Goal: Task Accomplishment & Management: Use online tool/utility

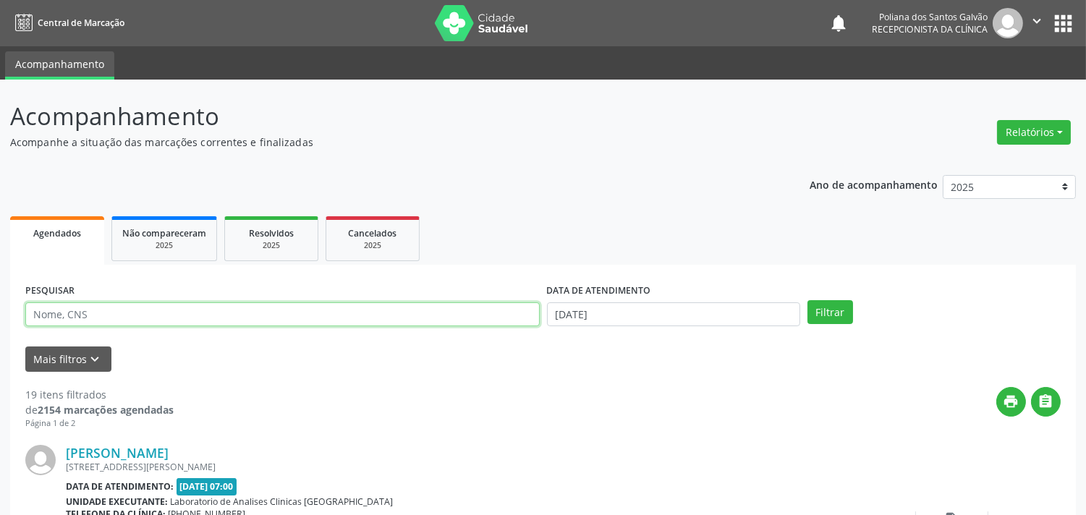
click at [306, 310] on input "text" at bounding box center [282, 314] width 514 height 25
type input "julio"
click at [807, 300] on button "Filtrar" at bounding box center [830, 312] width 46 height 25
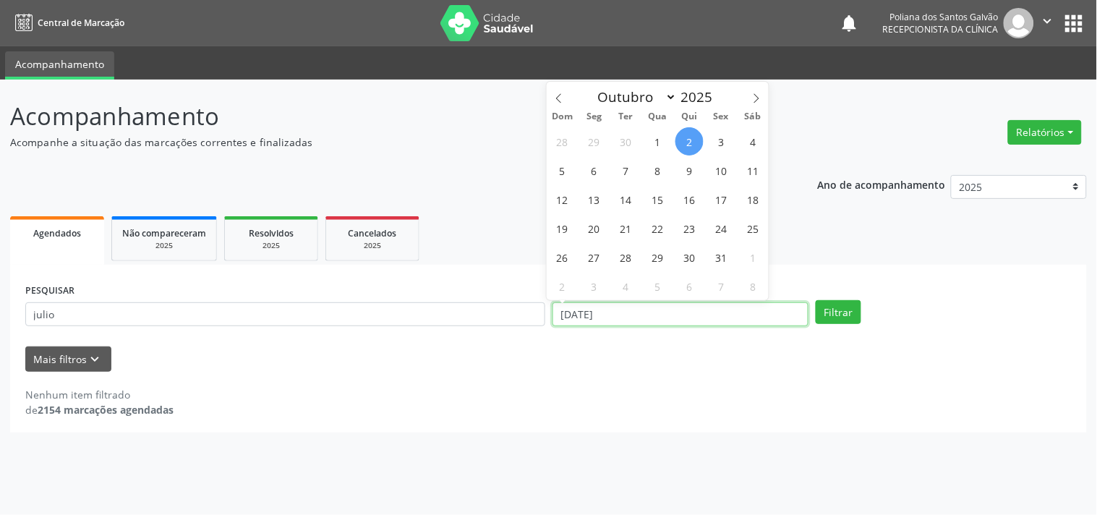
click at [700, 302] on input "[DATE]" at bounding box center [681, 314] width 256 height 25
click at [663, 142] on span "1" at bounding box center [658, 141] width 28 height 28
type input "[DATE]"
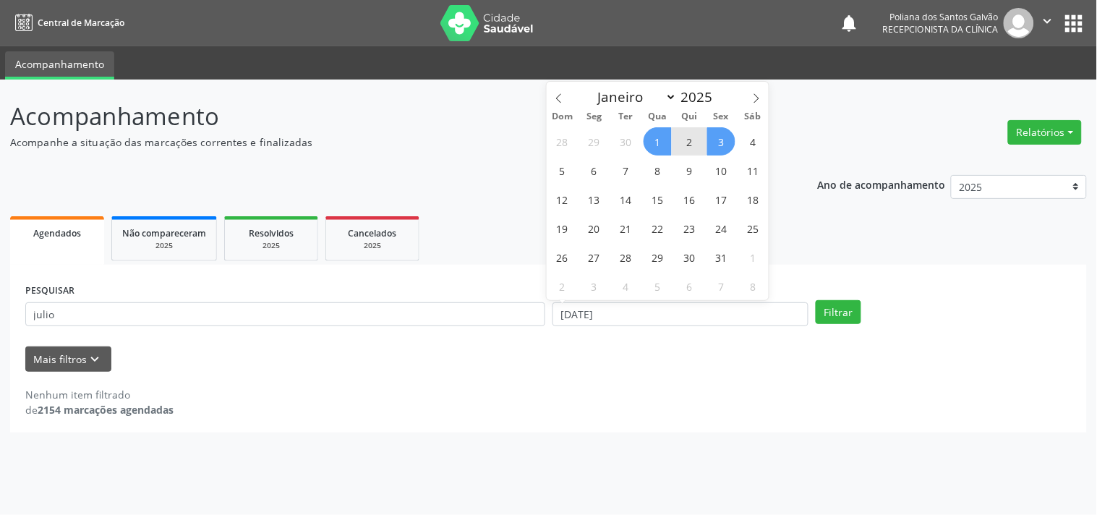
click at [719, 146] on span "3" at bounding box center [721, 141] width 28 height 28
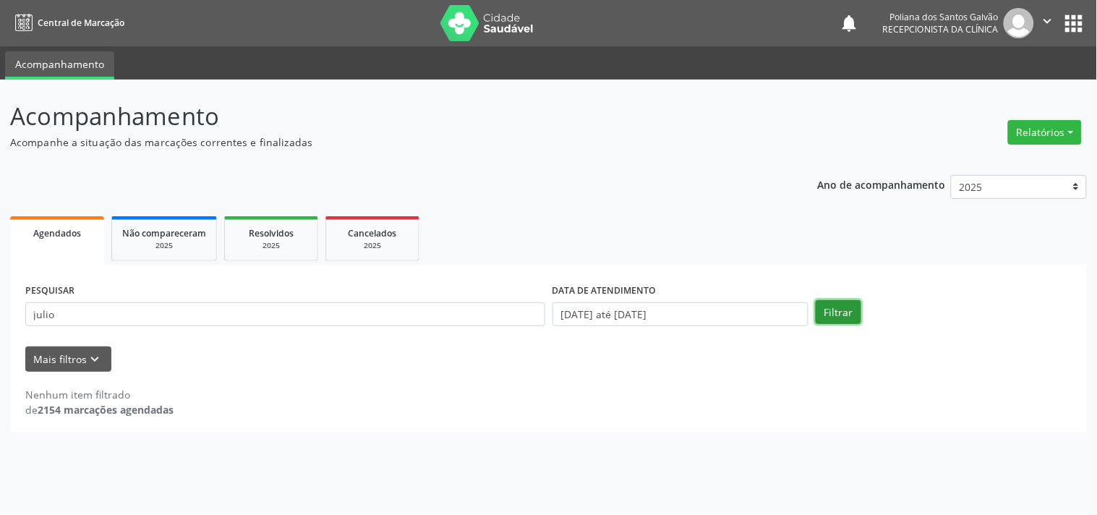
click at [835, 311] on button "Filtrar" at bounding box center [839, 312] width 46 height 25
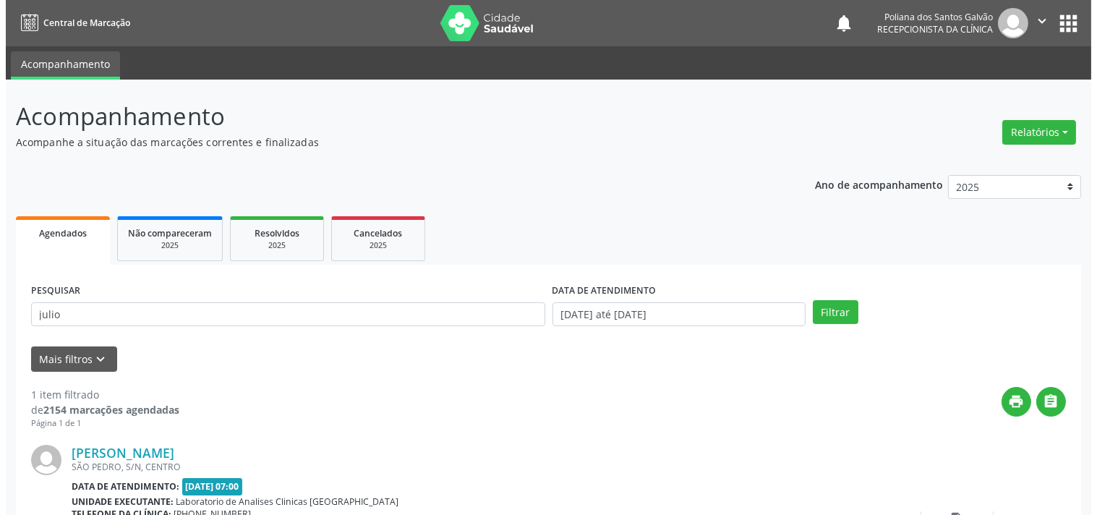
scroll to position [134, 0]
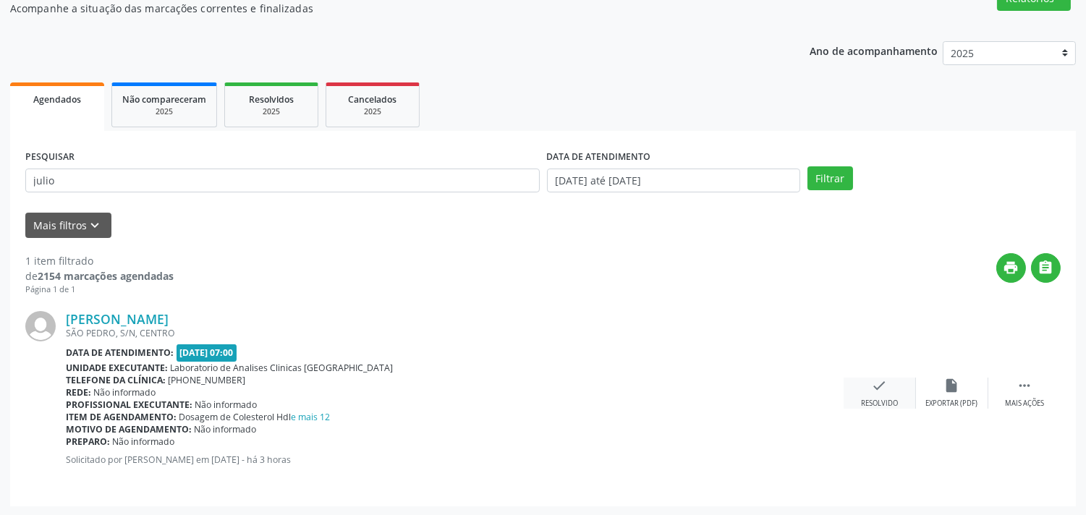
click at [883, 392] on div "check Resolvido" at bounding box center [879, 393] width 72 height 31
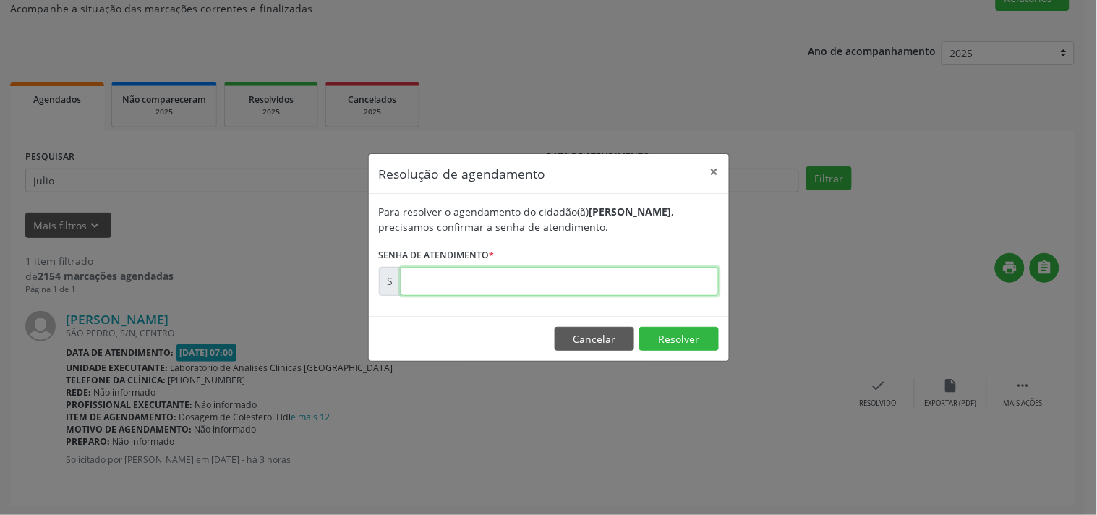
click at [670, 281] on input "text" at bounding box center [560, 281] width 318 height 29
type input "00180144"
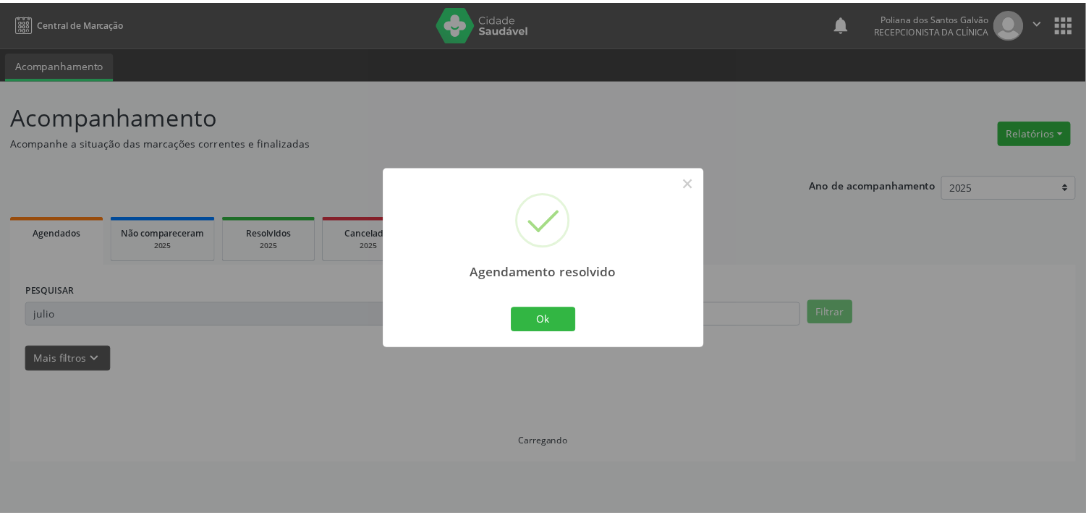
scroll to position [0, 0]
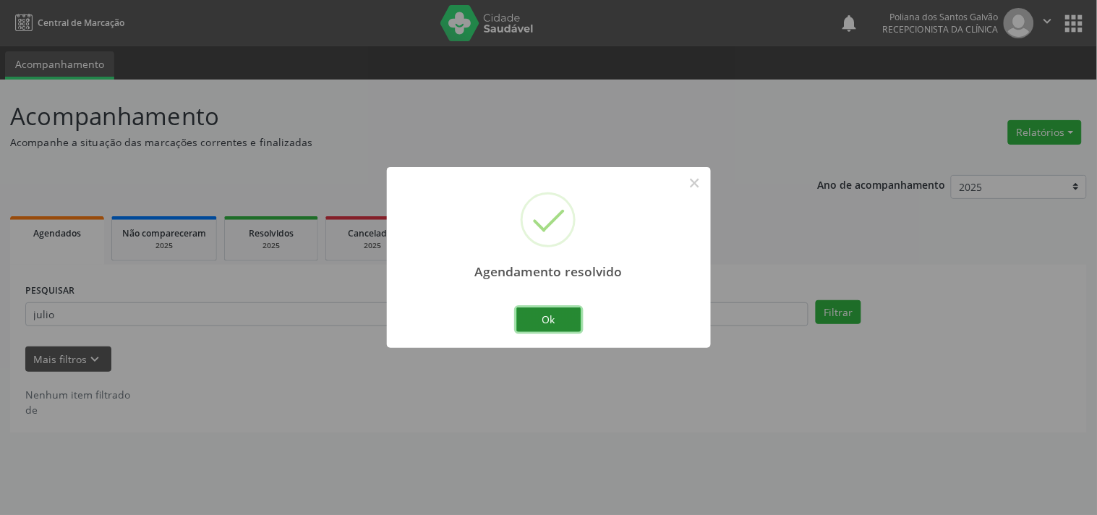
click at [564, 316] on button "Ok" at bounding box center [548, 319] width 65 height 25
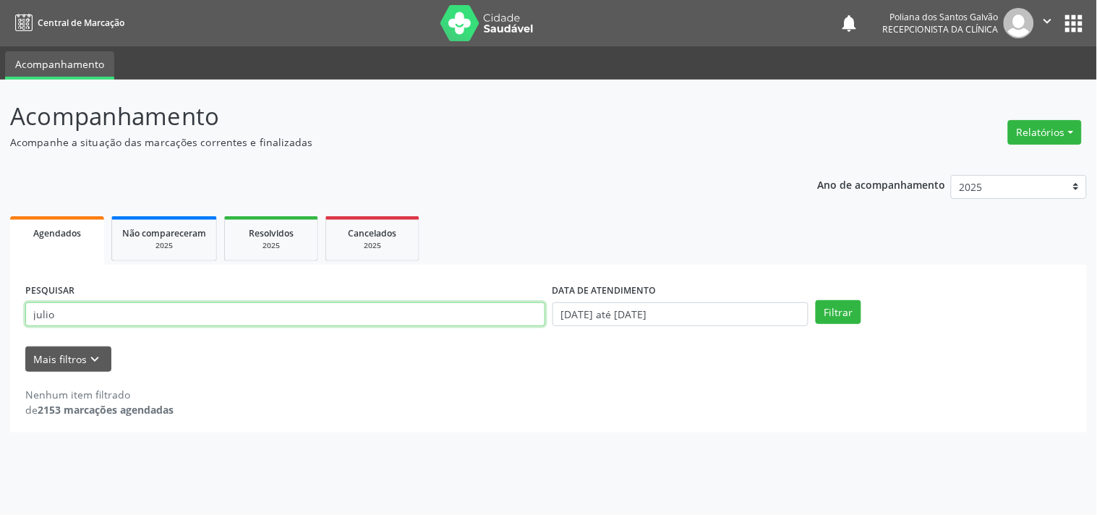
drag, startPoint x: 495, startPoint y: 312, endPoint x: 0, endPoint y: 114, distance: 533.9
click at [0, 169] on div "Acompanhamento Acompanhe a situação das marcações correntes e finalizadas Relat…" at bounding box center [548, 297] width 1097 height 435
type input "marcia"
click at [816, 300] on button "Filtrar" at bounding box center [839, 312] width 46 height 25
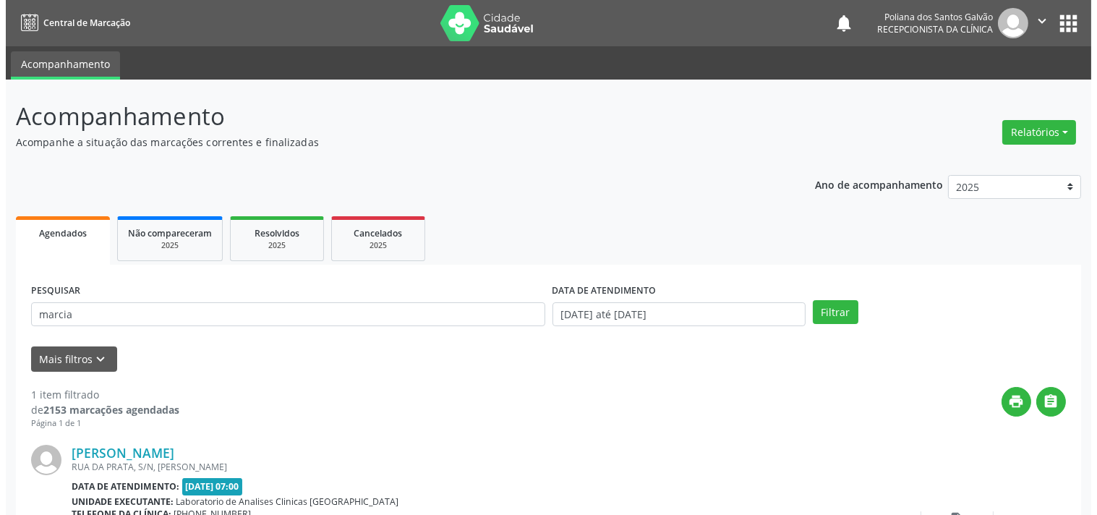
scroll to position [134, 0]
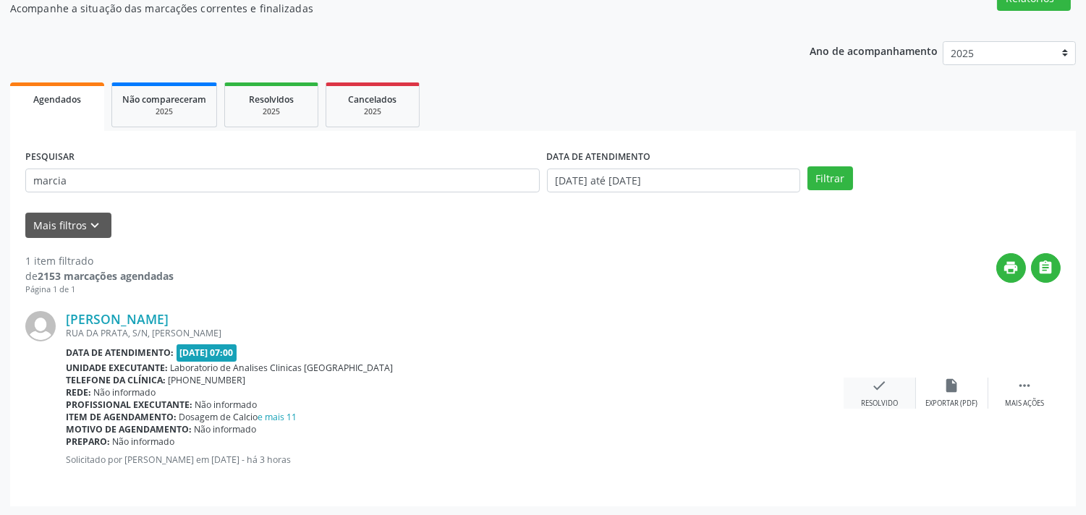
click at [871, 393] on div "check Resolvido" at bounding box center [879, 393] width 72 height 31
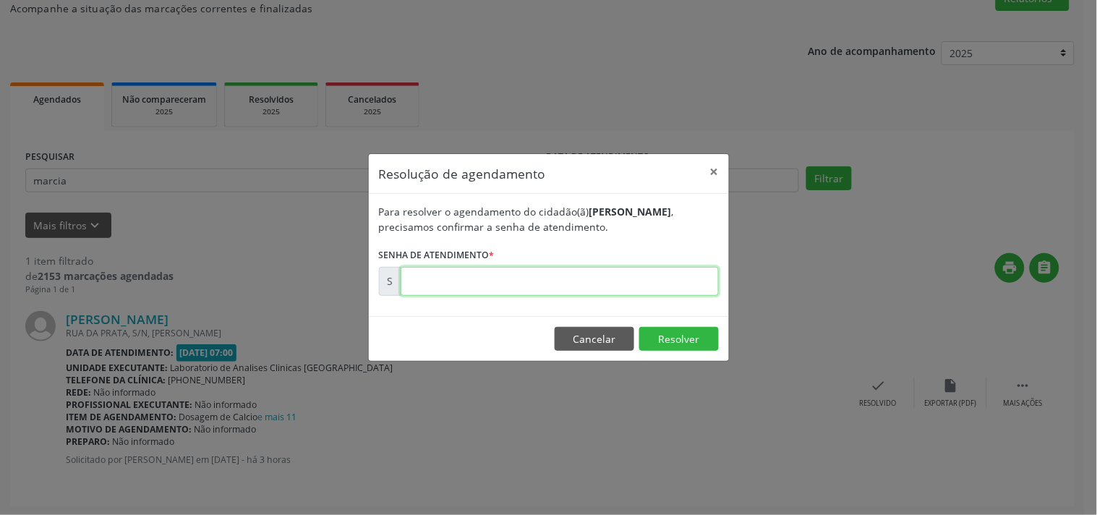
click at [619, 285] on input "text" at bounding box center [560, 281] width 318 height 29
type input "00180141"
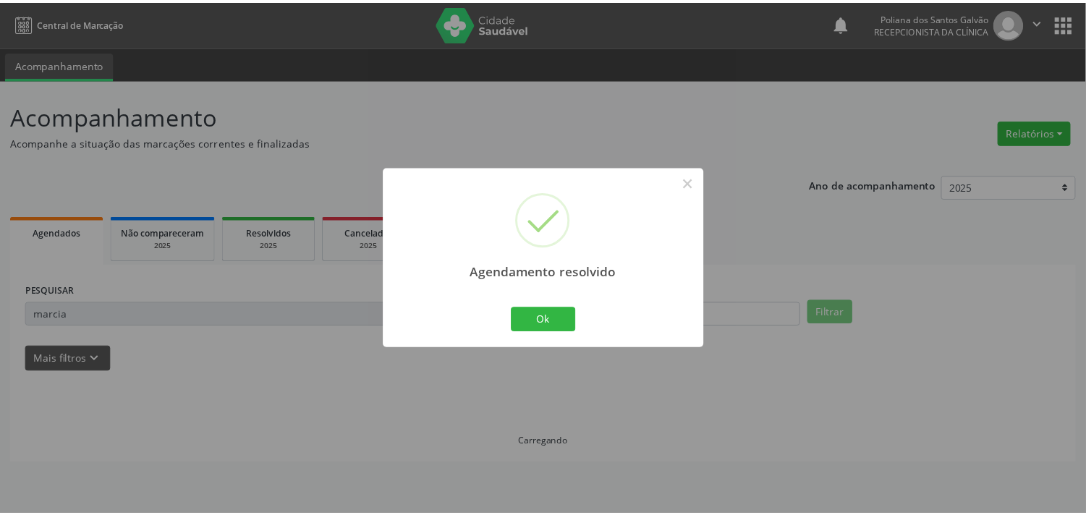
scroll to position [0, 0]
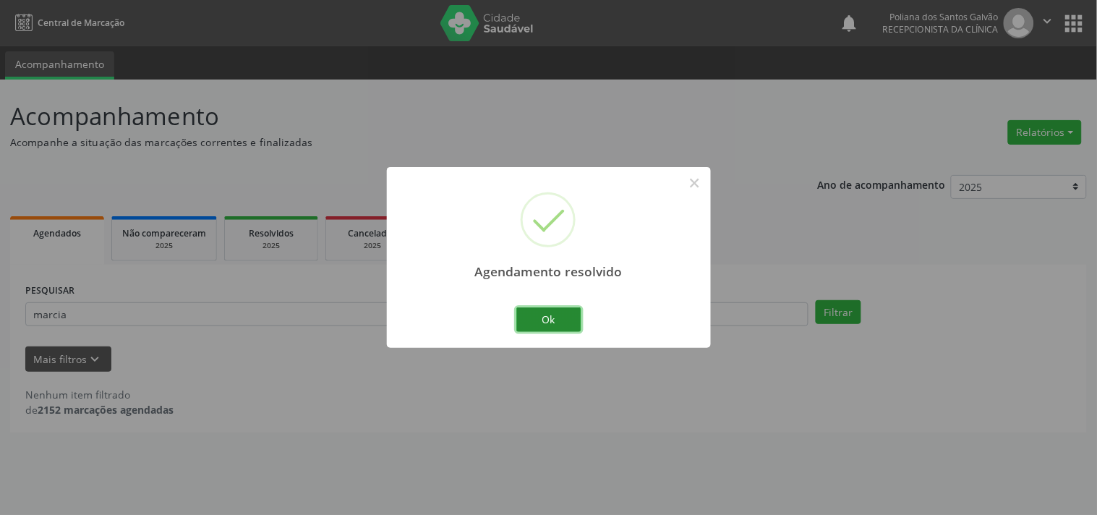
drag, startPoint x: 561, startPoint y: 317, endPoint x: 493, endPoint y: 319, distance: 68.0
click at [561, 317] on button "Ok" at bounding box center [548, 319] width 65 height 25
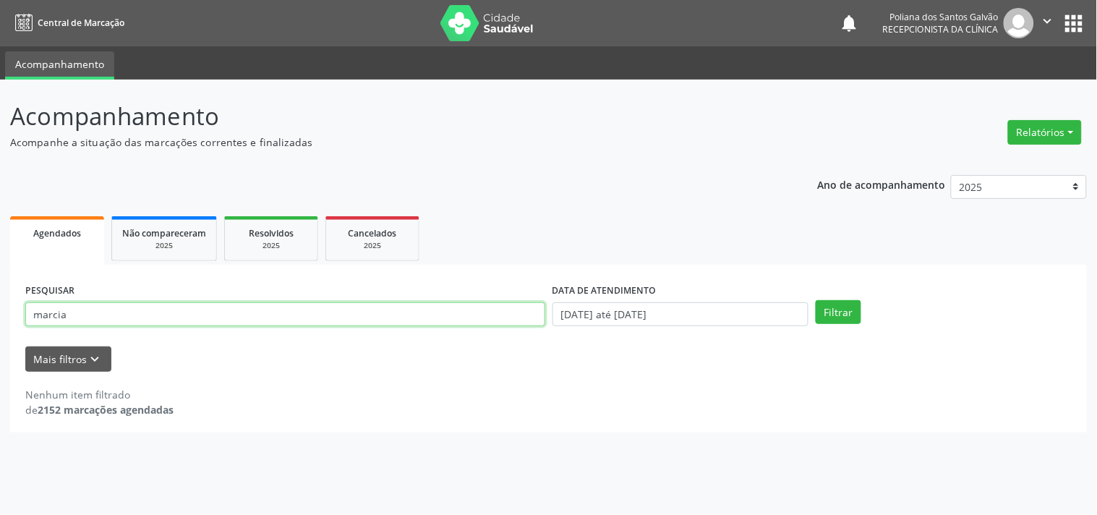
drag, startPoint x: 396, startPoint y: 297, endPoint x: 0, endPoint y: 27, distance: 478.5
click at [0, 99] on div "Acompanhamento Acompanhe a situação das marcações correntes e finalizadas Relat…" at bounding box center [548, 297] width 1097 height 435
type input "vald"
click at [816, 300] on button "Filtrar" at bounding box center [839, 312] width 46 height 25
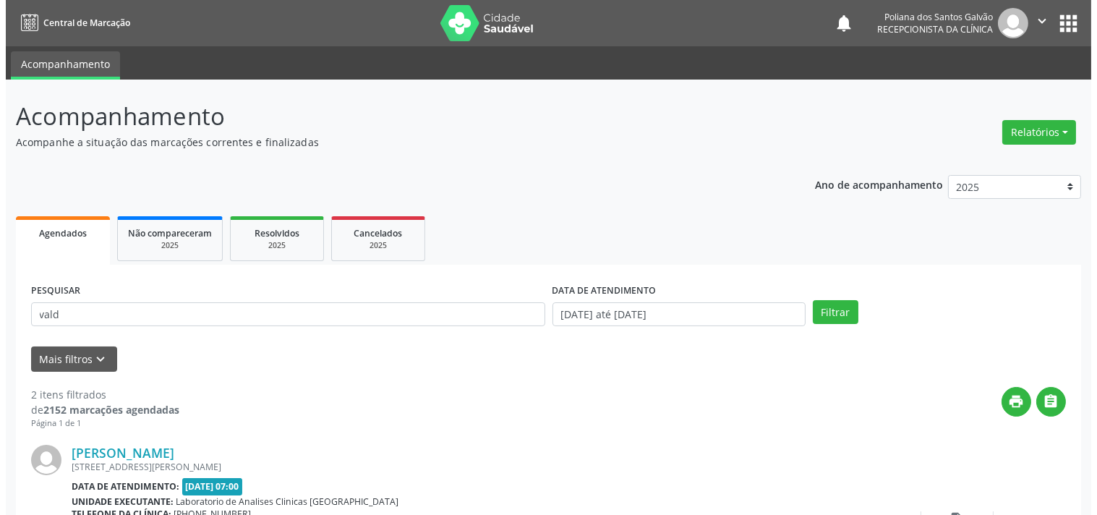
scroll to position [330, 0]
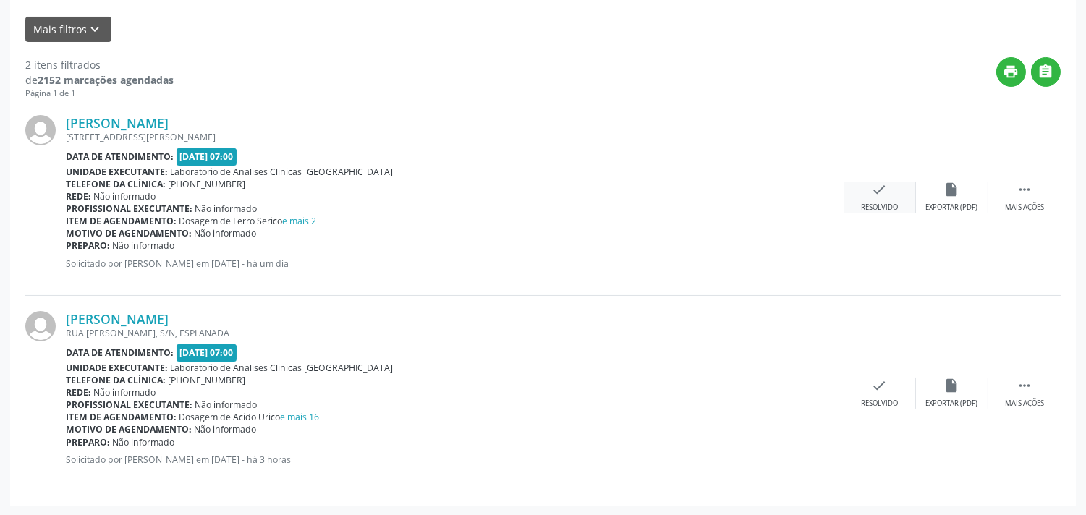
click at [873, 186] on icon "check" at bounding box center [880, 190] width 16 height 16
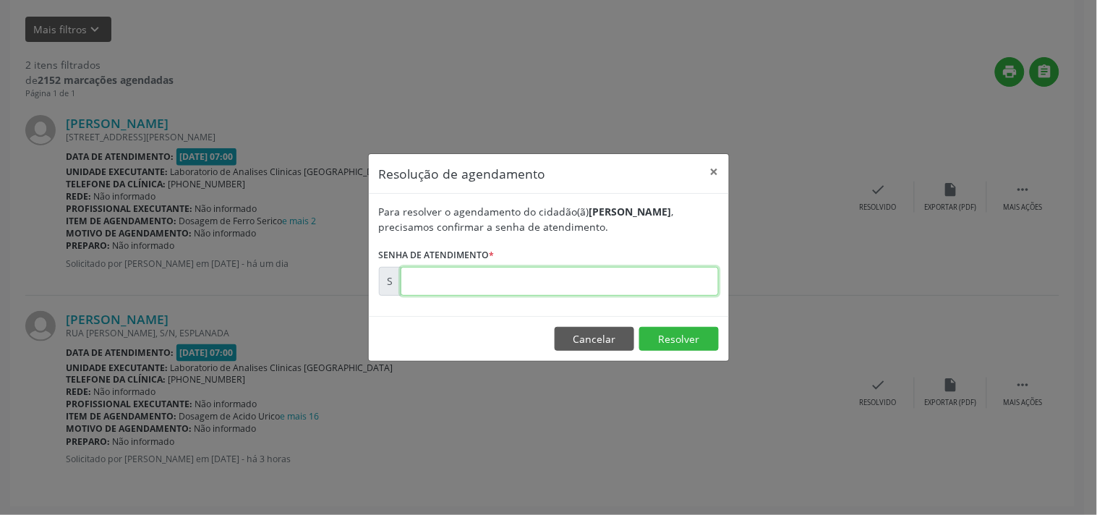
click at [589, 284] on input "text" at bounding box center [560, 281] width 318 height 29
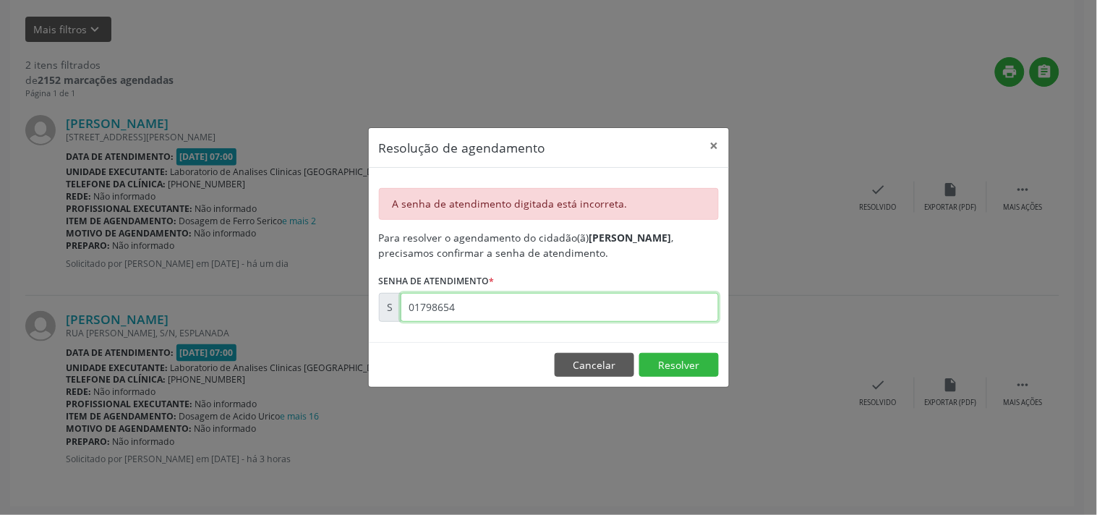
click at [499, 300] on input "01798654" at bounding box center [560, 307] width 318 height 29
type input "00179865"
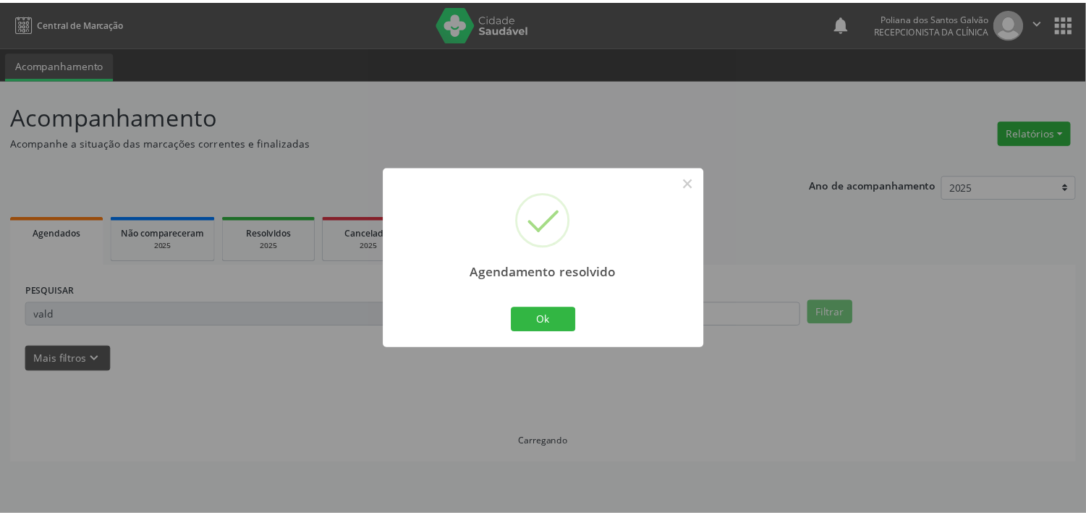
scroll to position [0, 0]
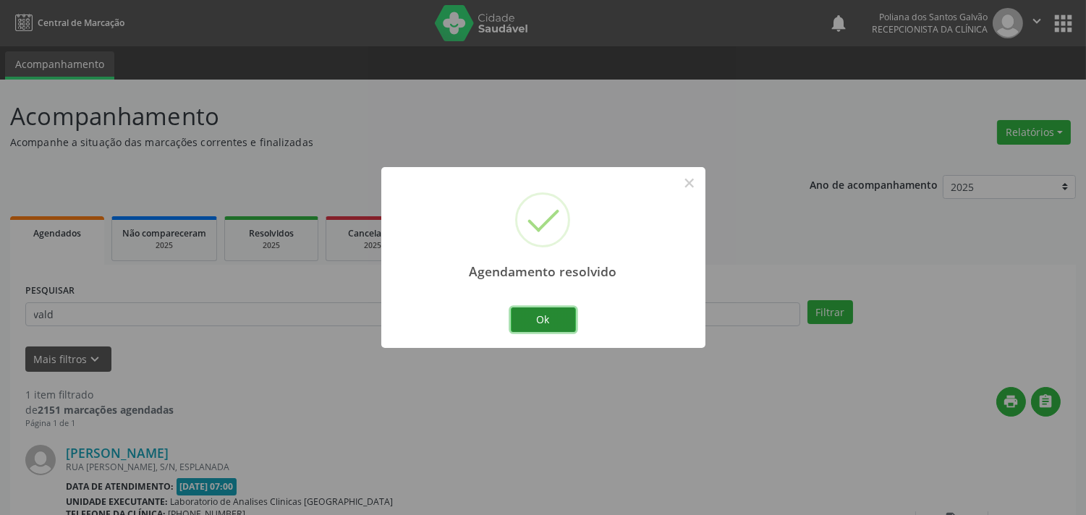
click at [527, 323] on button "Ok" at bounding box center [543, 319] width 65 height 25
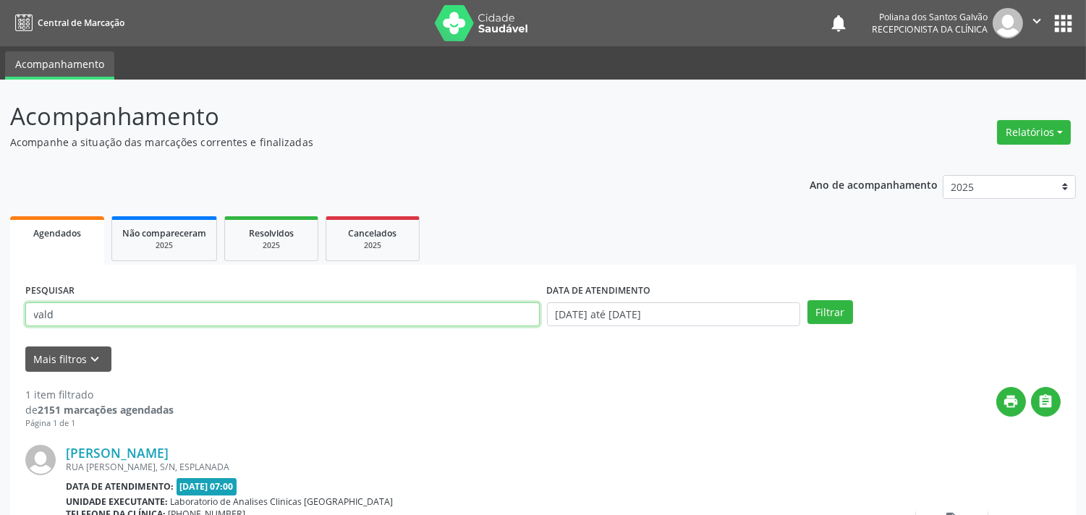
drag, startPoint x: 436, startPoint y: 308, endPoint x: 0, endPoint y: 2, distance: 532.8
click at [0, 2] on div "Central de Marcação notifications Poliana dos Santos Galvão Recepcionista da cl…" at bounding box center [543, 257] width 1086 height 515
type input "[PERSON_NAME]"
click at [807, 300] on button "Filtrar" at bounding box center [830, 312] width 46 height 25
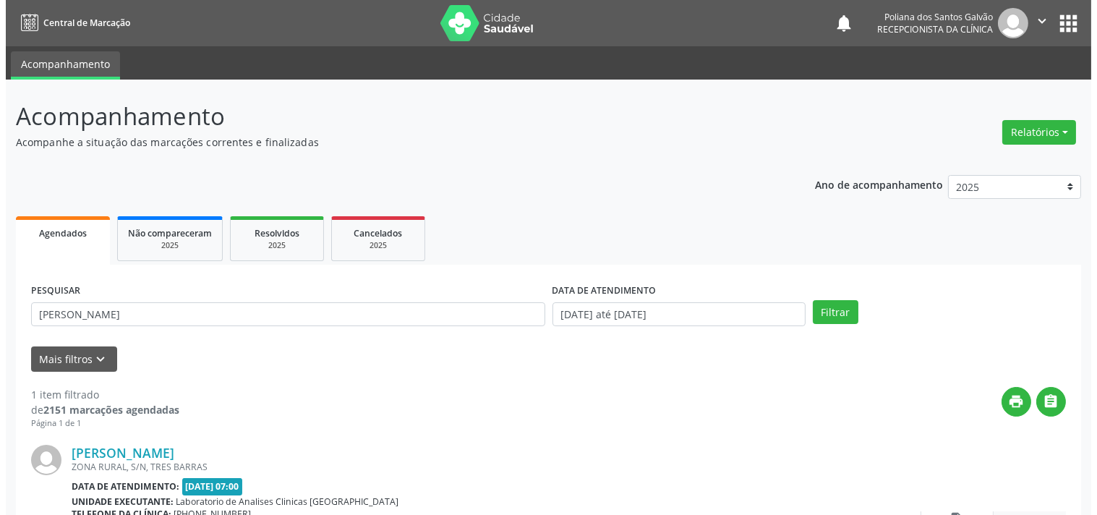
scroll to position [134, 0]
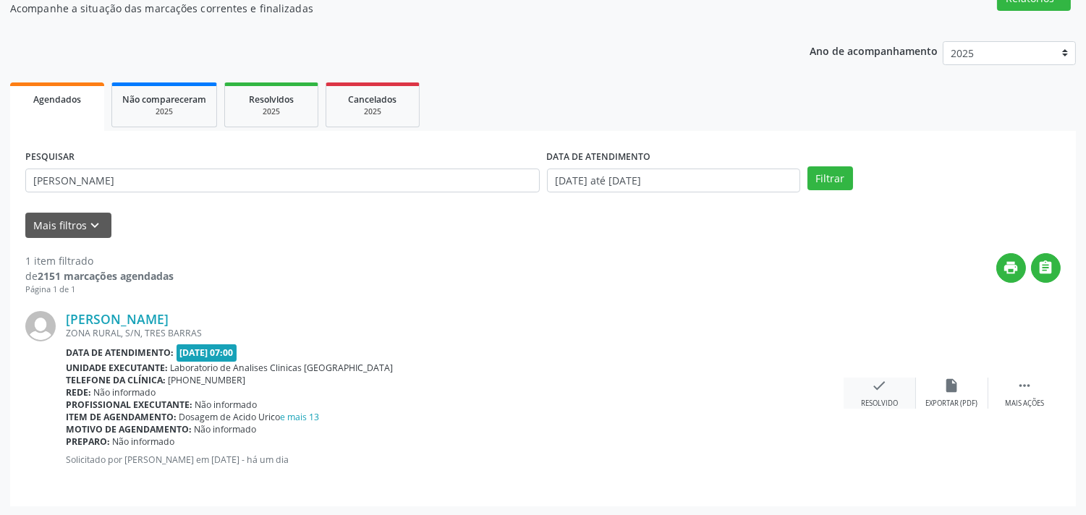
click at [880, 388] on icon "check" at bounding box center [880, 386] width 16 height 16
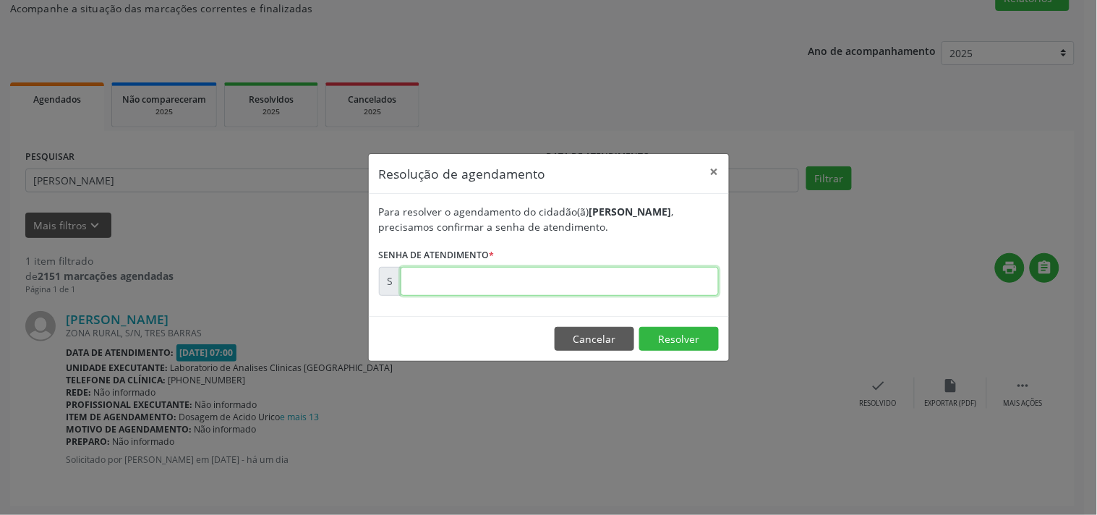
click at [626, 284] on input "text" at bounding box center [560, 281] width 318 height 29
type input "00179877"
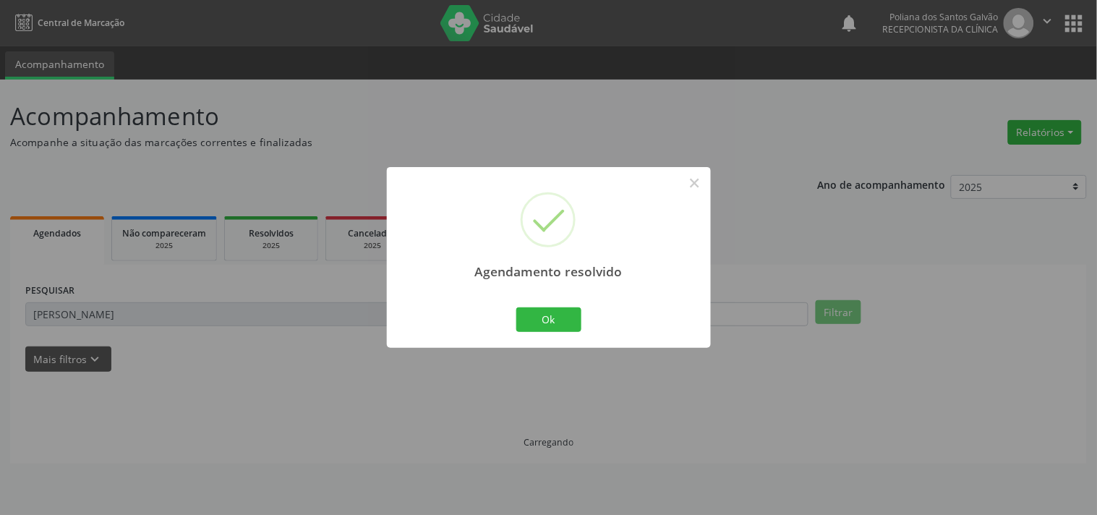
scroll to position [0, 0]
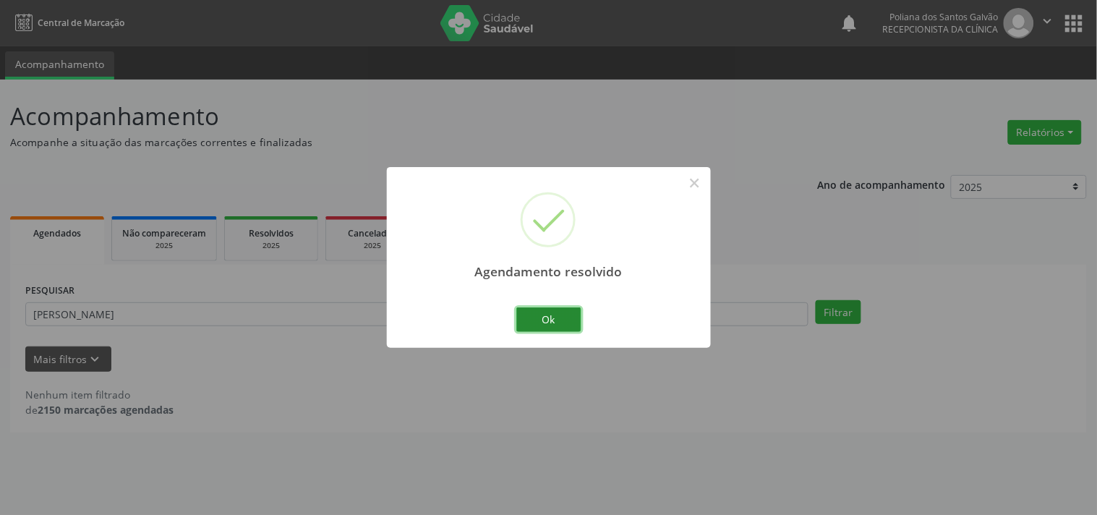
drag, startPoint x: 553, startPoint y: 324, endPoint x: 532, endPoint y: 322, distance: 21.1
click at [548, 324] on button "Ok" at bounding box center [548, 319] width 65 height 25
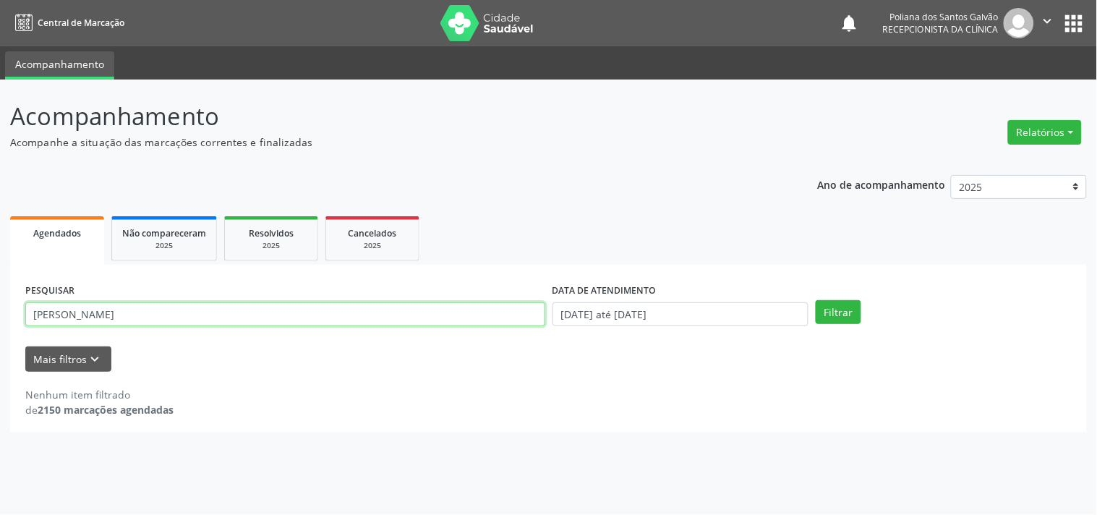
drag, startPoint x: 463, startPoint y: 317, endPoint x: 0, endPoint y: 91, distance: 515.0
click at [0, 110] on div "Acompanhamento Acompanhe a situação das marcações correntes e finalizadas Relat…" at bounding box center [548, 297] width 1097 height 435
type input "josi"
click at [816, 300] on button "Filtrar" at bounding box center [839, 312] width 46 height 25
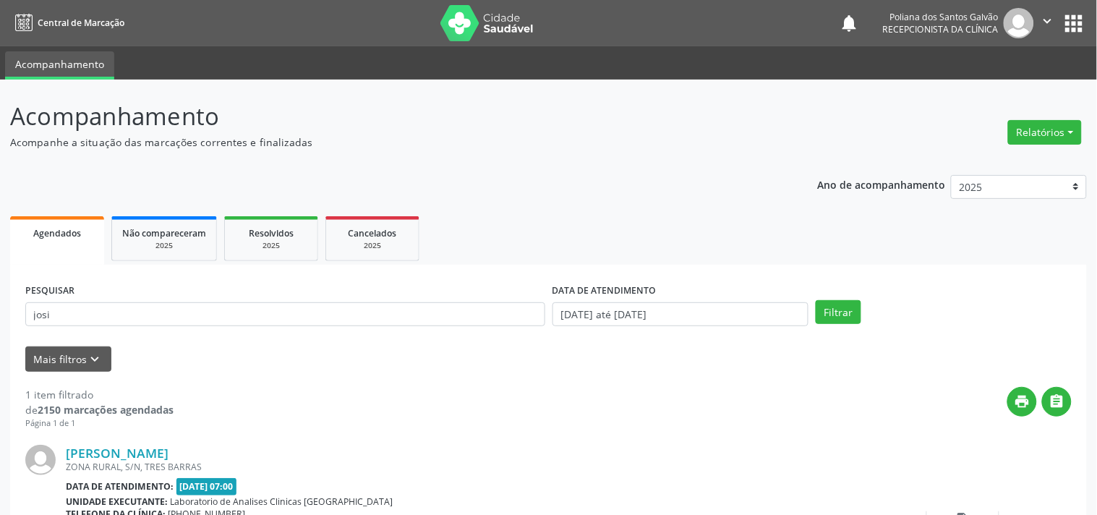
scroll to position [134, 0]
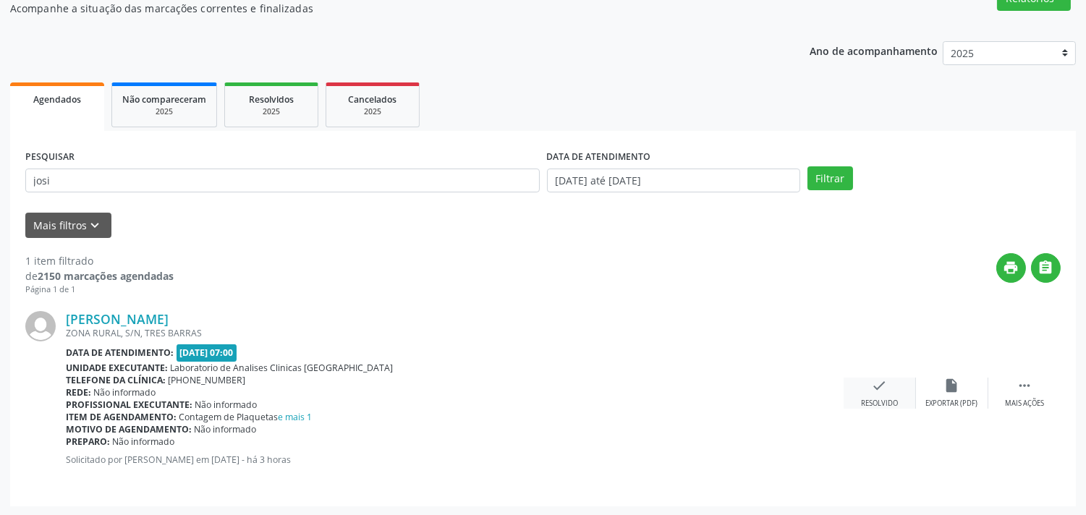
click at [876, 396] on div "check Resolvido" at bounding box center [879, 393] width 72 height 31
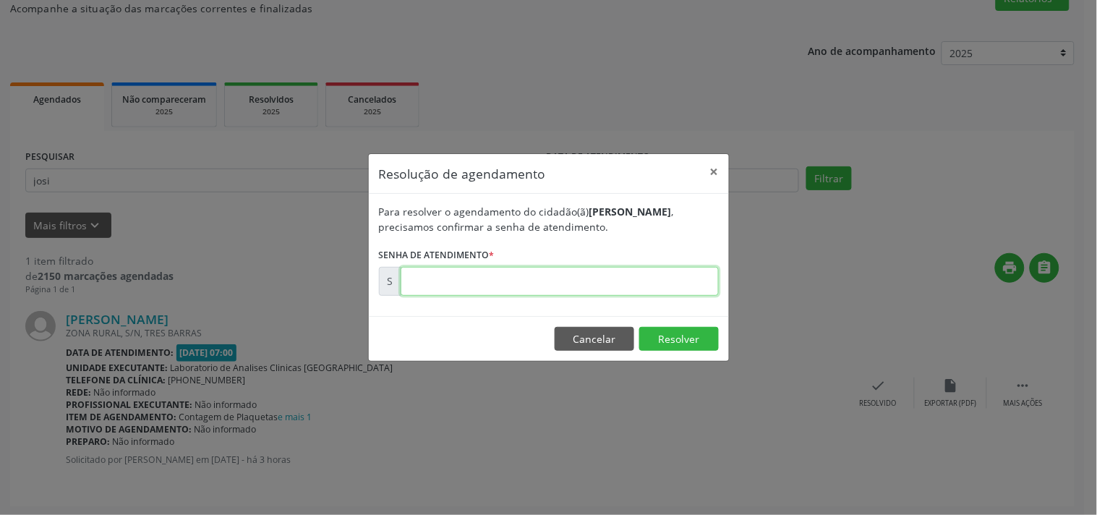
click at [601, 286] on input "text" at bounding box center [560, 281] width 318 height 29
type input "00180129"
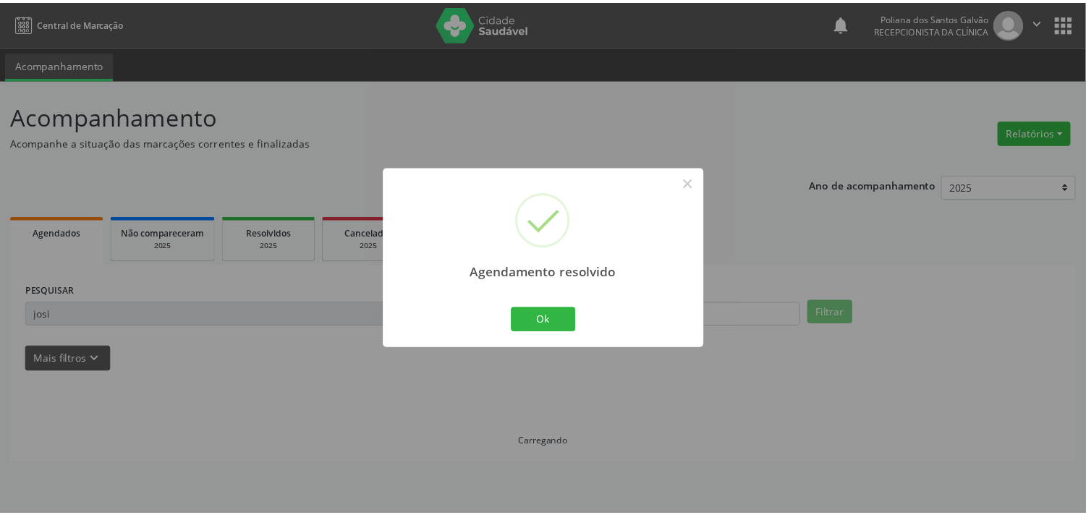
scroll to position [0, 0]
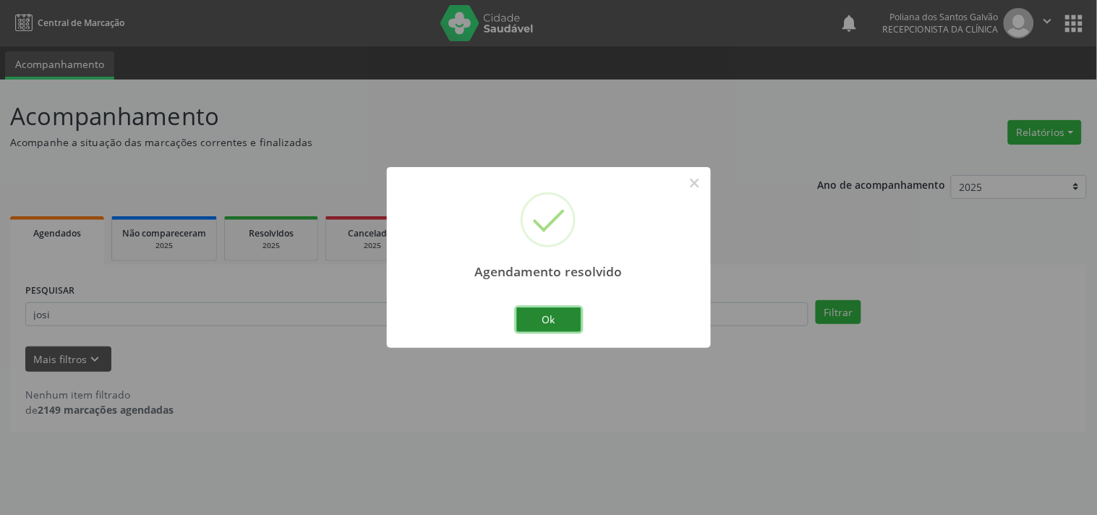
drag, startPoint x: 565, startPoint y: 320, endPoint x: 466, endPoint y: 320, distance: 99.1
click at [564, 320] on button "Ok" at bounding box center [548, 319] width 65 height 25
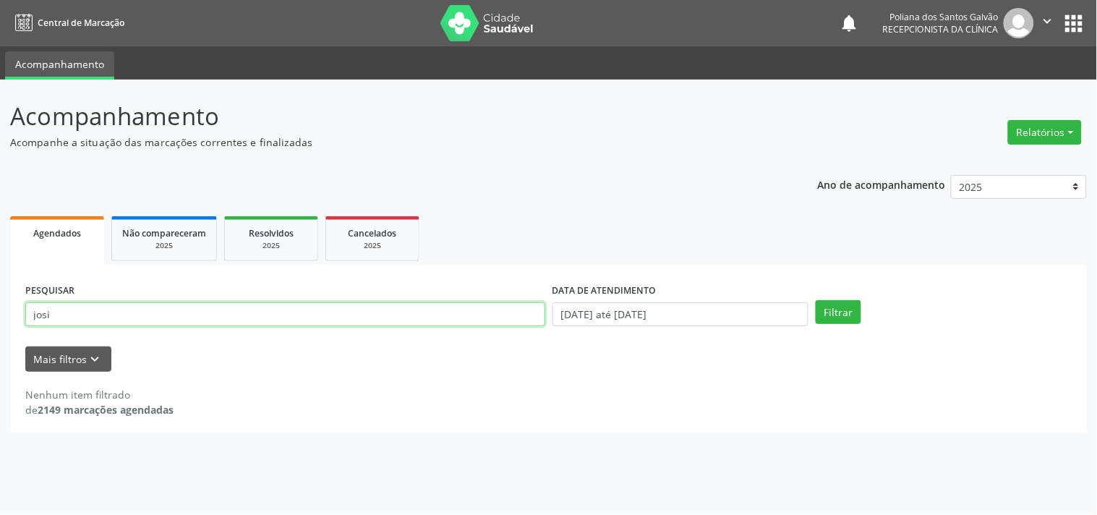
drag, startPoint x: 472, startPoint y: 317, endPoint x: 0, endPoint y: -4, distance: 570.7
click at [0, 0] on html "Central de Marcação notifications Poliana dos Santos Galvão Recepcionista da cl…" at bounding box center [548, 257] width 1097 height 515
type input "jak"
click at [816, 300] on button "Filtrar" at bounding box center [839, 312] width 46 height 25
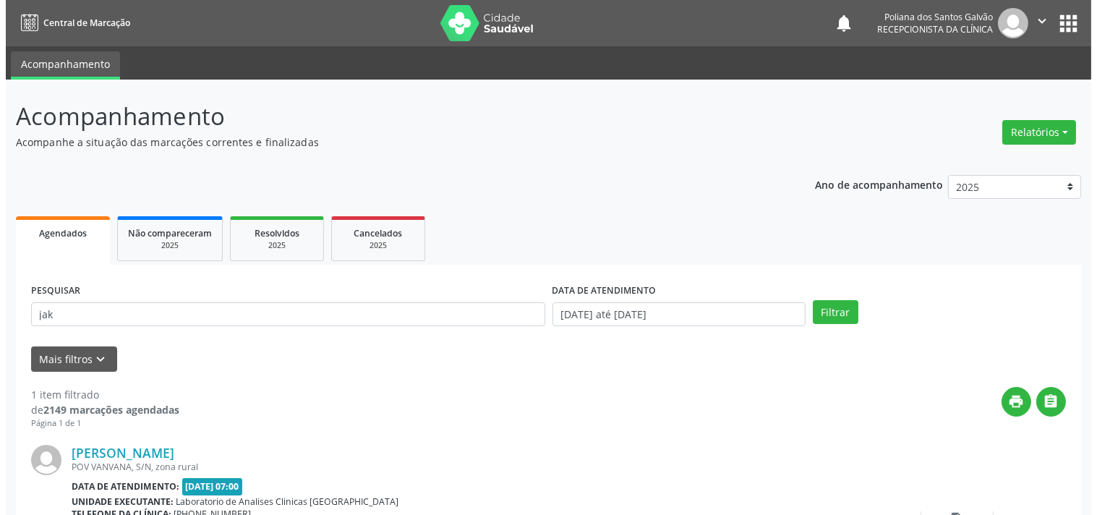
scroll to position [134, 0]
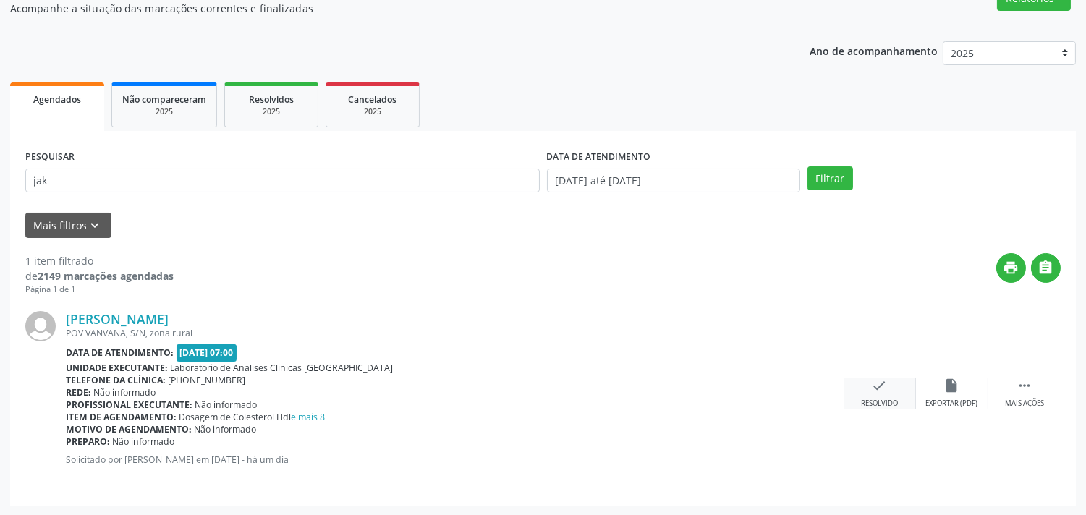
click at [861, 399] on div "Resolvido" at bounding box center [879, 404] width 37 height 10
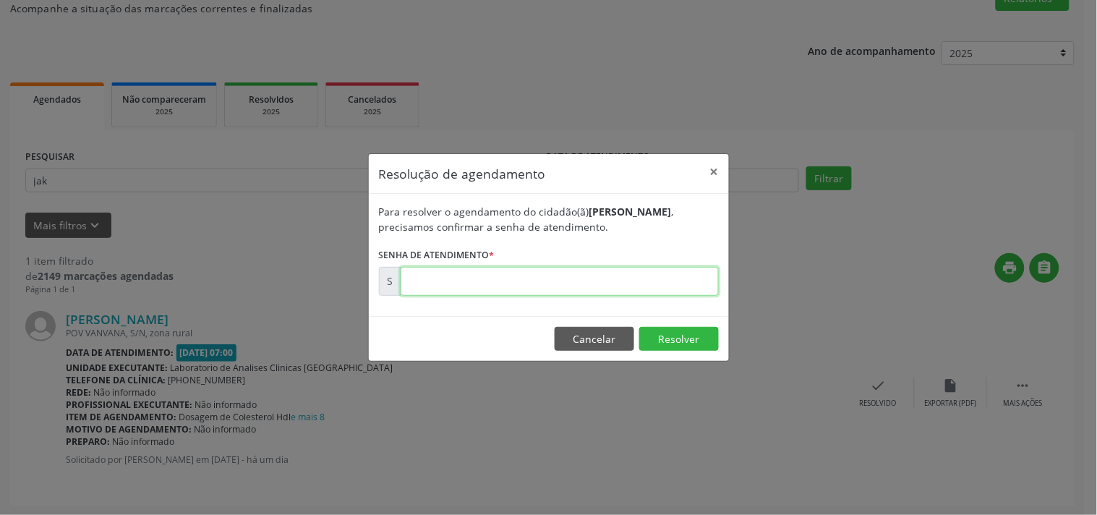
click at [656, 277] on input "text" at bounding box center [560, 281] width 318 height 29
type input "00179879"
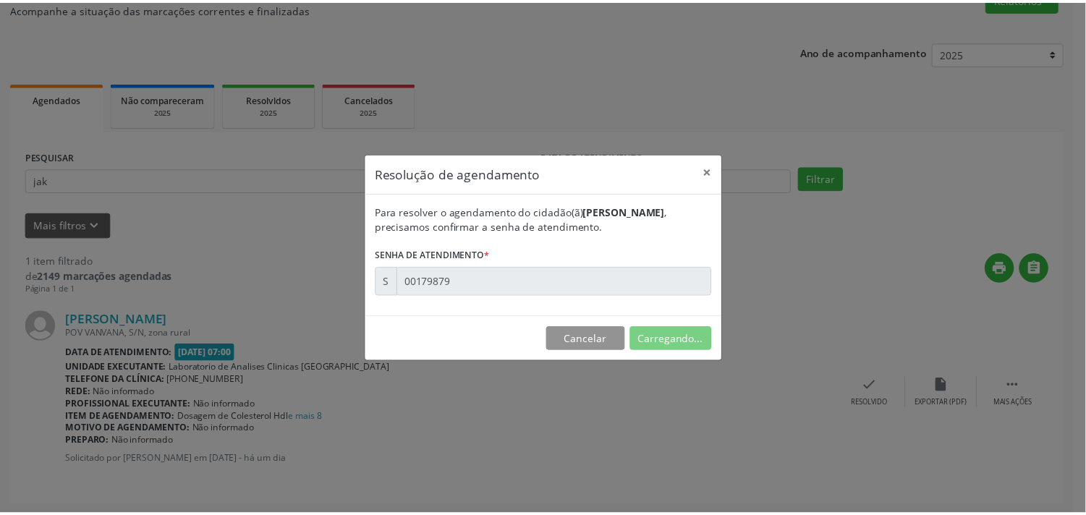
scroll to position [0, 0]
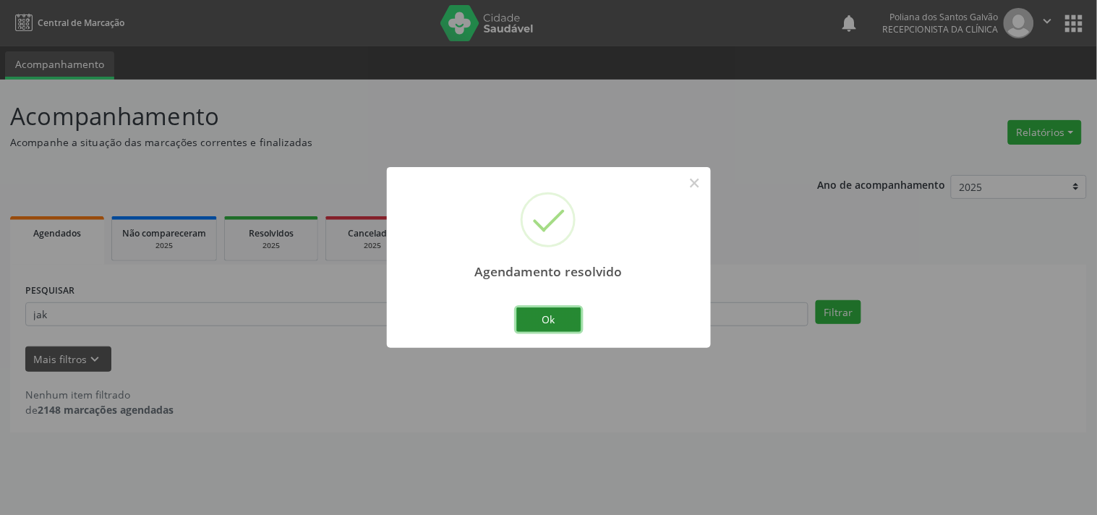
click at [566, 316] on button "Ok" at bounding box center [548, 319] width 65 height 25
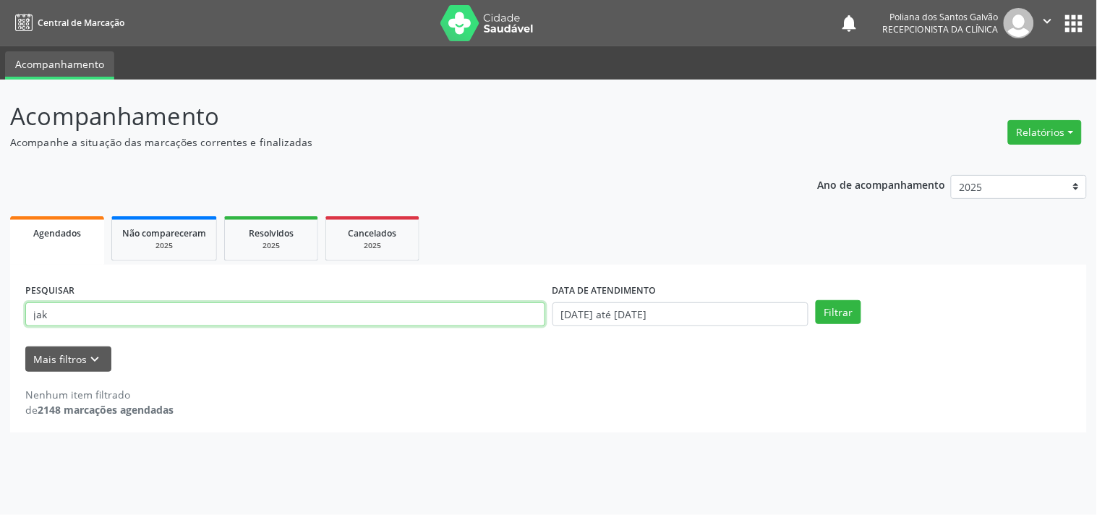
drag, startPoint x: 483, startPoint y: 313, endPoint x: 0, endPoint y: 220, distance: 492.1
click at [0, 161] on div "Acompanhamento Acompanhe a situação das marcações correntes e finalizadas Relat…" at bounding box center [548, 297] width 1097 height 435
type input "[PERSON_NAME]"
click at [816, 300] on button "Filtrar" at bounding box center [839, 312] width 46 height 25
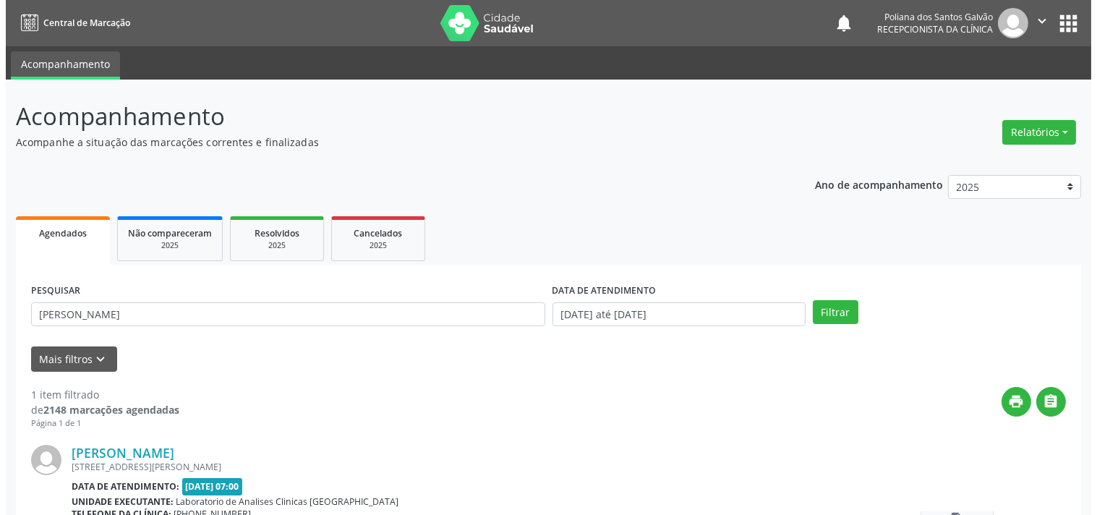
scroll to position [134, 0]
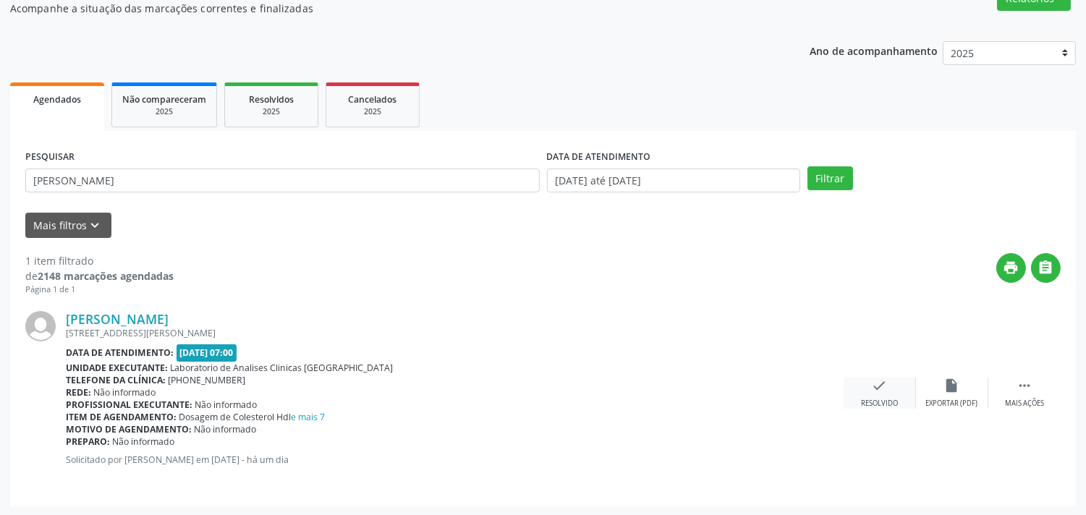
click at [869, 378] on div "check Resolvido" at bounding box center [879, 393] width 72 height 31
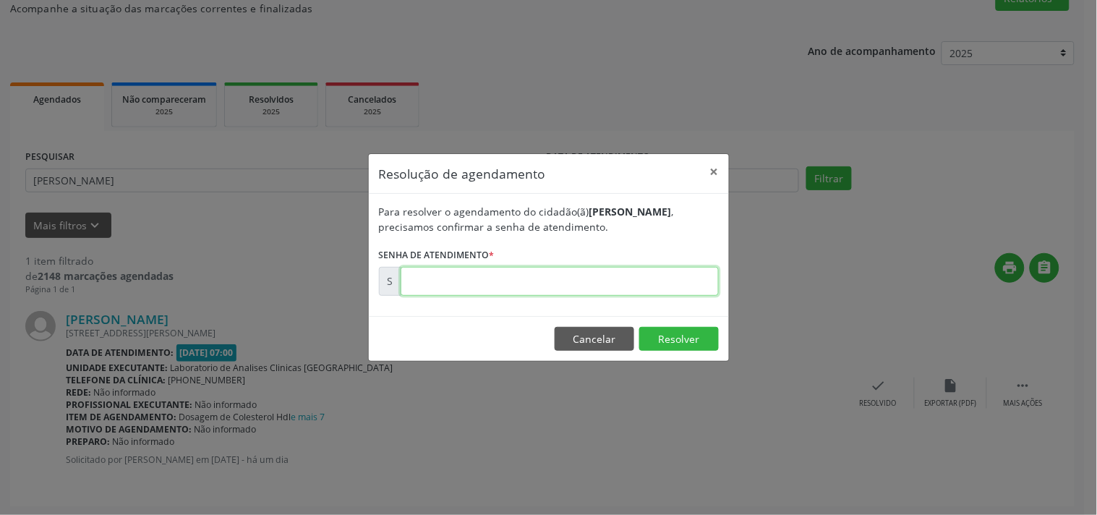
click at [683, 286] on input "text" at bounding box center [560, 281] width 318 height 29
type input "00179863"
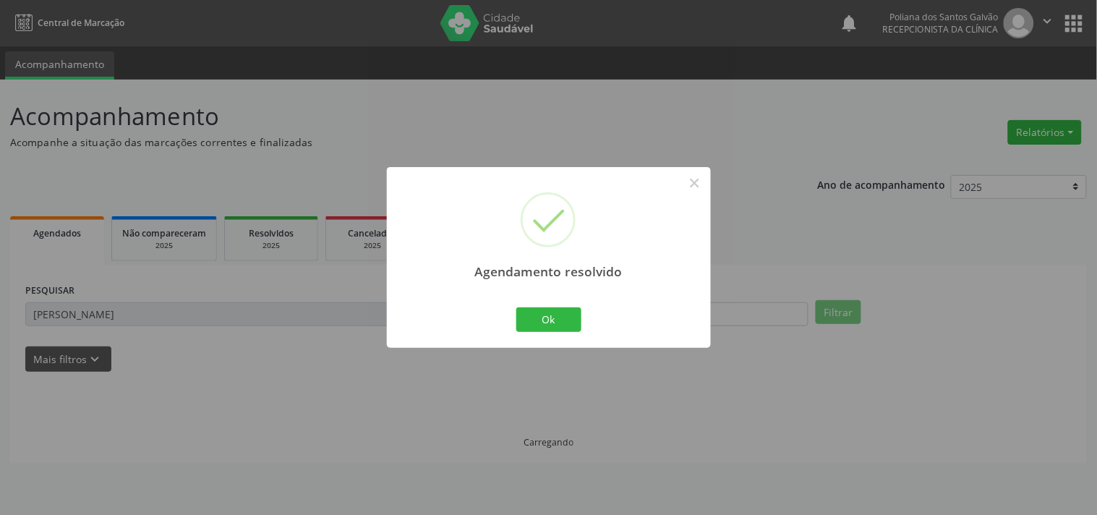
scroll to position [0, 0]
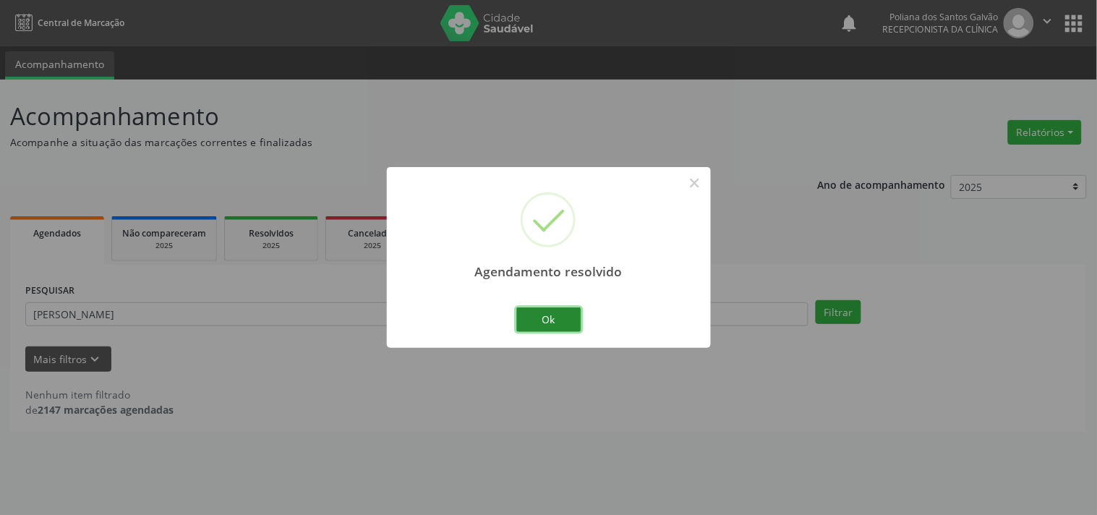
click at [540, 314] on button "Ok" at bounding box center [548, 319] width 65 height 25
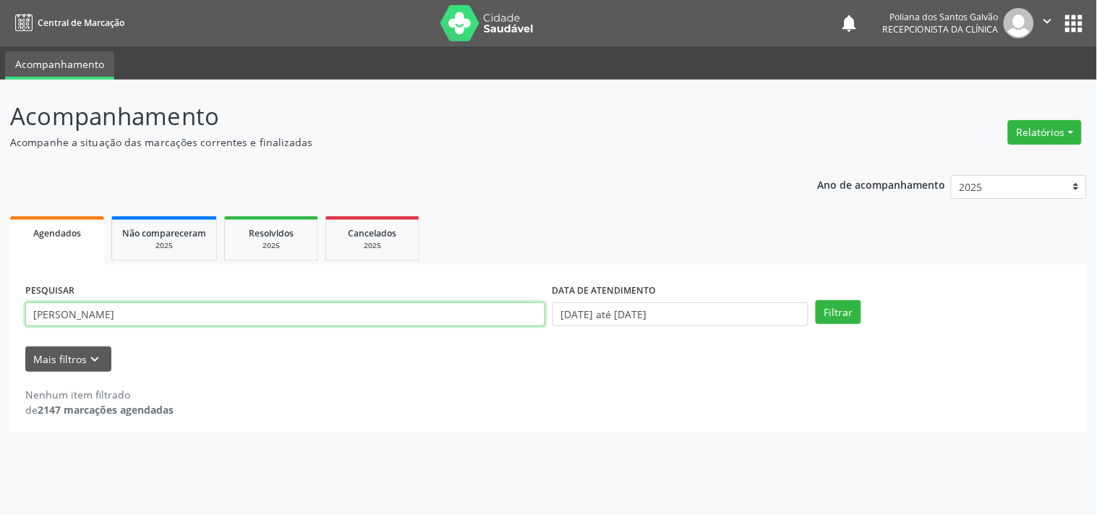
drag, startPoint x: 408, startPoint y: 314, endPoint x: 0, endPoint y: 46, distance: 487.9
click at [0, 69] on div "Central de Marcação notifications Poliana dos Santos Galvão Recepcionista da cl…" at bounding box center [548, 257] width 1097 height 515
type input "ANA CLA"
click at [816, 300] on button "Filtrar" at bounding box center [839, 312] width 46 height 25
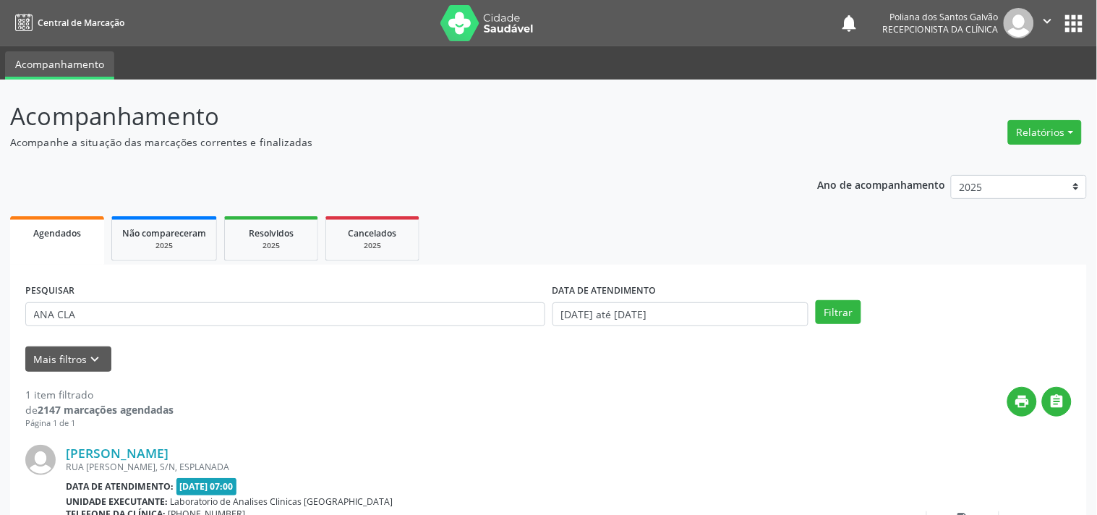
scroll to position [134, 0]
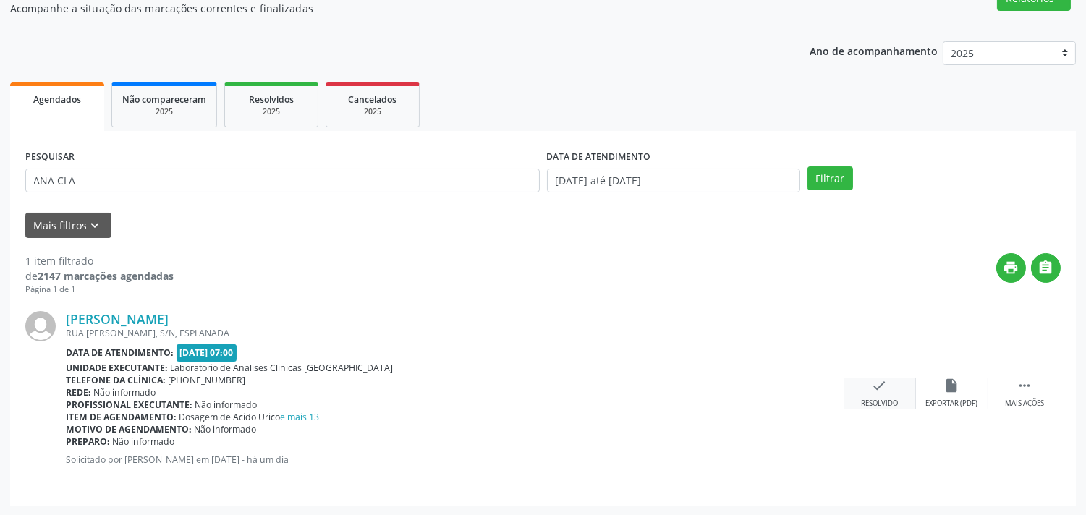
click at [902, 386] on div "check Resolvido" at bounding box center [879, 393] width 72 height 31
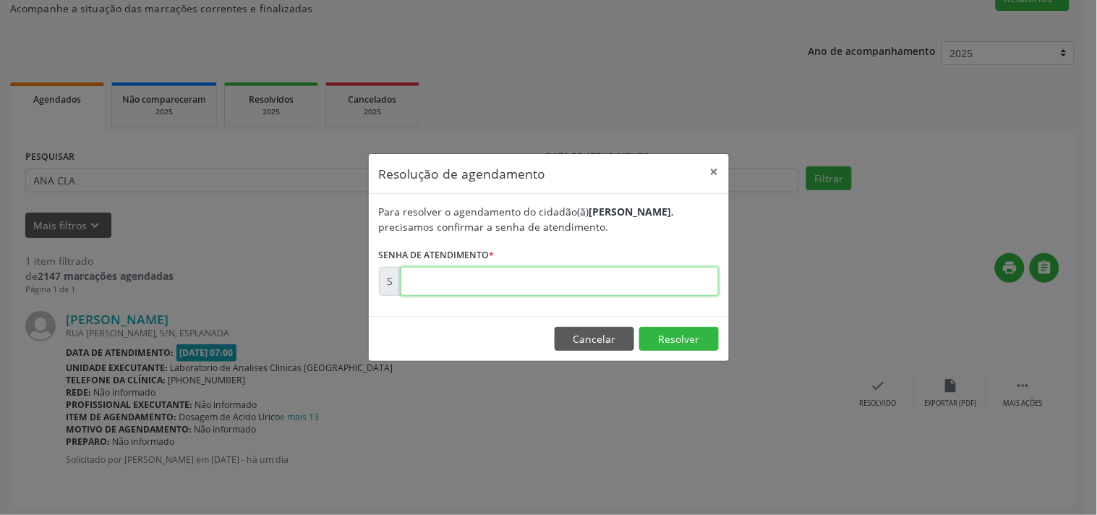
click at [670, 282] on input "text" at bounding box center [560, 281] width 318 height 29
type input "00179880"
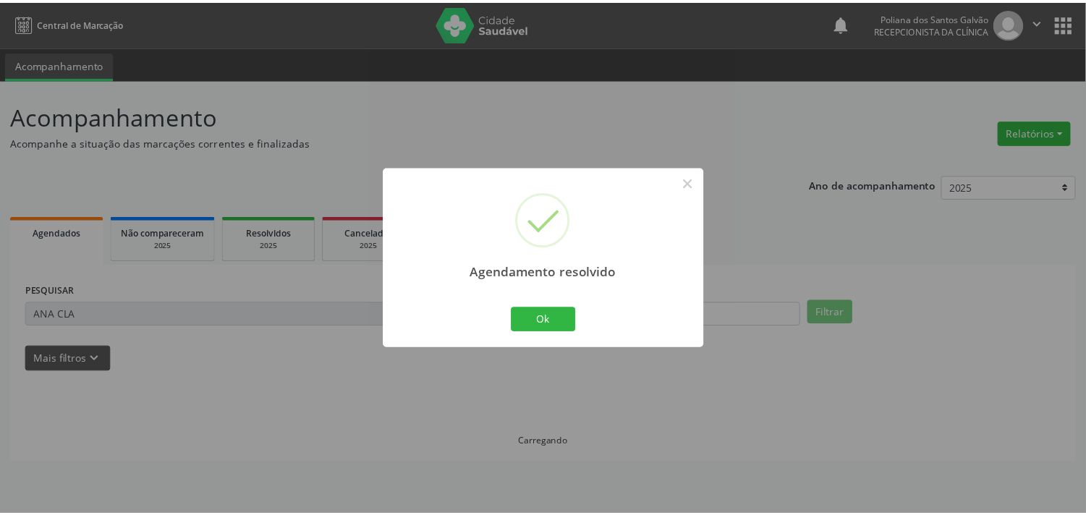
scroll to position [0, 0]
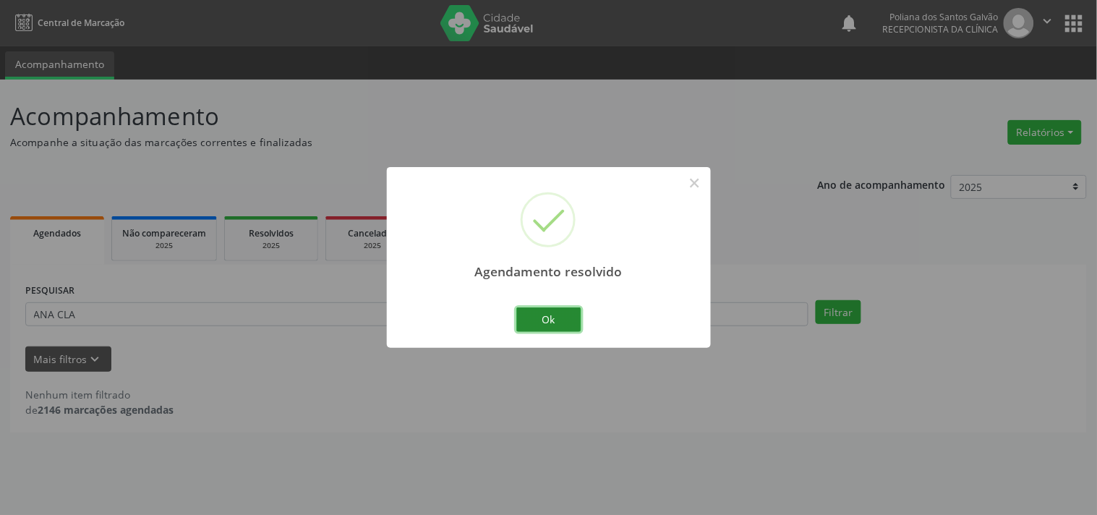
click at [559, 315] on button "Ok" at bounding box center [548, 319] width 65 height 25
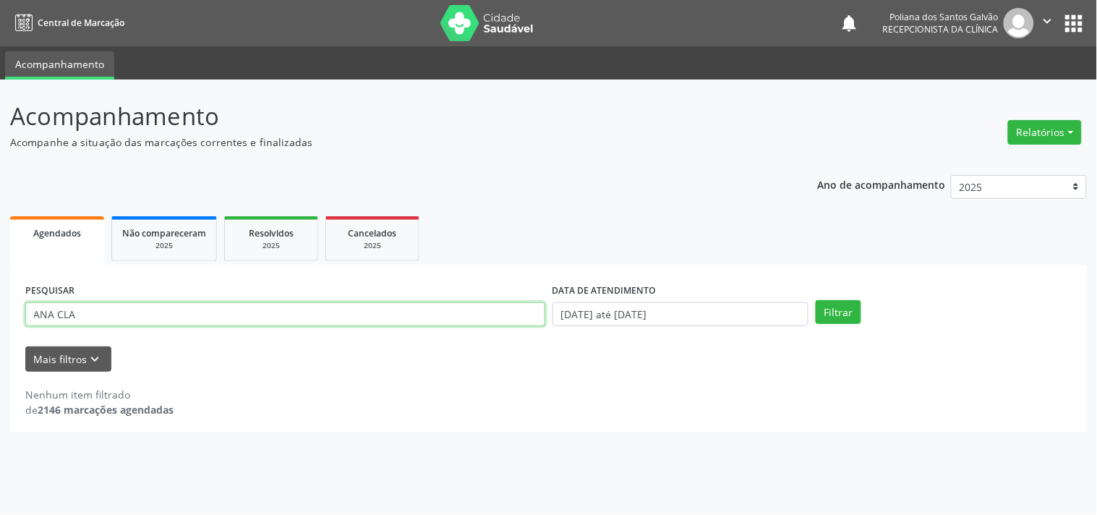
drag, startPoint x: 493, startPoint y: 310, endPoint x: 0, endPoint y: 19, distance: 572.6
click at [0, 70] on div "Central de Marcação notifications Poliana dos Santos Galvão Recepcionista da cl…" at bounding box center [548, 257] width 1097 height 515
type input "[PERSON_NAME]"
click at [816, 300] on button "Filtrar" at bounding box center [839, 312] width 46 height 25
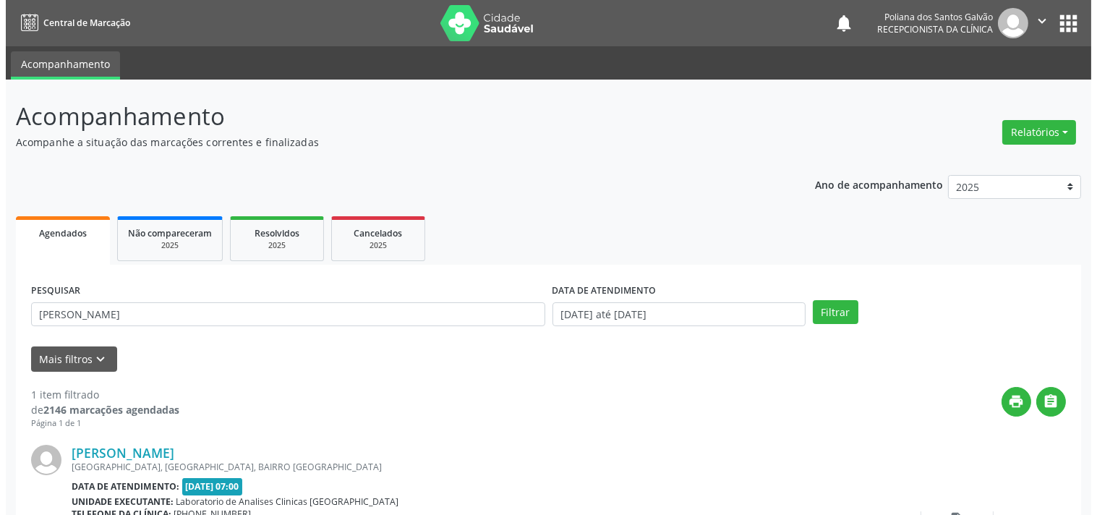
scroll to position [134, 0]
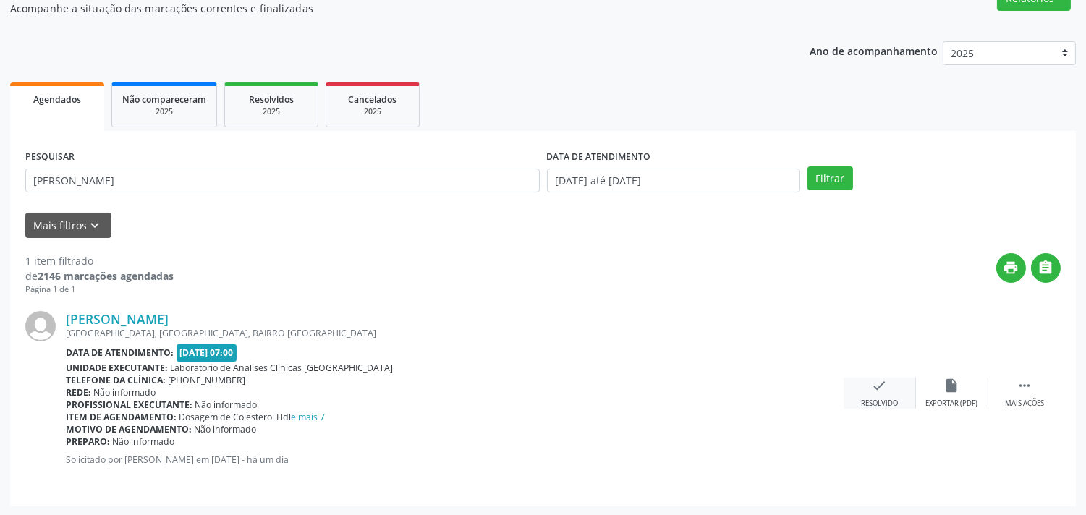
click at [864, 386] on div "check Resolvido" at bounding box center [879, 393] width 72 height 31
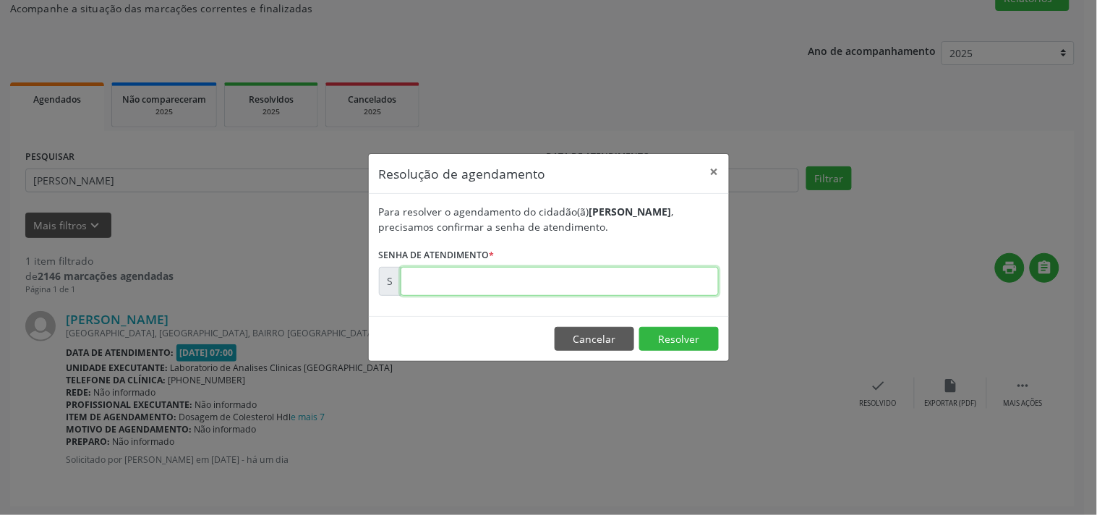
click at [647, 278] on input "text" at bounding box center [560, 281] width 318 height 29
type input "00179883"
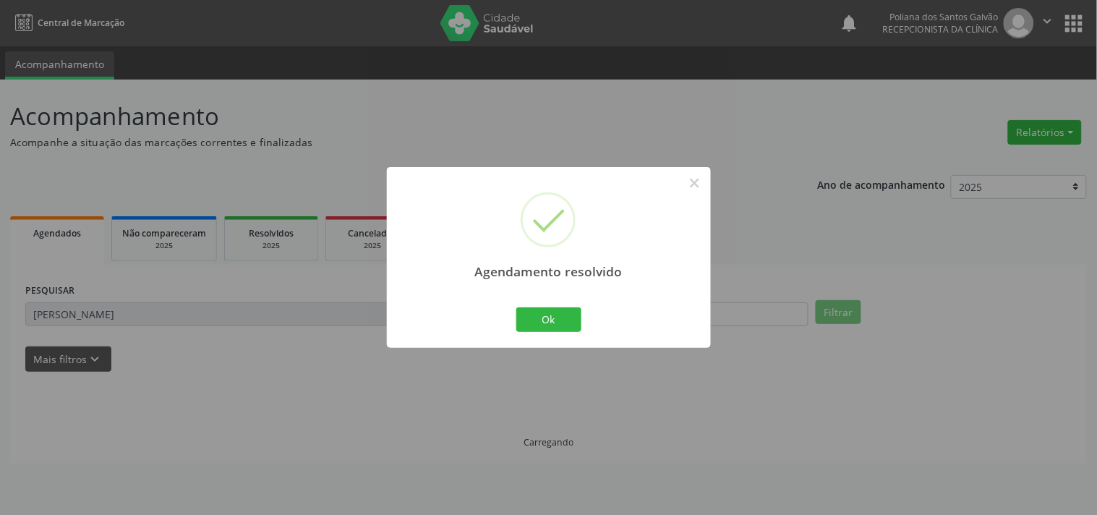
scroll to position [0, 0]
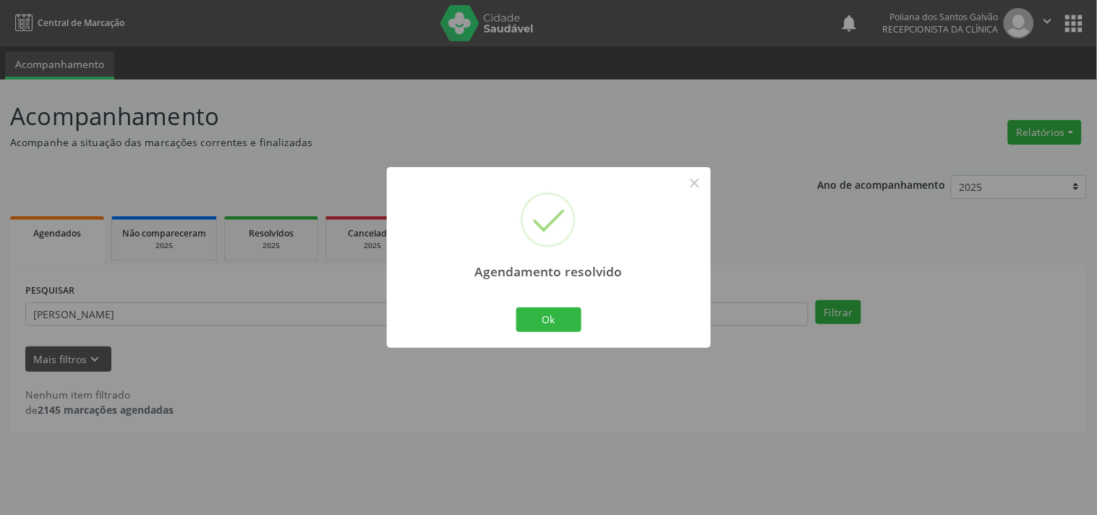
drag, startPoint x: 495, startPoint y: 320, endPoint x: 562, endPoint y: 320, distance: 67.3
click at [495, 320] on div "Agendamento resolvido × Ok Cancel" at bounding box center [549, 257] width 324 height 180
click at [562, 320] on button "Ok" at bounding box center [548, 319] width 65 height 25
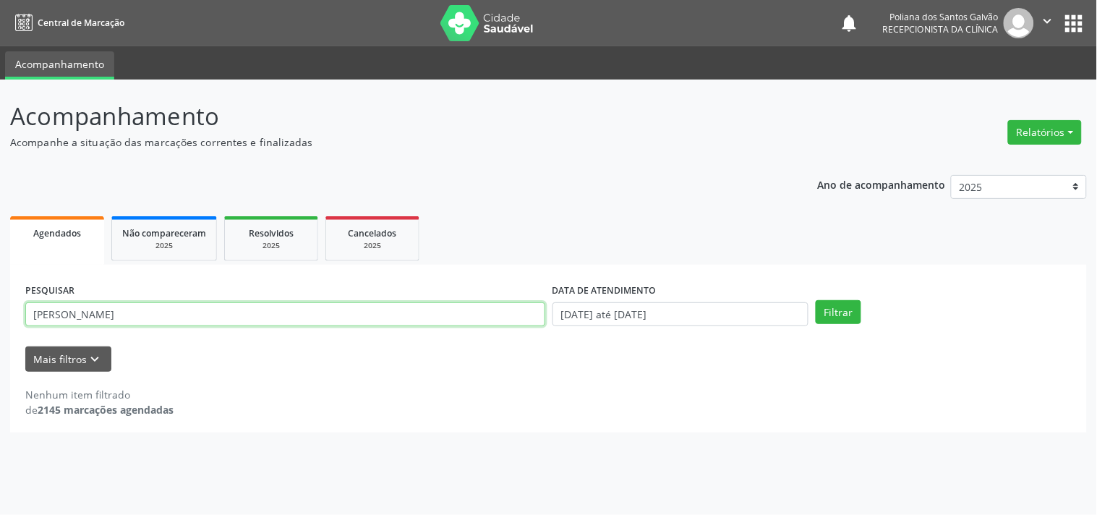
drag, startPoint x: 194, startPoint y: 268, endPoint x: 0, endPoint y: -11, distance: 339.9
click at [0, 0] on html "Central de Marcação notifications Poliana dos Santos Galvão Recepcionista da cl…" at bounding box center [548, 257] width 1097 height 515
click at [816, 300] on button "Filtrar" at bounding box center [839, 312] width 46 height 25
click at [60, 317] on input "nathna" at bounding box center [285, 314] width 520 height 25
type input "natha"
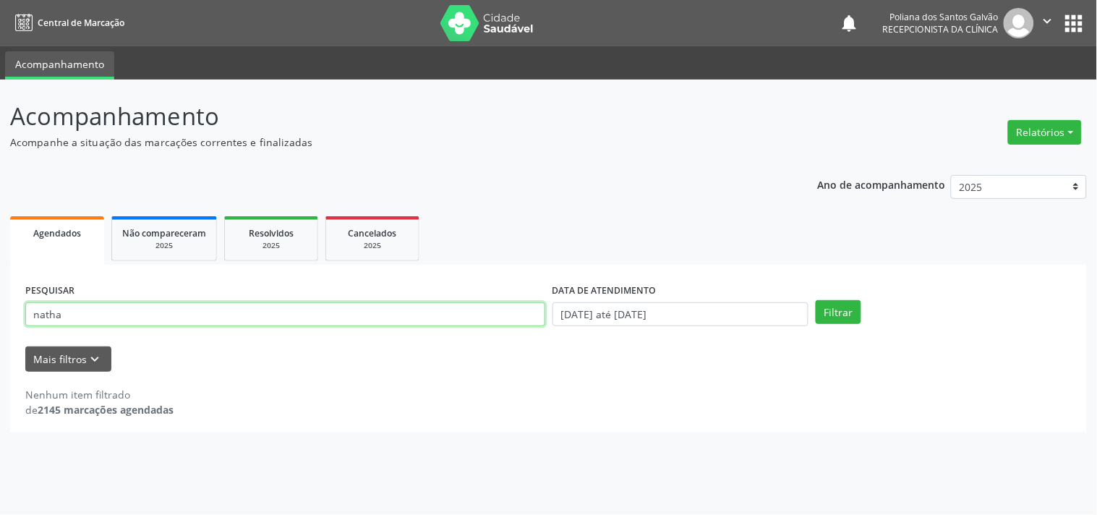
click at [816, 300] on button "Filtrar" at bounding box center [839, 312] width 46 height 25
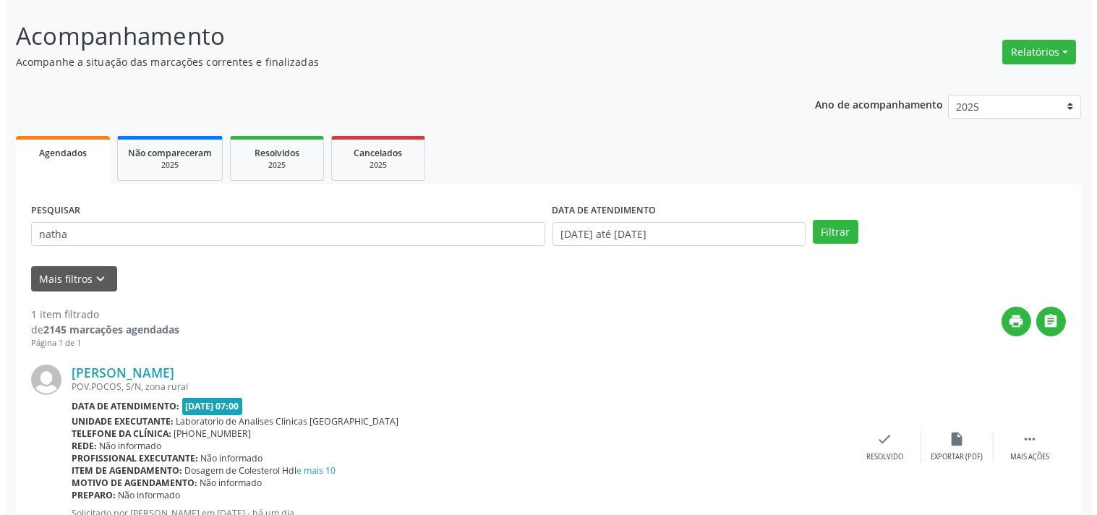
scroll to position [134, 0]
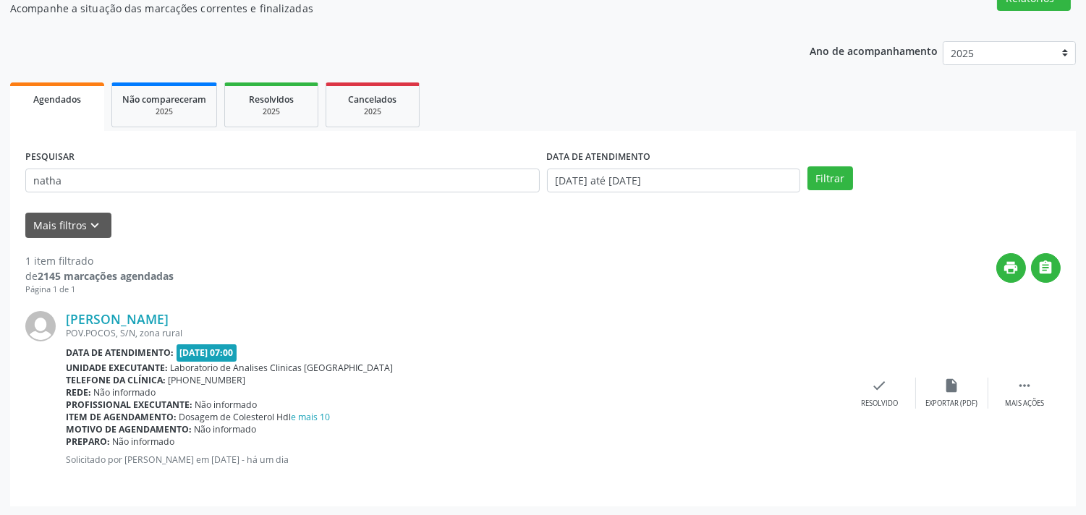
click at [894, 375] on div "[PERSON_NAME] [GEOGRAPHIC_DATA]POCOS, S/N, zona rural Data de atendimento: [DAT…" at bounding box center [542, 393] width 1035 height 195
click at [866, 394] on div "check Resolvido" at bounding box center [879, 393] width 72 height 31
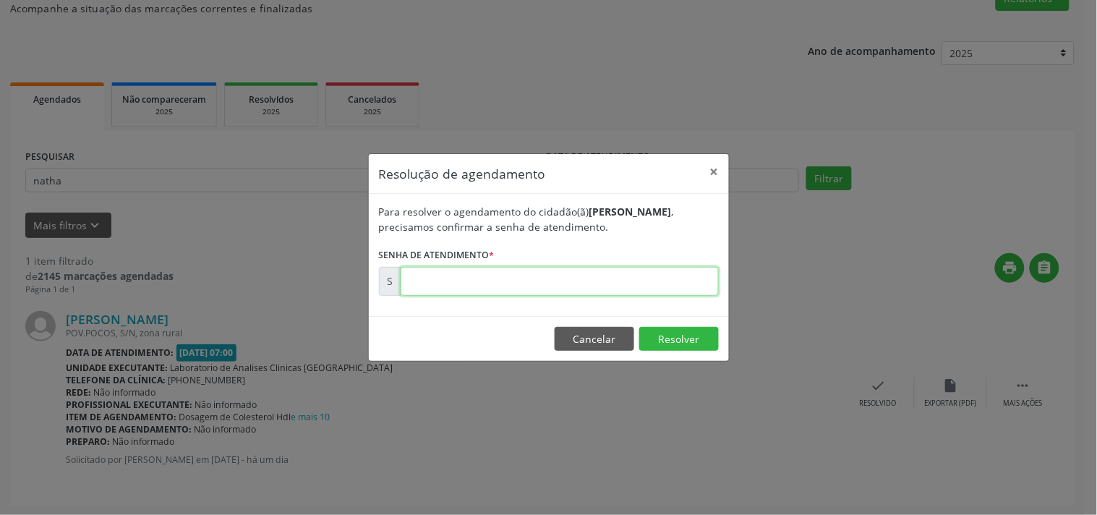
click at [686, 267] on input "text" at bounding box center [560, 281] width 318 height 29
type input "00179953"
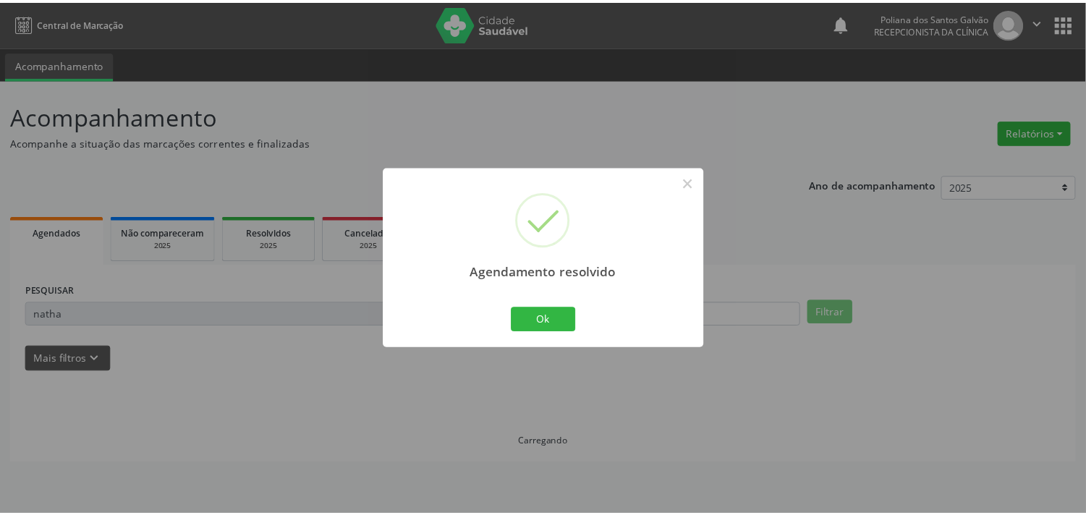
scroll to position [0, 0]
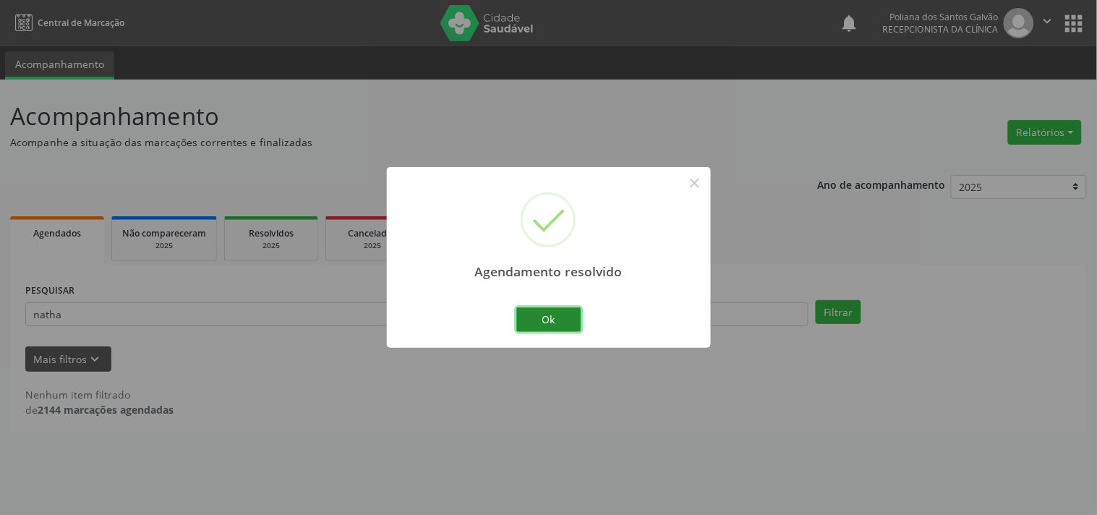
click at [557, 318] on button "Ok" at bounding box center [548, 319] width 65 height 25
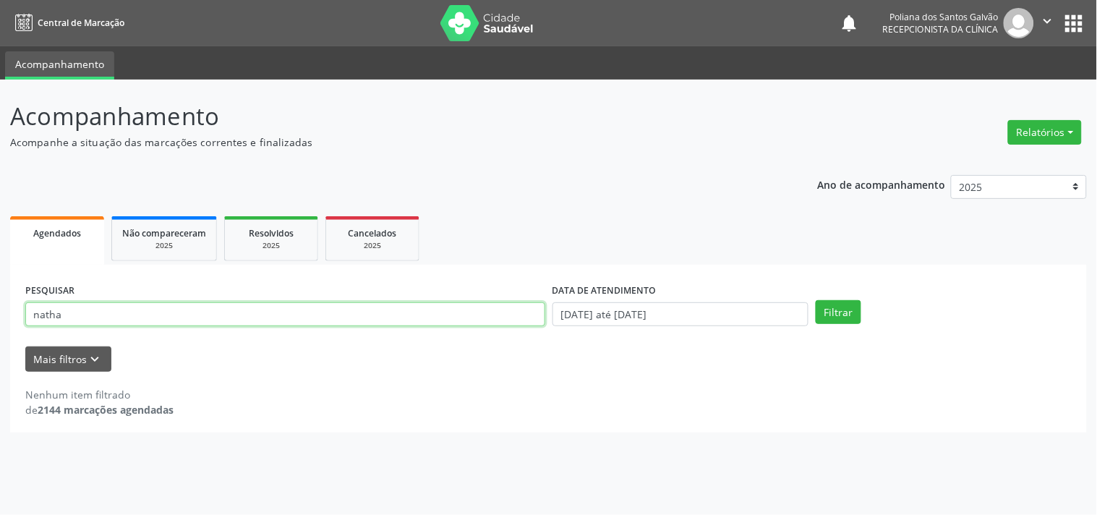
drag, startPoint x: 438, startPoint y: 317, endPoint x: 0, endPoint y: 13, distance: 532.7
click at [0, 13] on div "Central de Marcação notifications Poliana dos Santos Galvão Recepcionista da cl…" at bounding box center [548, 257] width 1097 height 515
type input "carmeli"
click at [816, 300] on button "Filtrar" at bounding box center [839, 312] width 46 height 25
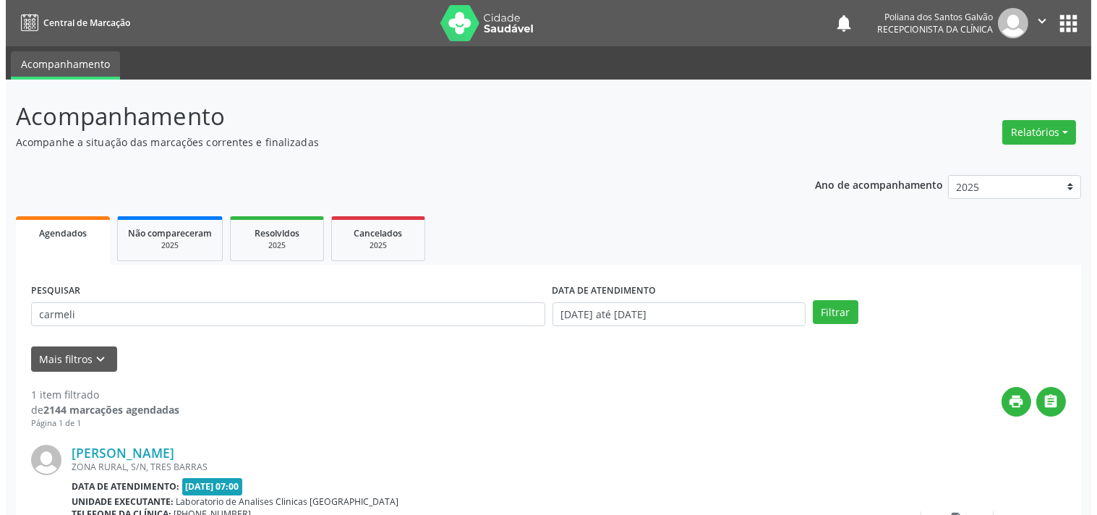
scroll to position [134, 0]
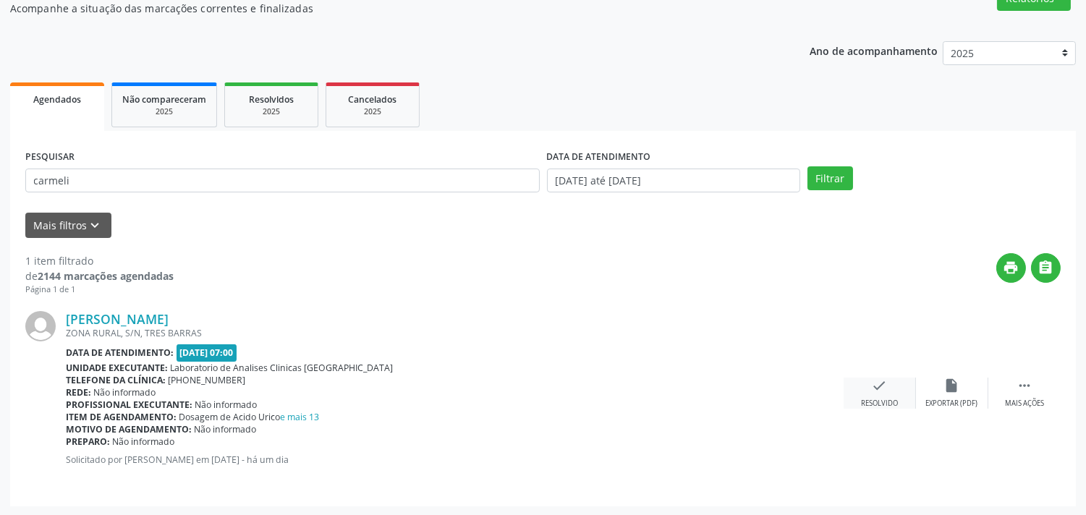
click at [878, 379] on icon "check" at bounding box center [880, 386] width 16 height 16
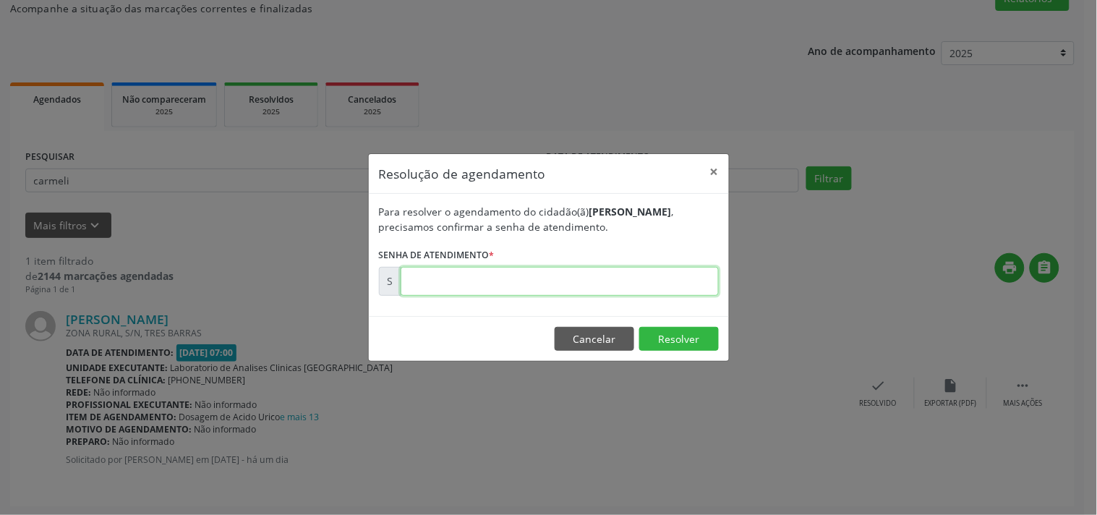
click at [681, 285] on input "text" at bounding box center [560, 281] width 318 height 29
type input "00179876"
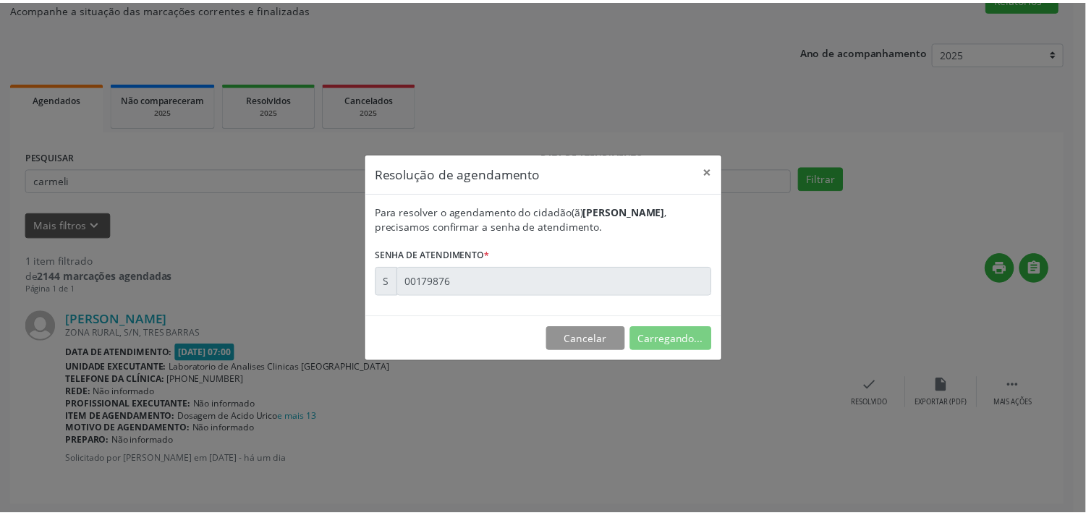
scroll to position [0, 0]
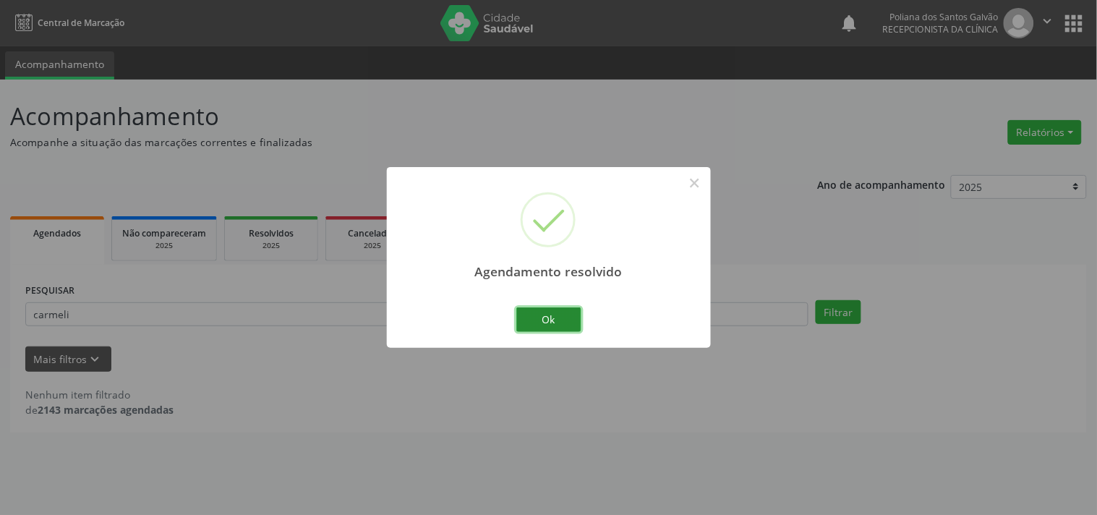
click at [555, 324] on button "Ok" at bounding box center [548, 319] width 65 height 25
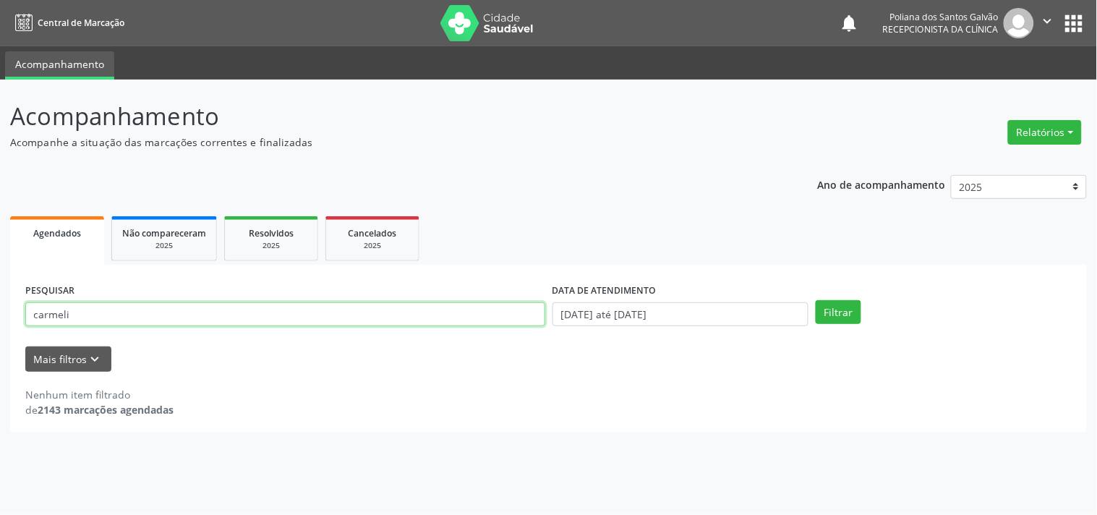
drag, startPoint x: 107, startPoint y: 253, endPoint x: 0, endPoint y: 132, distance: 161.4
click at [0, 148] on div "Acompanhamento Acompanhe a situação das marcações correntes e finalizadas Relat…" at bounding box center [548, 297] width 1097 height 435
type input "WEL"
click at [816, 300] on button "Filtrar" at bounding box center [839, 312] width 46 height 25
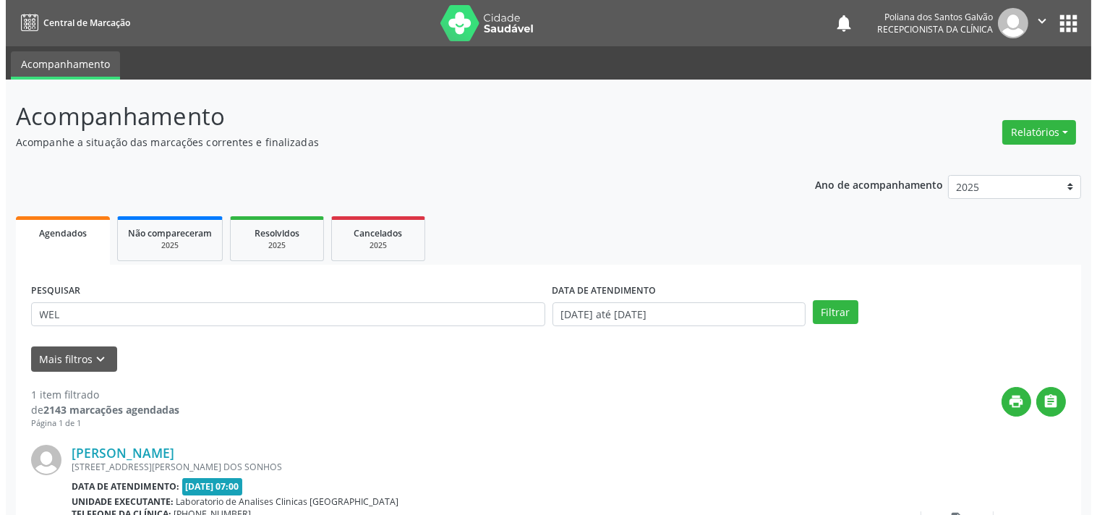
scroll to position [134, 0]
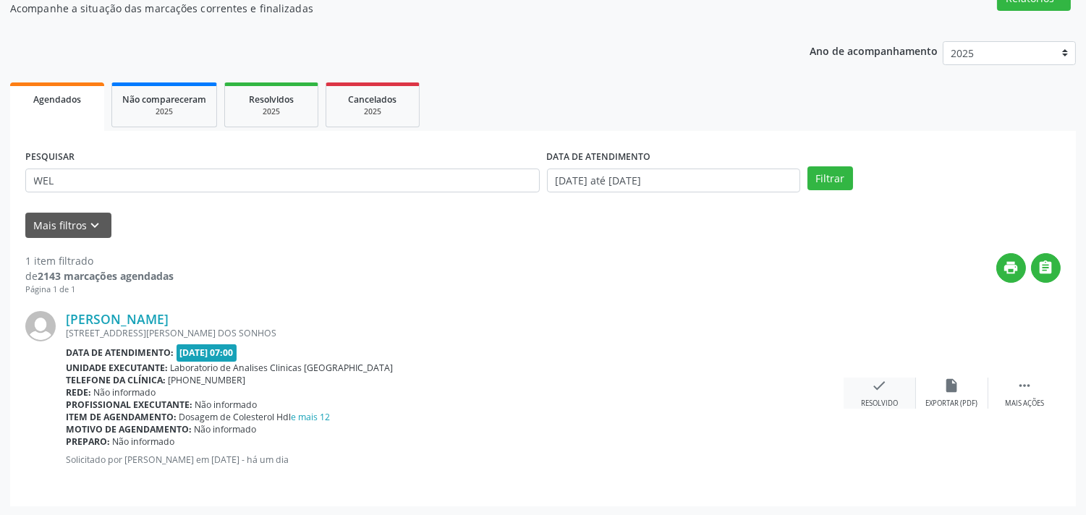
click at [865, 388] on div "check Resolvido" at bounding box center [879, 393] width 72 height 31
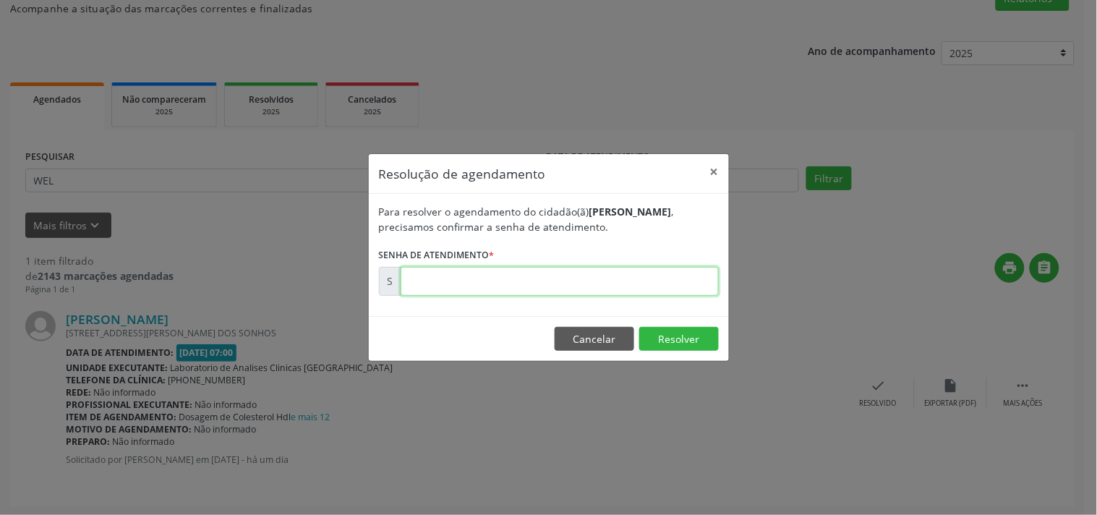
click at [697, 288] on input "text" at bounding box center [560, 281] width 318 height 29
type input "00179870"
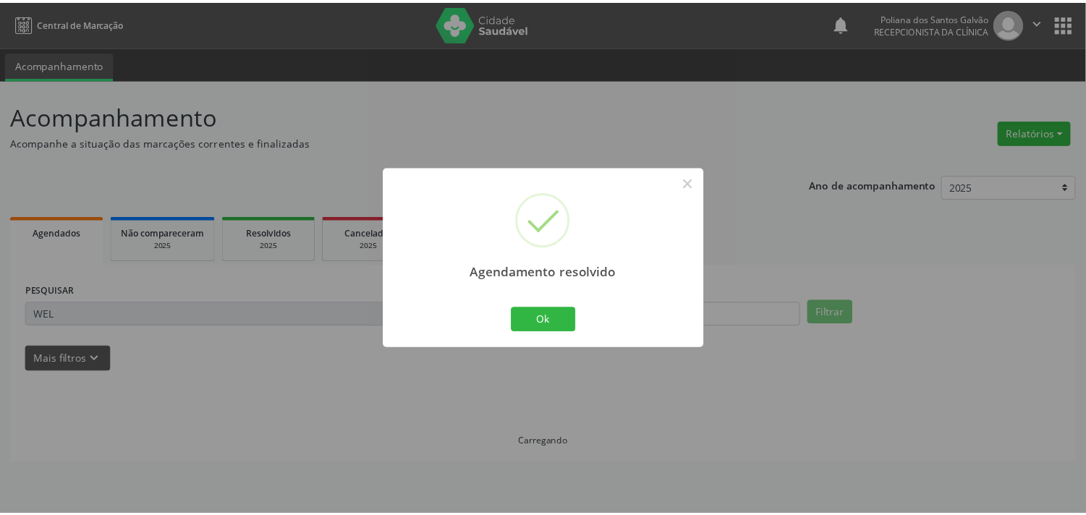
scroll to position [0, 0]
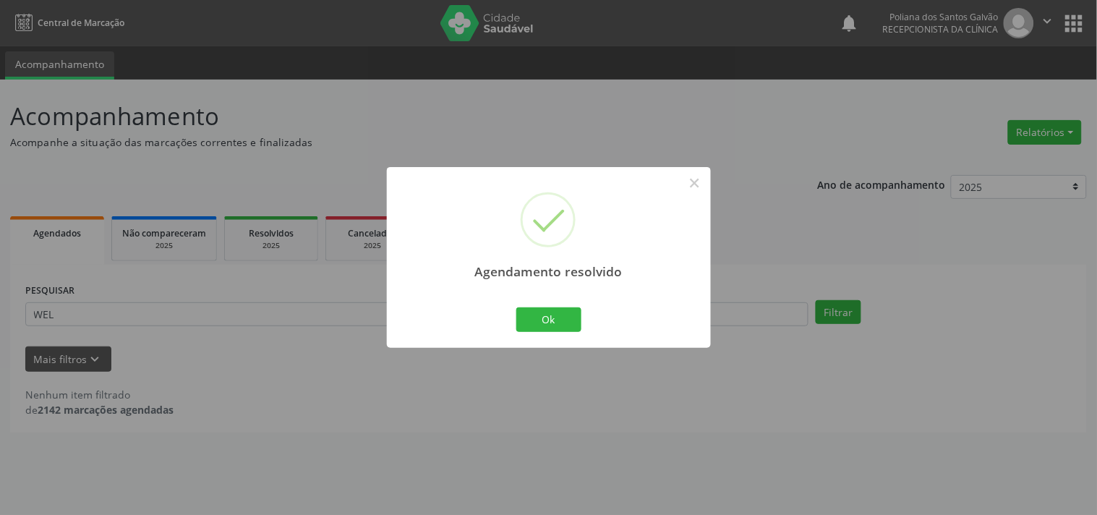
click at [551, 338] on div "Agendamento resolvido × Ok Cancel" at bounding box center [549, 257] width 324 height 180
drag, startPoint x: 547, startPoint y: 325, endPoint x: 472, endPoint y: 312, distance: 76.5
click at [547, 324] on button "Ok" at bounding box center [548, 319] width 65 height 25
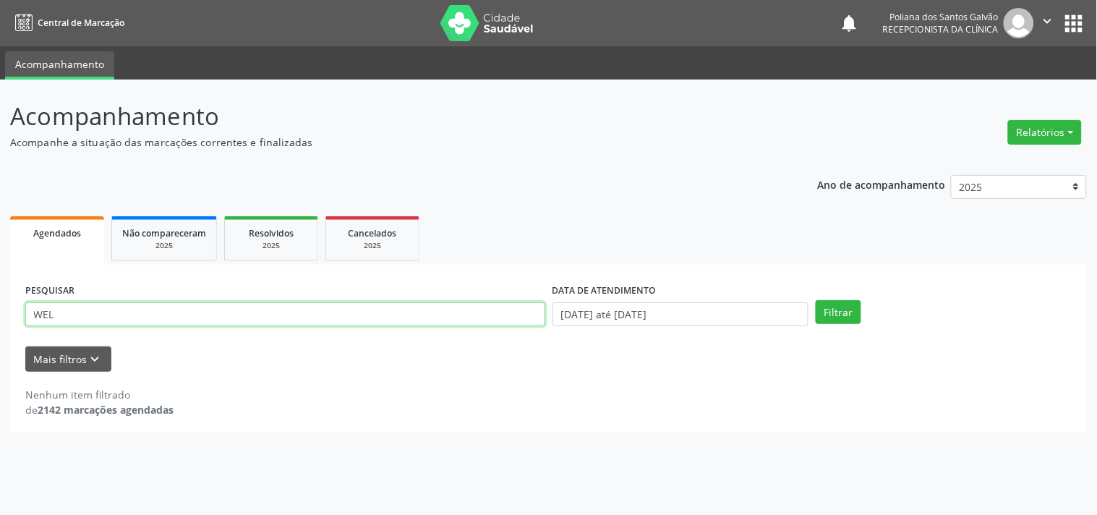
click at [0, 111] on div "Acompanhamento Acompanhe a situação das marcações correntes e finalizadas Relat…" at bounding box center [548, 297] width 1097 height 435
type input "ISAU"
click at [816, 300] on button "Filtrar" at bounding box center [839, 312] width 46 height 25
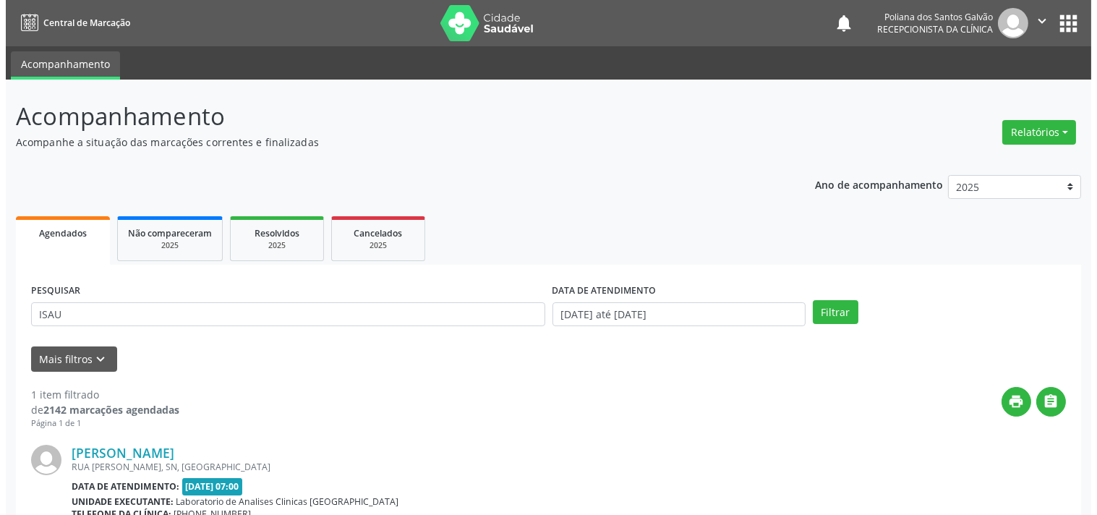
scroll to position [147, 0]
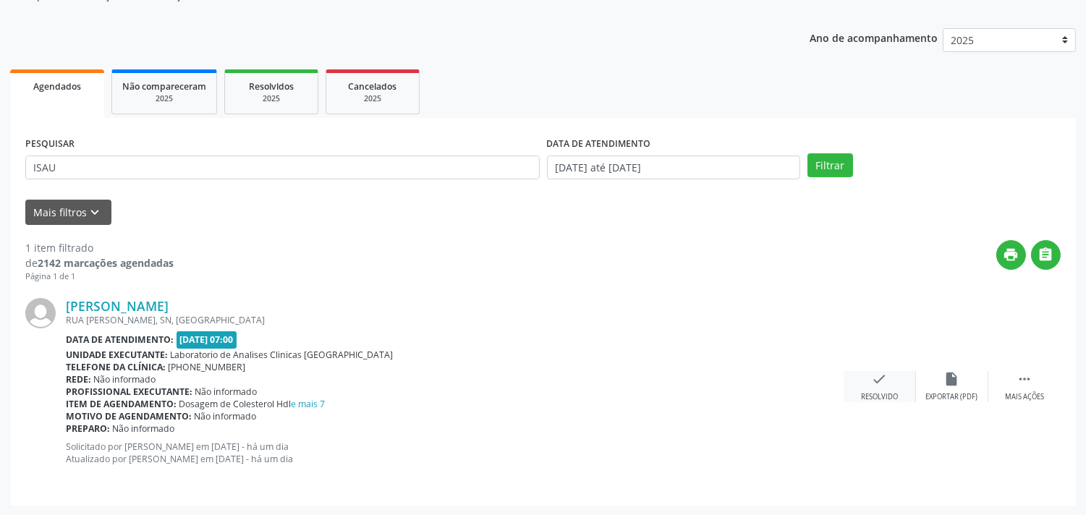
click at [865, 388] on div "check Resolvido" at bounding box center [879, 386] width 72 height 31
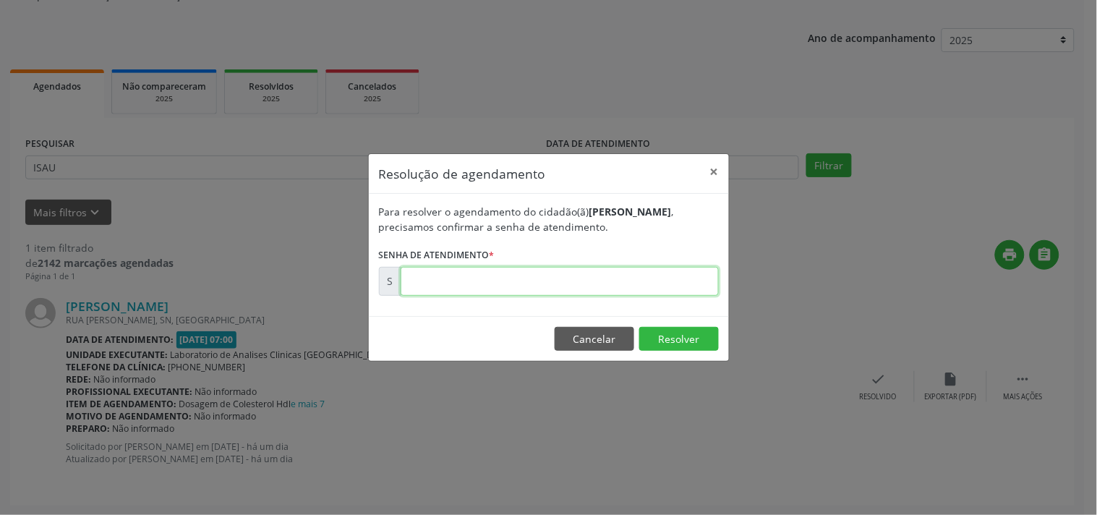
click at [665, 273] on input "text" at bounding box center [560, 281] width 318 height 29
type input "00179864"
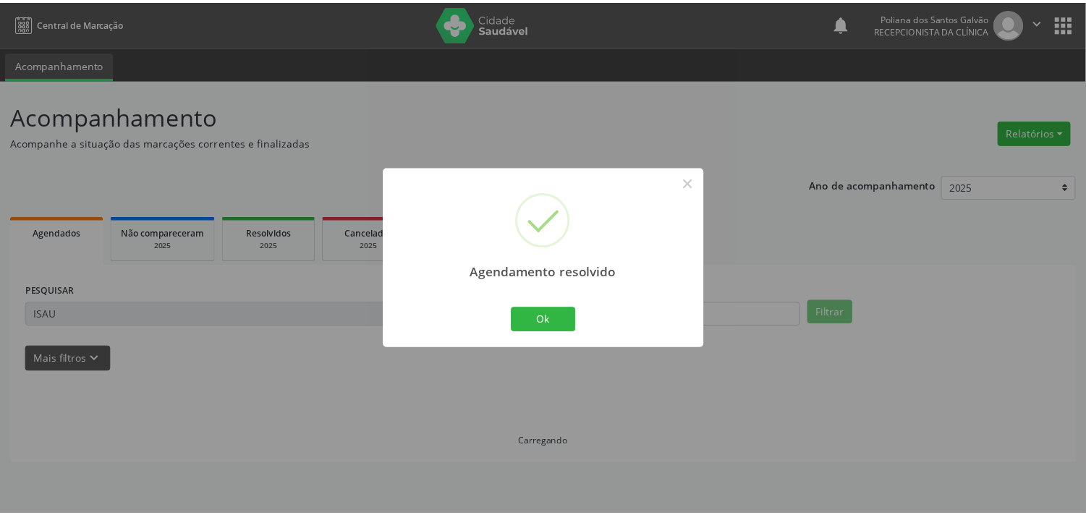
scroll to position [0, 0]
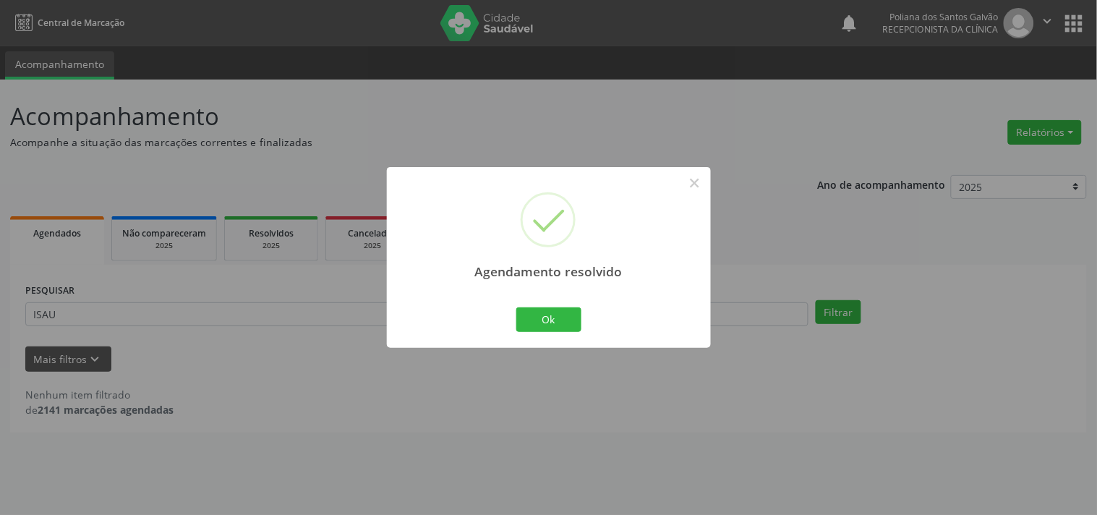
click at [558, 335] on div "Ok Cancel" at bounding box center [549, 320] width 72 height 30
click at [579, 328] on button "Ok" at bounding box center [548, 319] width 65 height 25
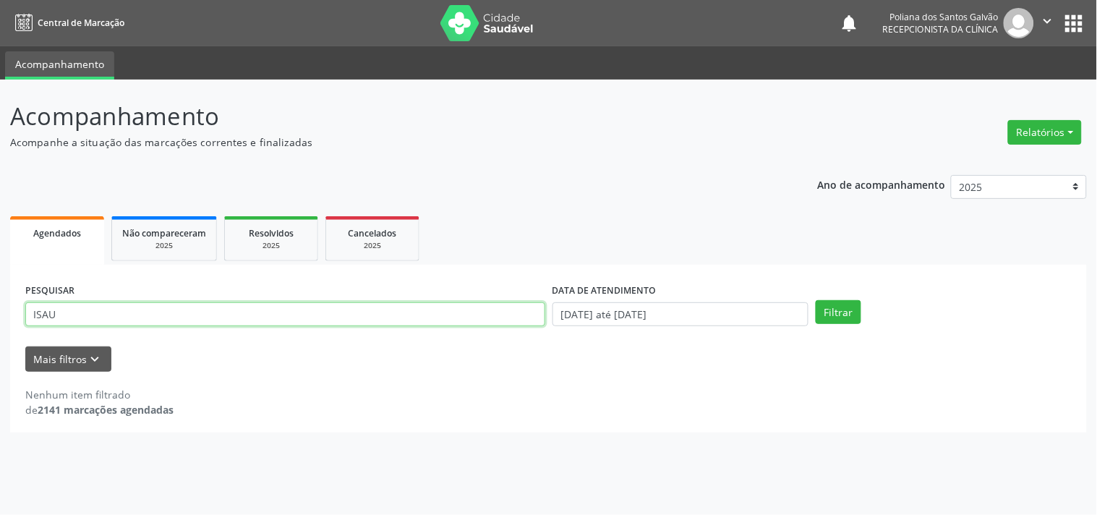
drag, startPoint x: 495, startPoint y: 321, endPoint x: 0, endPoint y: 73, distance: 553.4
click at [0, 90] on div "Acompanhamento Acompanhe a situação das marcações correntes e finalizadas Relat…" at bounding box center [548, 297] width 1097 height 435
type input "IRACI"
click at [816, 300] on button "Filtrar" at bounding box center [839, 312] width 46 height 25
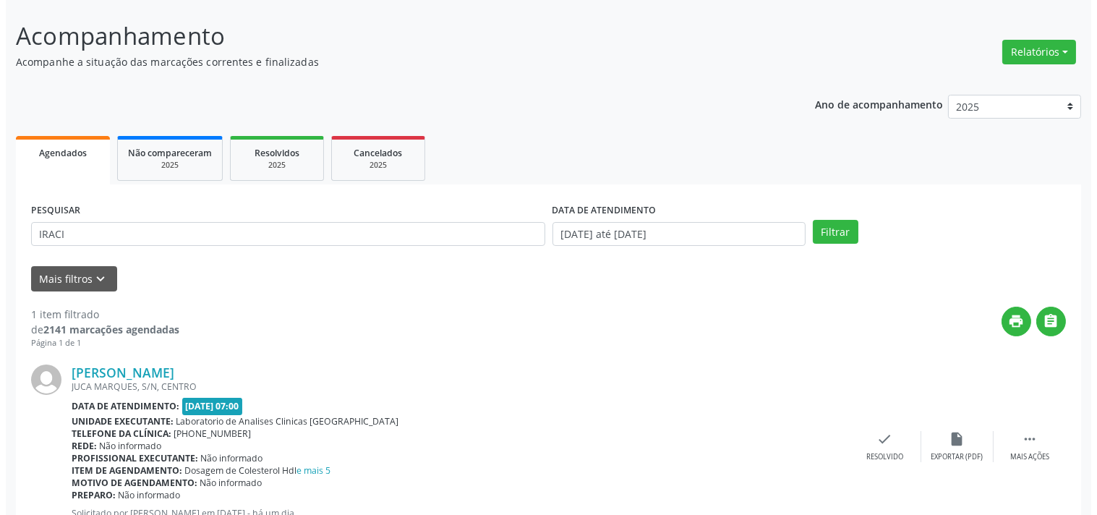
scroll to position [134, 0]
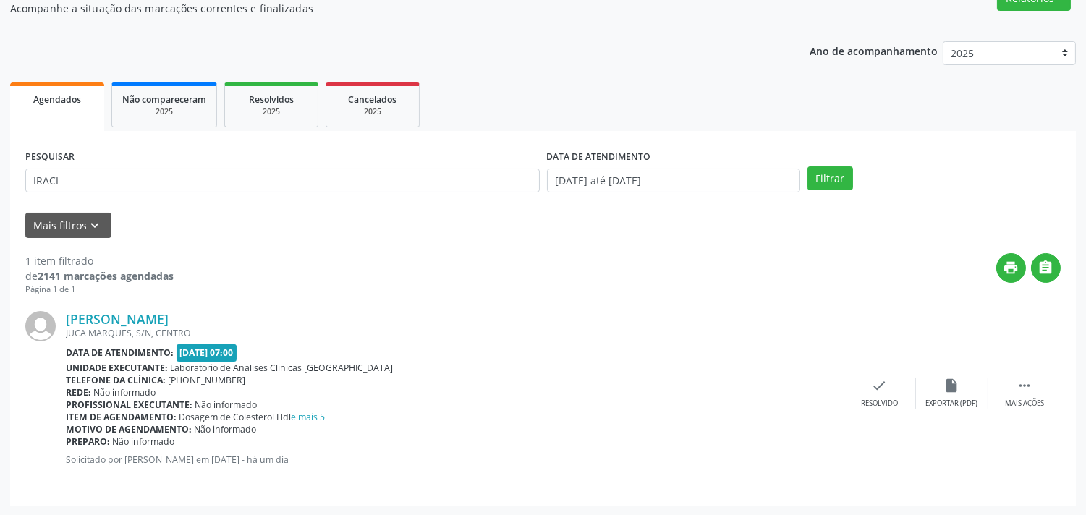
click at [872, 414] on div "[PERSON_NAME] [GEOGRAPHIC_DATA], S/N, CENTRO Data de atendimento: [DATE] 07:00 …" at bounding box center [542, 393] width 1035 height 195
click at [893, 391] on div "check Resolvido" at bounding box center [879, 393] width 72 height 31
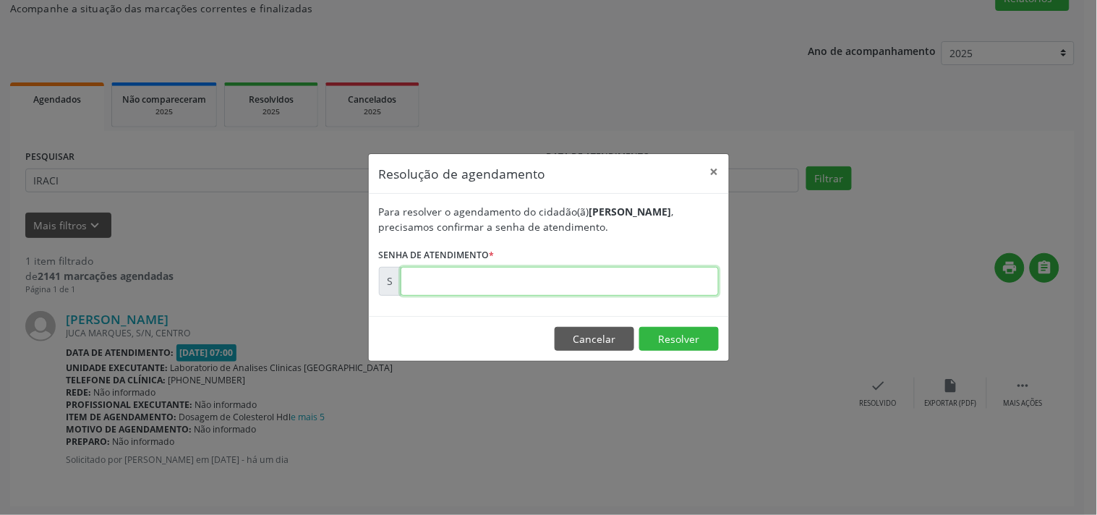
click at [700, 281] on input "text" at bounding box center [560, 281] width 318 height 29
type input "00179885"
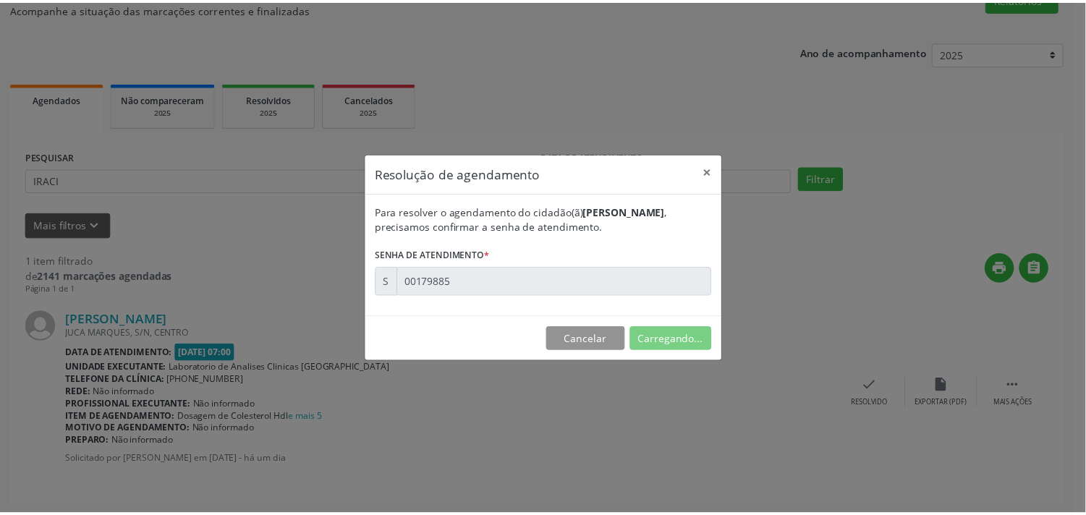
scroll to position [0, 0]
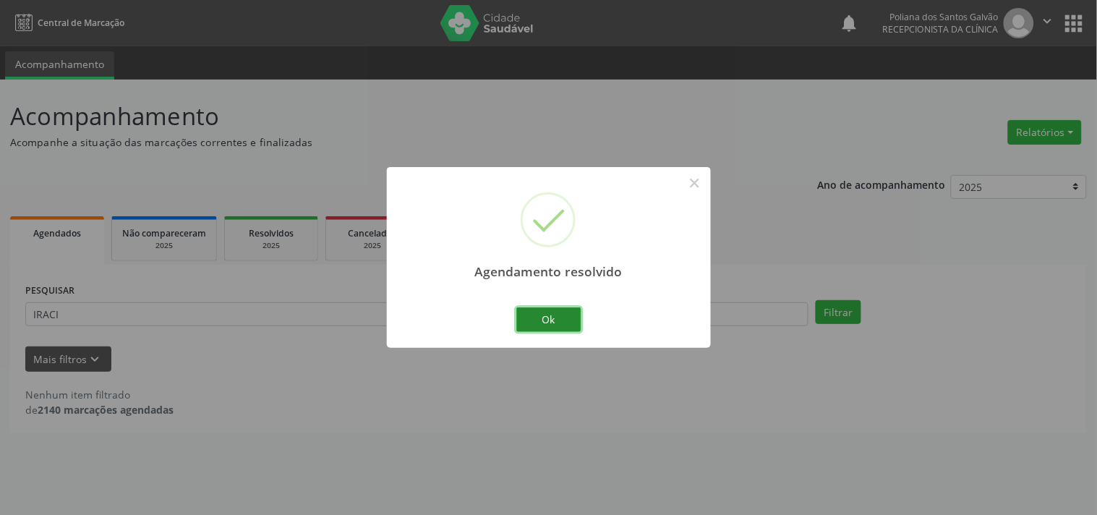
click at [558, 324] on button "Ok" at bounding box center [548, 319] width 65 height 25
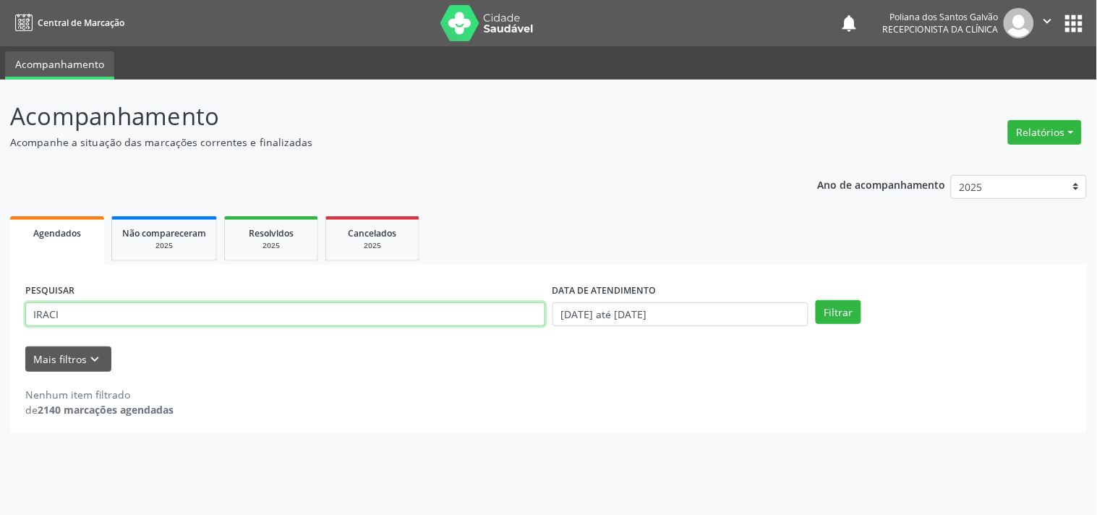
drag, startPoint x: 476, startPoint y: 307, endPoint x: 0, endPoint y: 112, distance: 514.4
click at [0, 112] on div "Acompanhamento Acompanhe a situação das marcações correntes e finalizadas Relat…" at bounding box center [548, 297] width 1097 height 435
type input "DEBORA"
click at [816, 300] on button "Filtrar" at bounding box center [839, 312] width 46 height 25
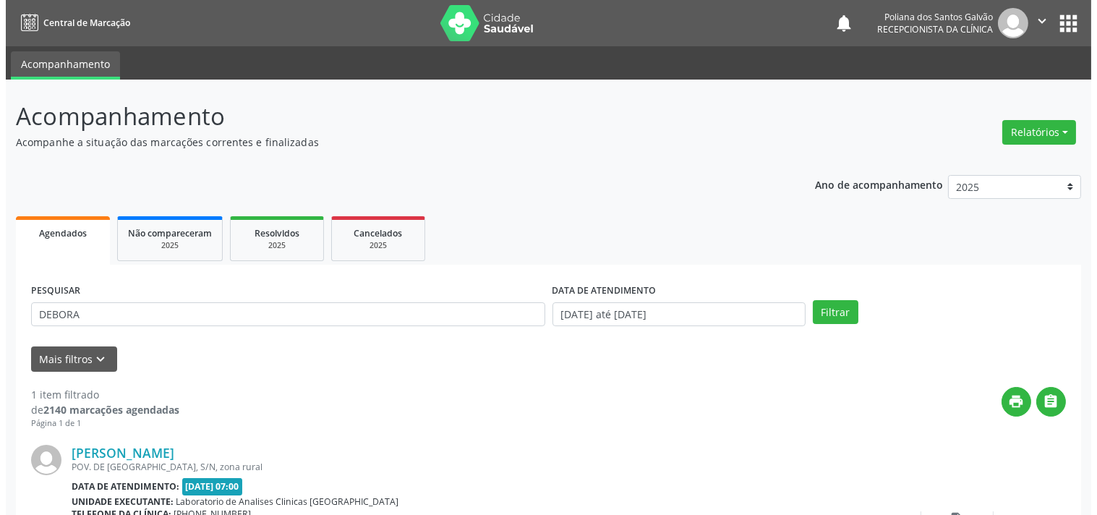
scroll to position [134, 0]
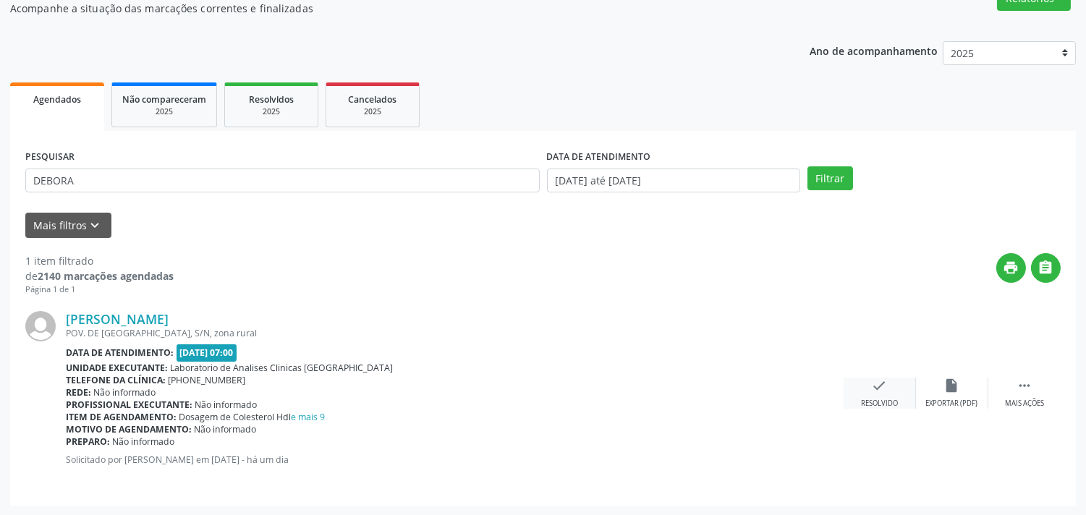
click at [866, 394] on div "check Resolvido" at bounding box center [879, 393] width 72 height 31
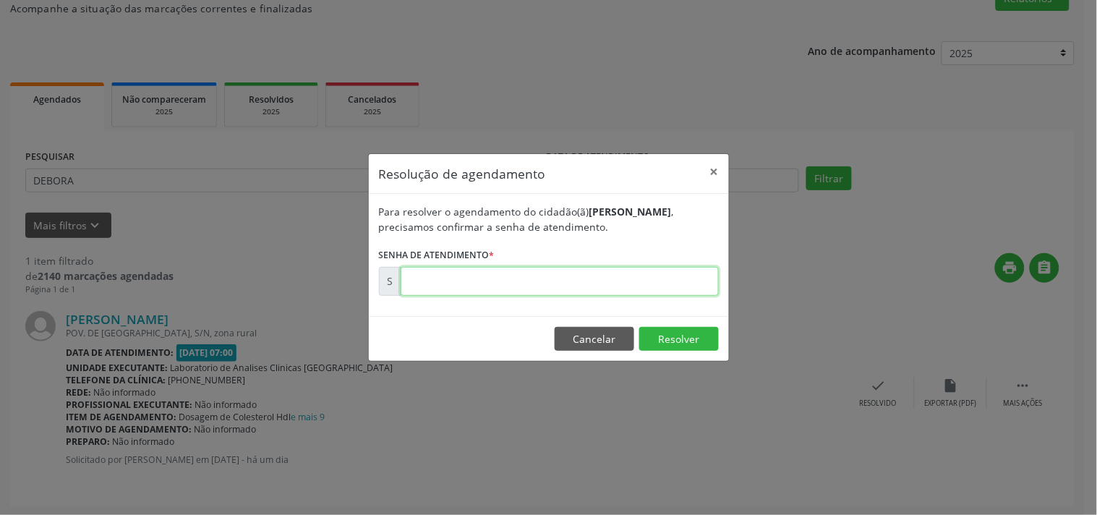
click at [707, 285] on input "text" at bounding box center [560, 281] width 318 height 29
type input "00179874"
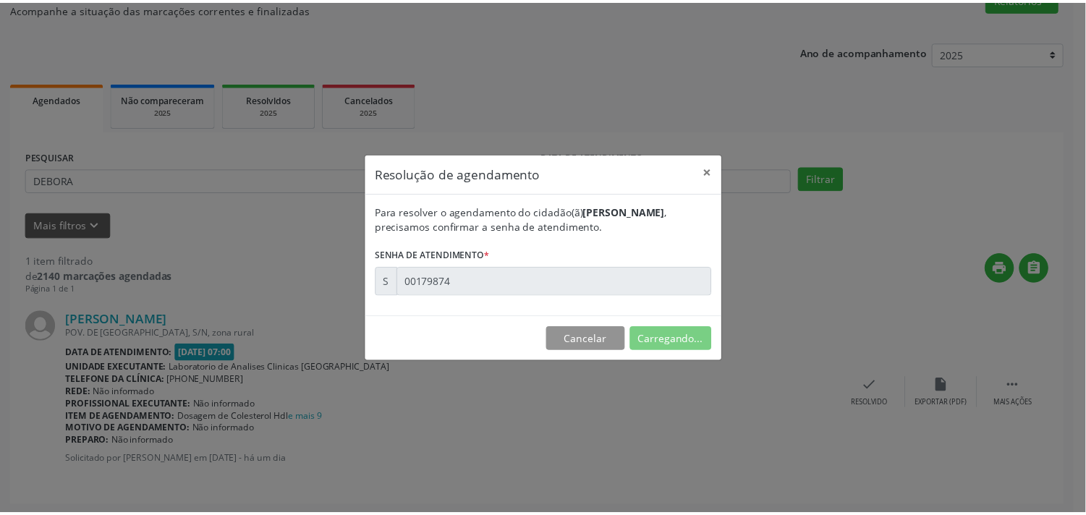
scroll to position [0, 0]
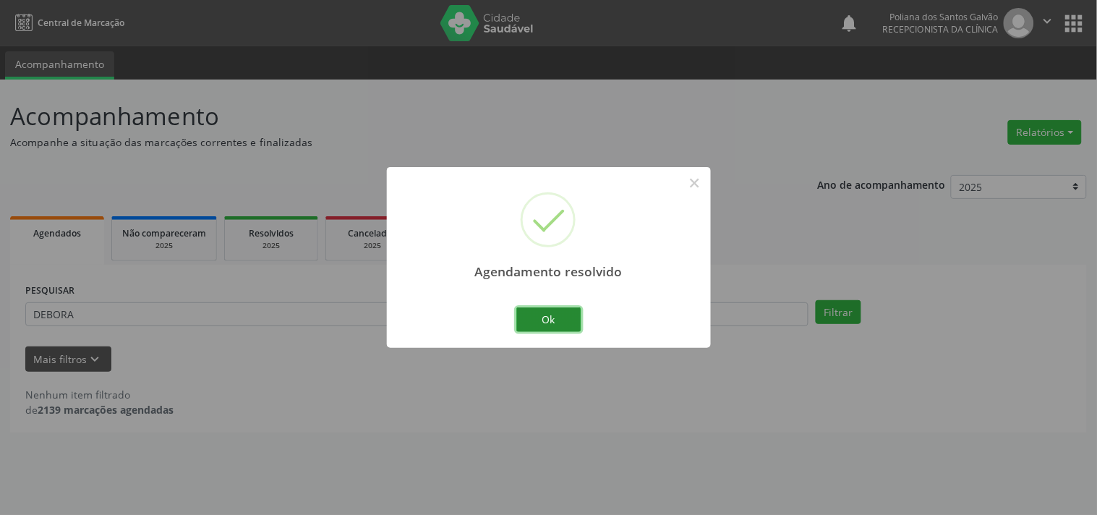
click at [554, 319] on button "Ok" at bounding box center [548, 319] width 65 height 25
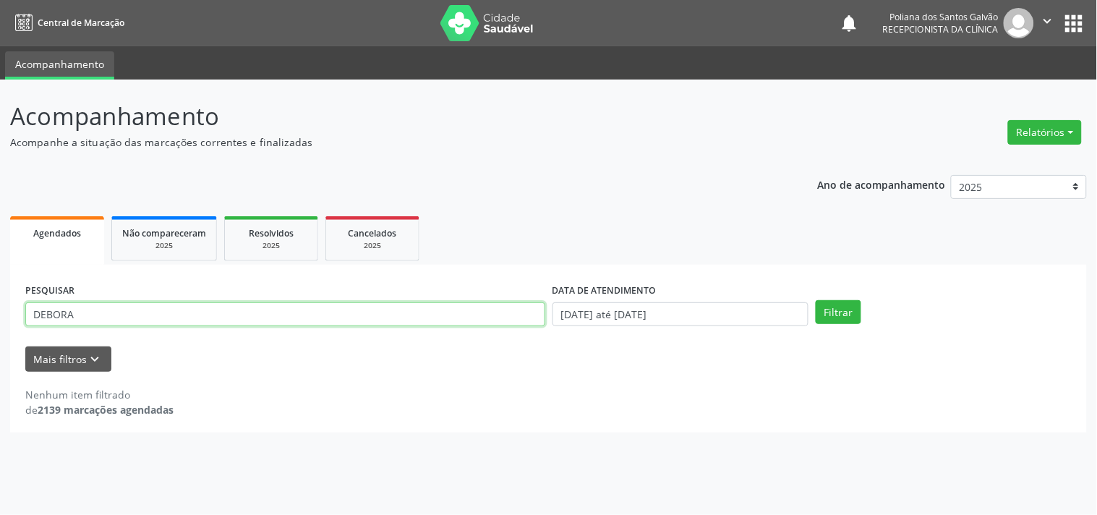
drag, startPoint x: 511, startPoint y: 316, endPoint x: 0, endPoint y: 48, distance: 576.9
click at [0, 77] on div "Central de Marcação notifications Poliana dos Santos Galvão Recepcionista da cl…" at bounding box center [548, 257] width 1097 height 515
type input "GISEL"
click at [816, 300] on button "Filtrar" at bounding box center [839, 312] width 46 height 25
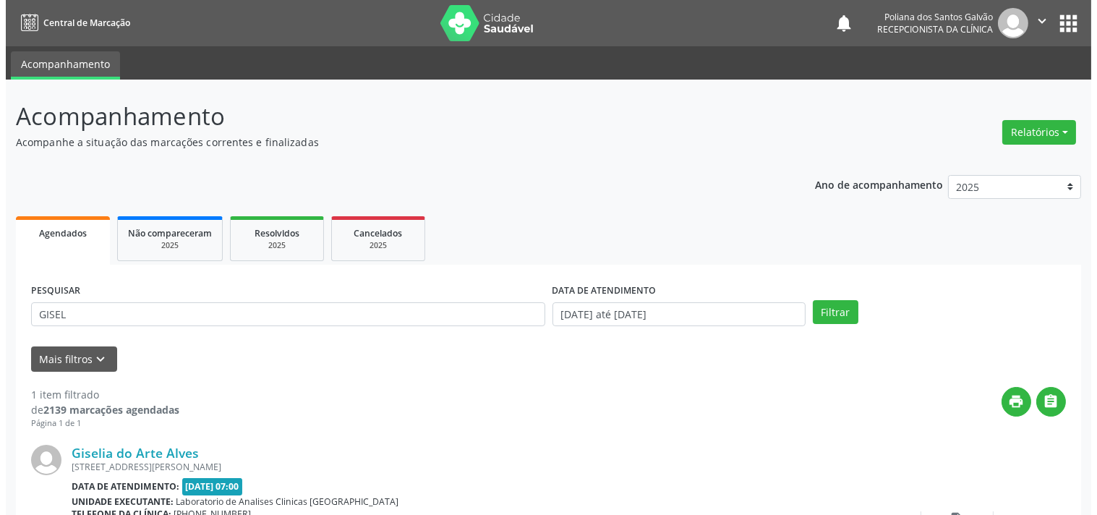
scroll to position [134, 0]
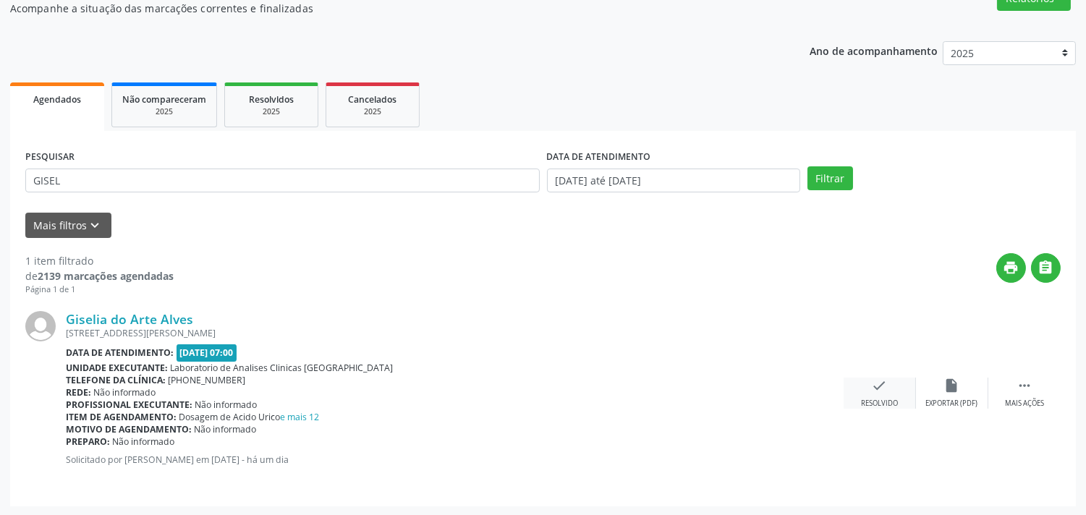
click at [861, 402] on div "Resolvido" at bounding box center [879, 404] width 37 height 10
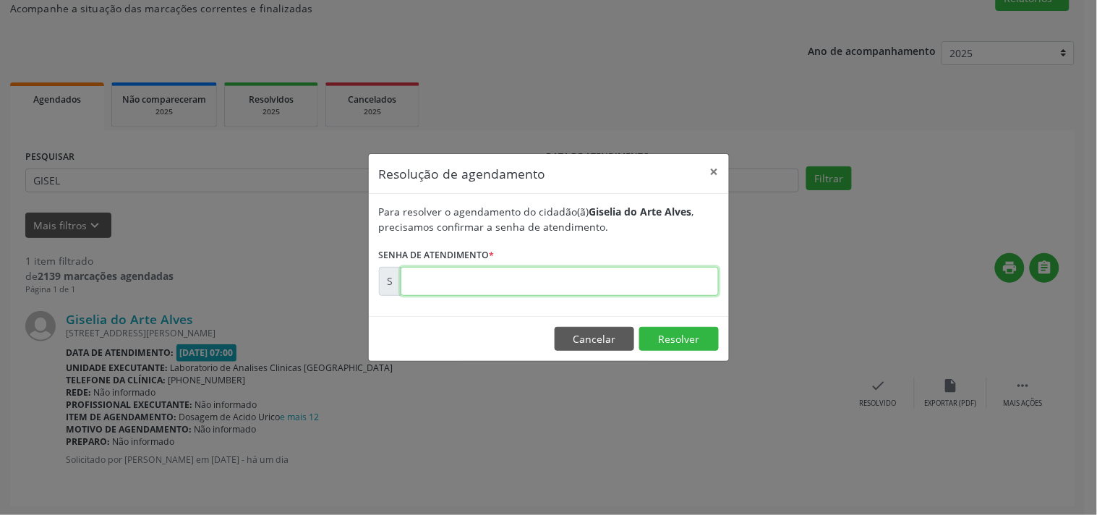
click at [649, 276] on input "text" at bounding box center [560, 281] width 318 height 29
type input "00179884"
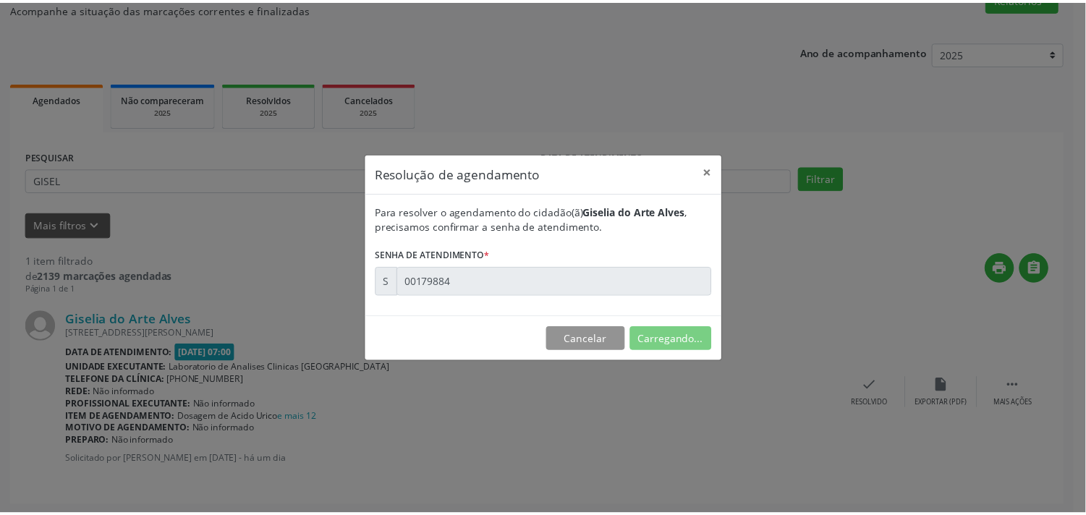
scroll to position [0, 0]
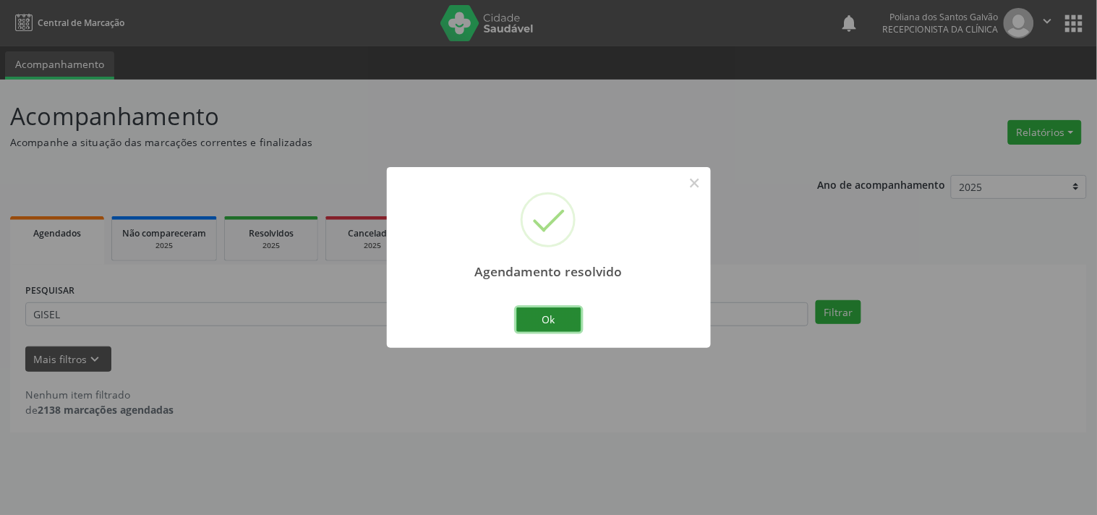
click at [568, 314] on button "Ok" at bounding box center [548, 319] width 65 height 25
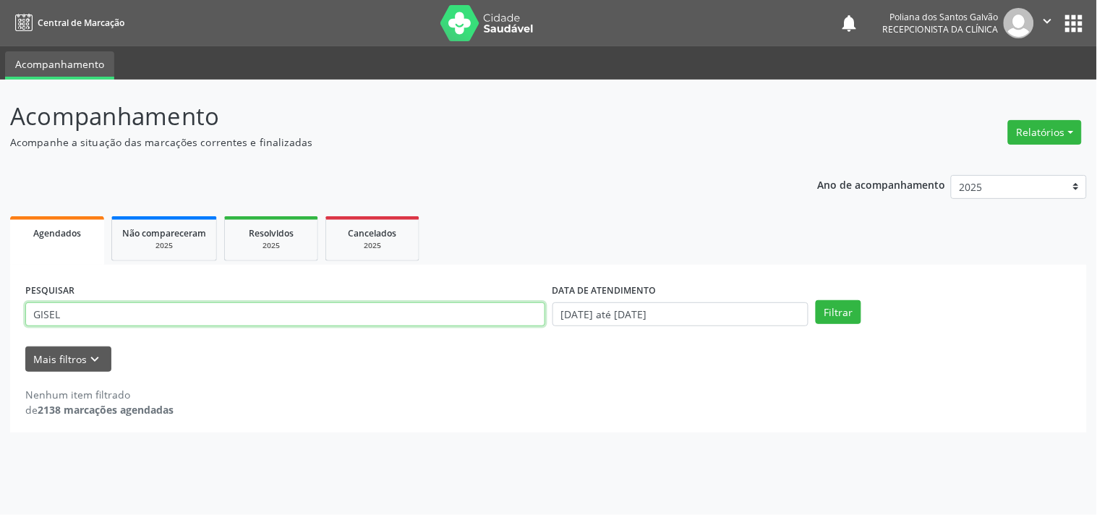
drag, startPoint x: 402, startPoint y: 320, endPoint x: 0, endPoint y: 35, distance: 493.3
click at [0, 35] on div "Central de Marcação notifications Poliana dos Santos Galvão Recepcionista da cl…" at bounding box center [548, 257] width 1097 height 515
type input "RAVI"
click at [816, 300] on button "Filtrar" at bounding box center [839, 312] width 46 height 25
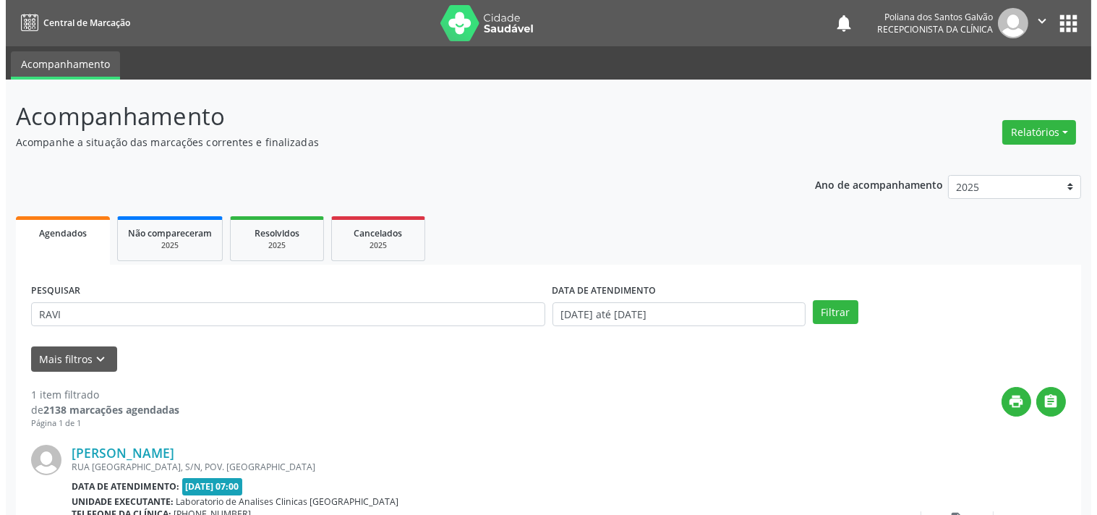
scroll to position [134, 0]
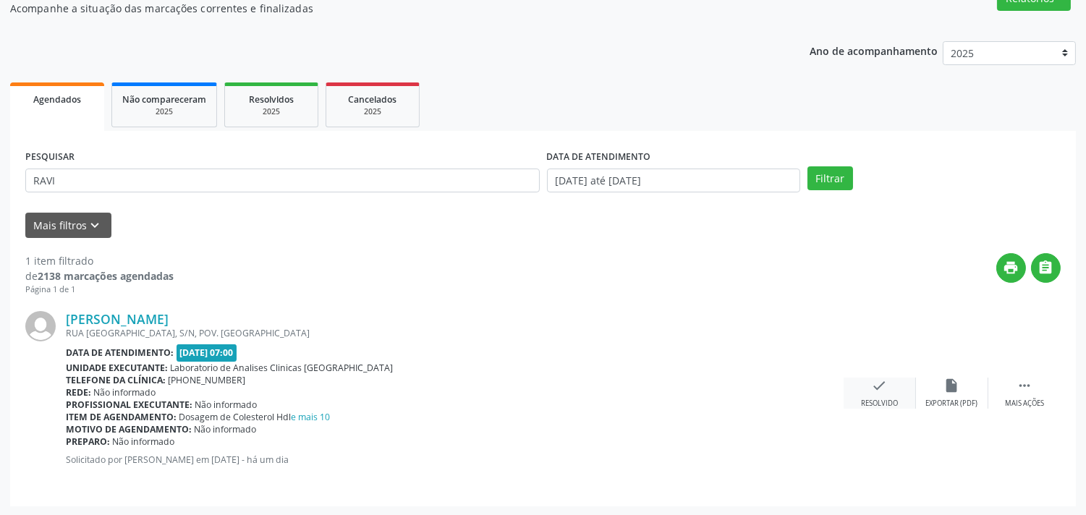
click at [902, 388] on div "check Resolvido" at bounding box center [879, 393] width 72 height 31
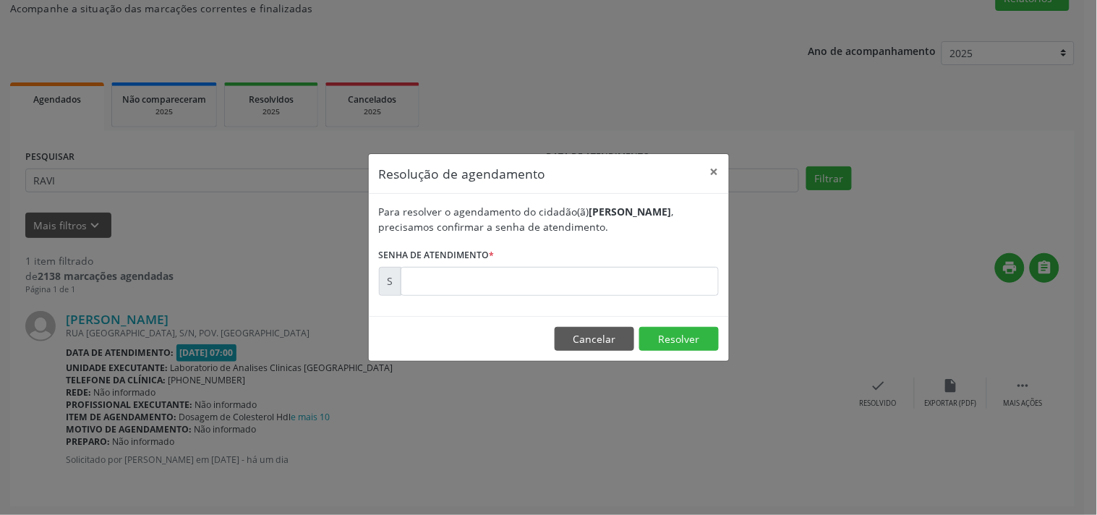
drag, startPoint x: 683, startPoint y: 300, endPoint x: 683, endPoint y: 292, distance: 8.0
click at [683, 298] on div "Para resolver o agendamento do cidadão(ã) [PERSON_NAME] , precisamos confirmar …" at bounding box center [549, 255] width 360 height 122
click at [681, 277] on input "text" at bounding box center [560, 281] width 318 height 29
type input "00179869"
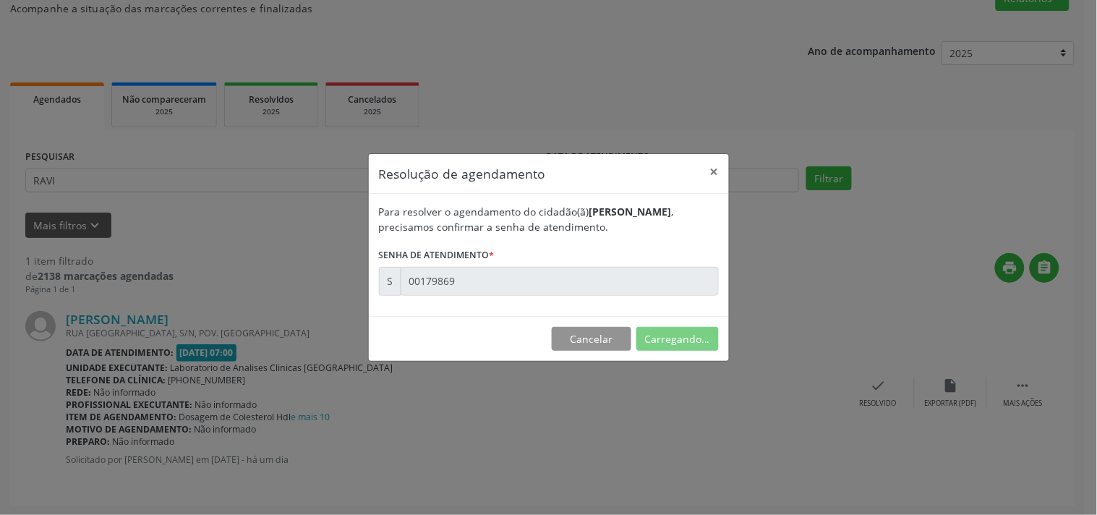
scroll to position [0, 0]
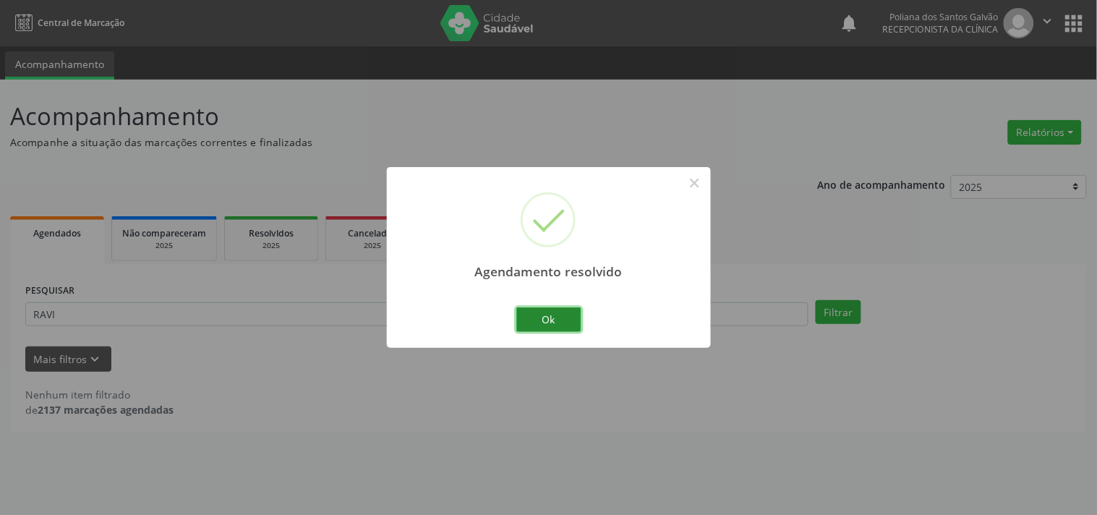
click at [557, 315] on button "Ok" at bounding box center [548, 319] width 65 height 25
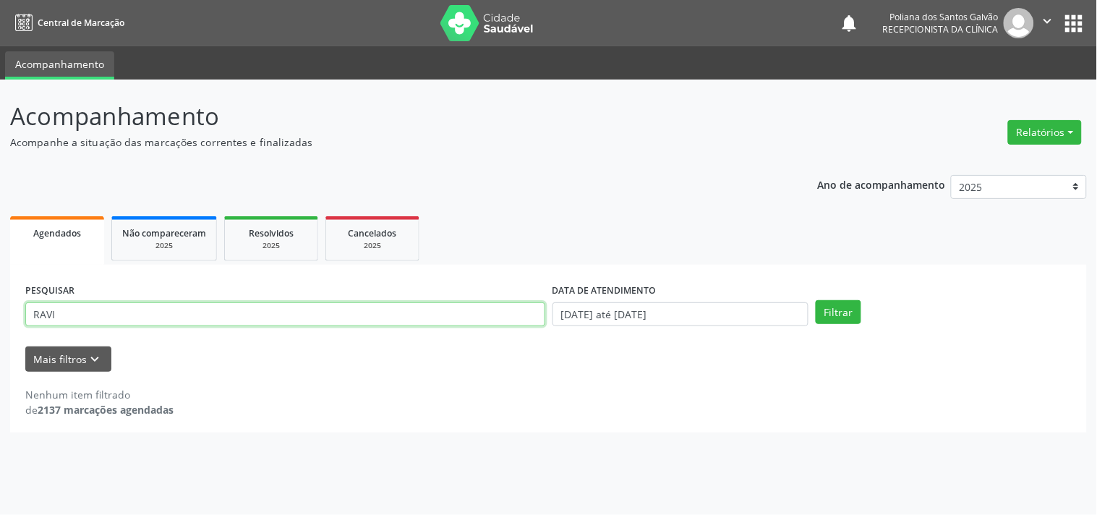
drag, startPoint x: 423, startPoint y: 302, endPoint x: 0, endPoint y: 3, distance: 518.4
click at [0, 29] on div "Central de Marcação notifications Poliana dos Santos Galvão Recepcionista da cl…" at bounding box center [548, 257] width 1097 height 515
type input "MARIA DO CAR"
click at [816, 300] on button "Filtrar" at bounding box center [839, 312] width 46 height 25
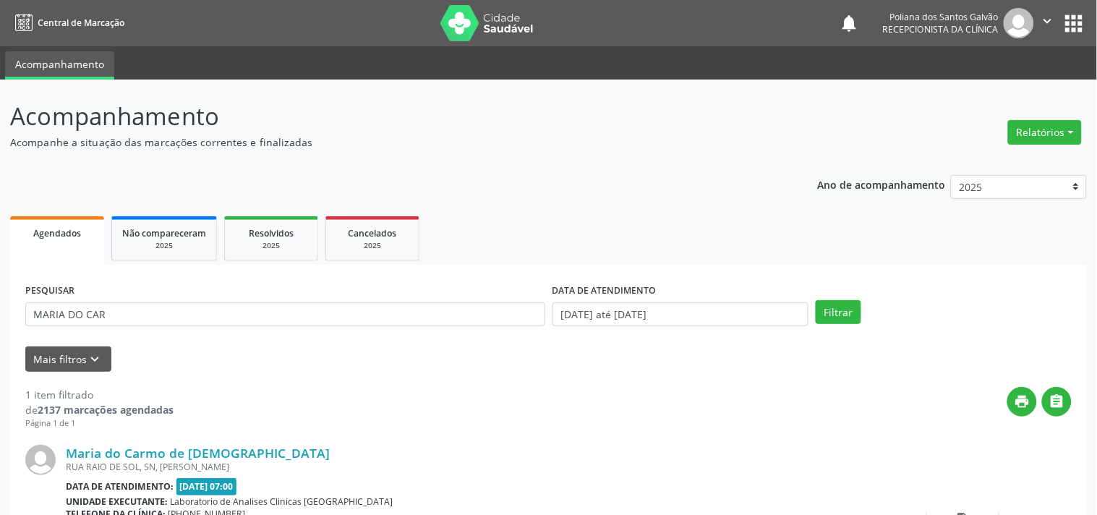
scroll to position [134, 0]
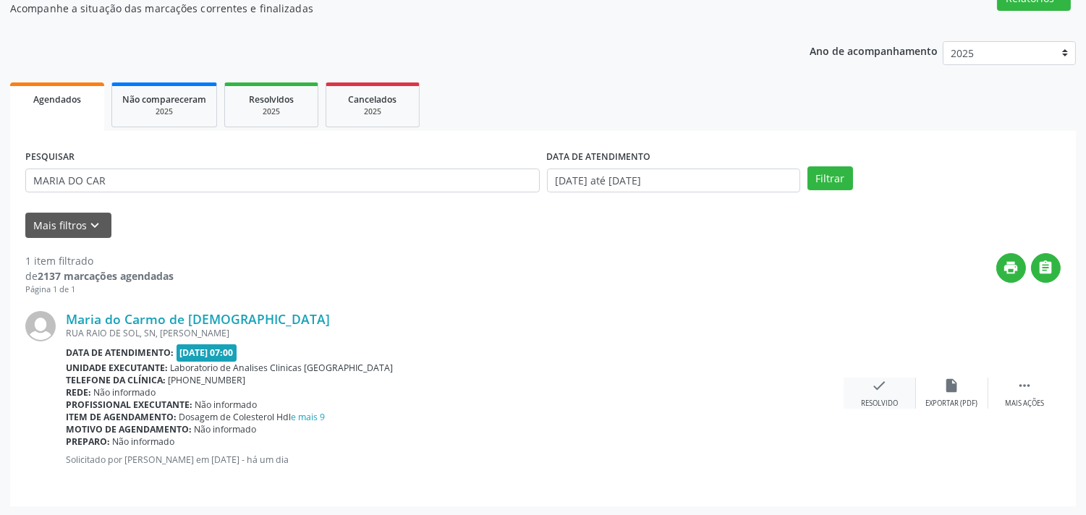
click at [878, 392] on icon "check" at bounding box center [880, 386] width 16 height 16
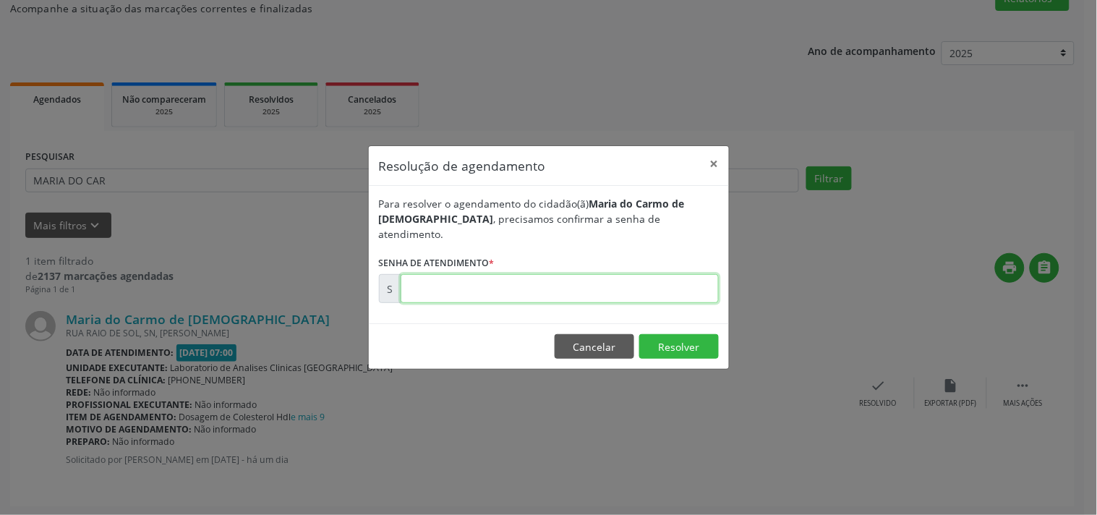
click at [651, 284] on input "text" at bounding box center [560, 288] width 318 height 29
type input "00179893"
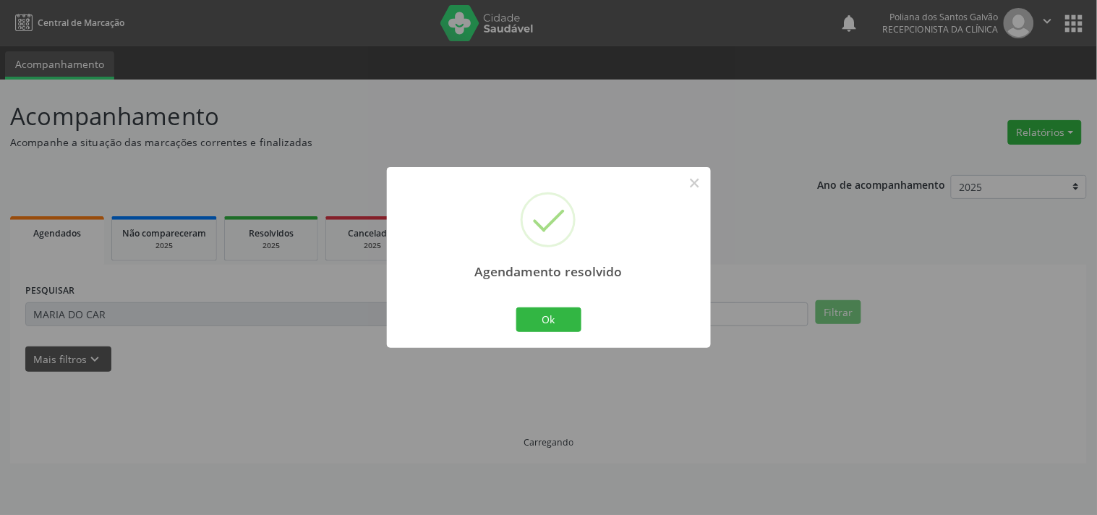
scroll to position [0, 0]
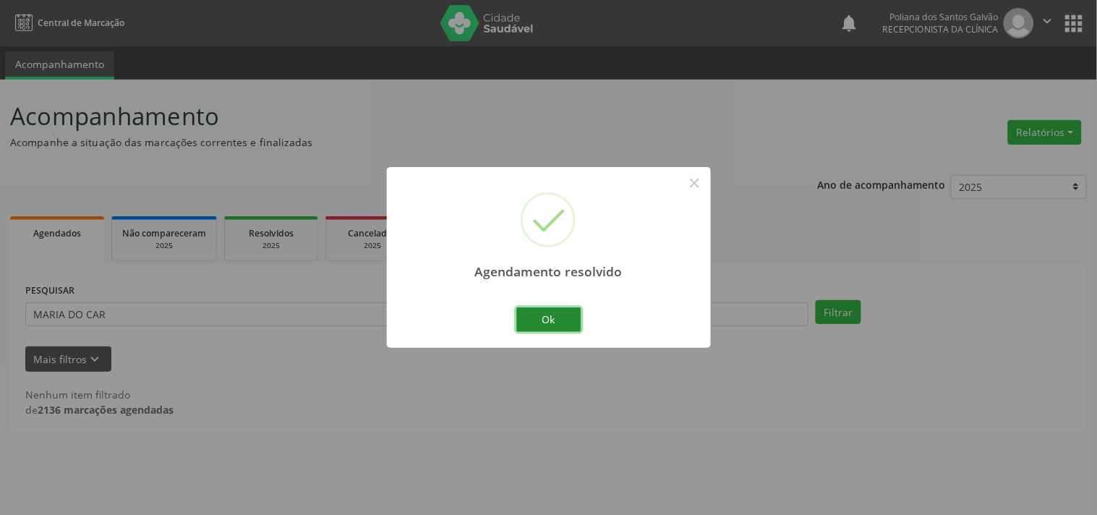
click at [561, 312] on button "Ok" at bounding box center [548, 319] width 65 height 25
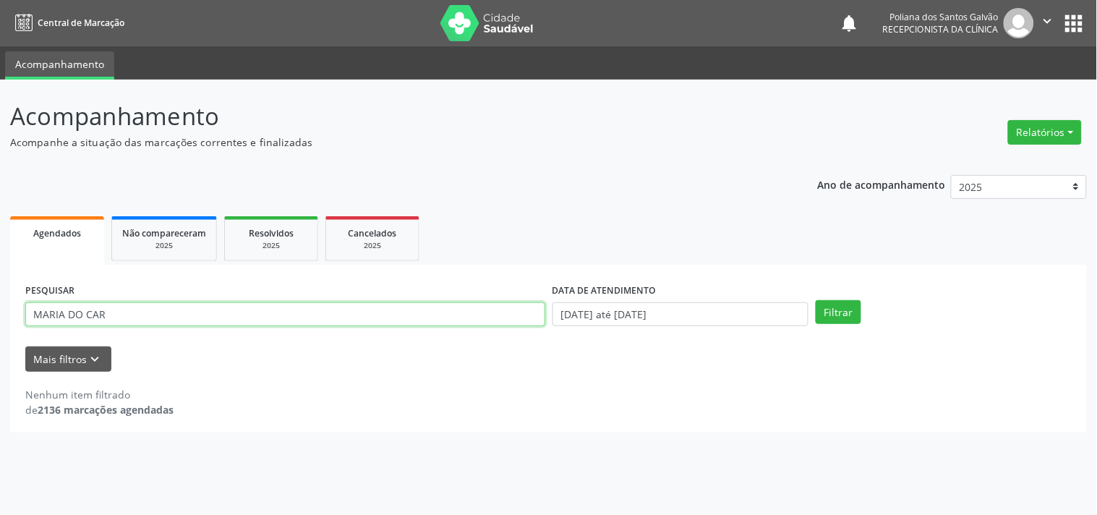
drag, startPoint x: 486, startPoint y: 317, endPoint x: 0, endPoint y: 111, distance: 527.7
click at [0, 128] on div "Acompanhamento Acompanhe a situação das marcações correntes e finalizadas Relat…" at bounding box center [548, 297] width 1097 height 435
type input "HEITOR"
click at [816, 300] on button "Filtrar" at bounding box center [839, 312] width 46 height 25
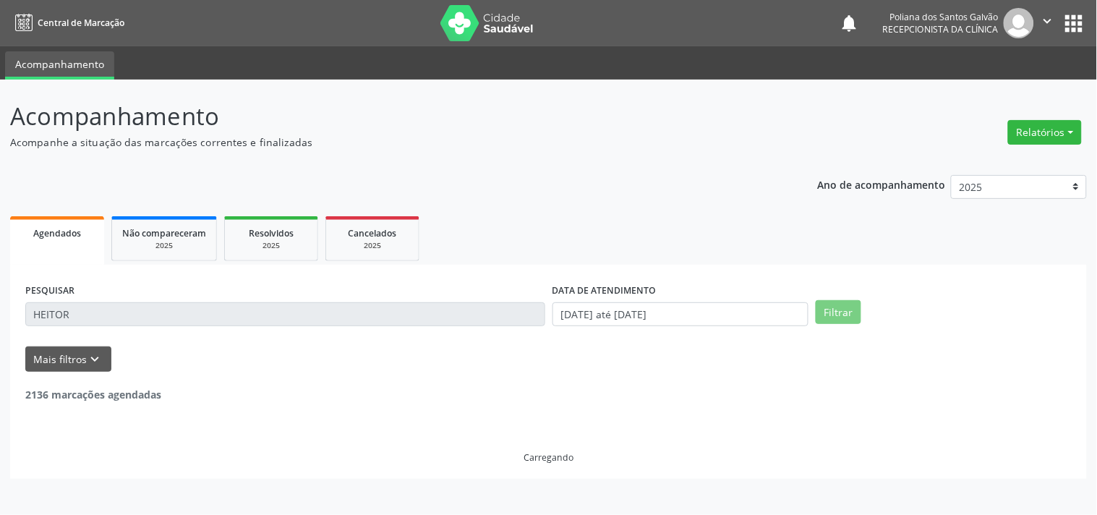
scroll to position [134, 0]
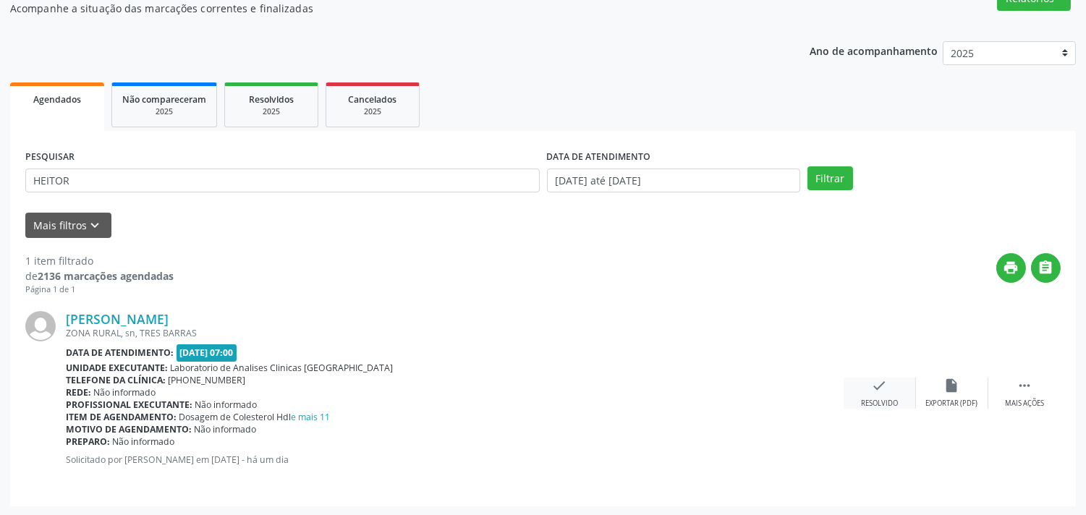
click at [883, 399] on div "Resolvido" at bounding box center [879, 404] width 37 height 10
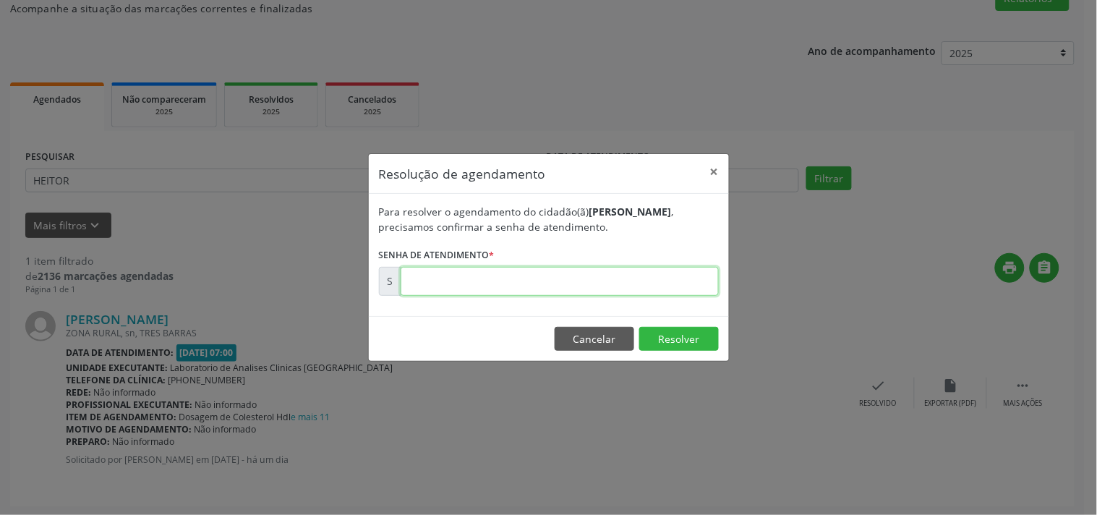
click at [617, 280] on input "text" at bounding box center [560, 281] width 318 height 29
type input "00179872"
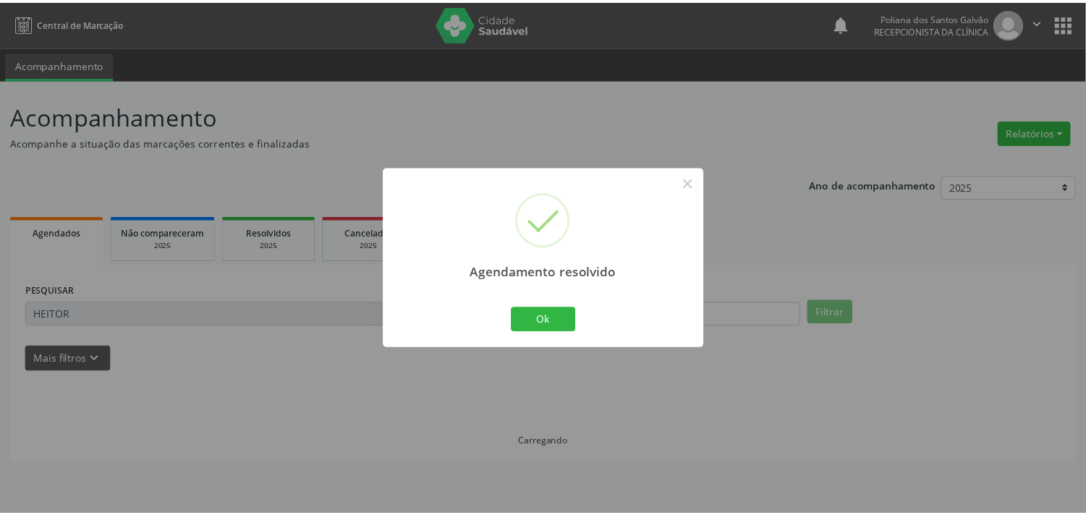
scroll to position [0, 0]
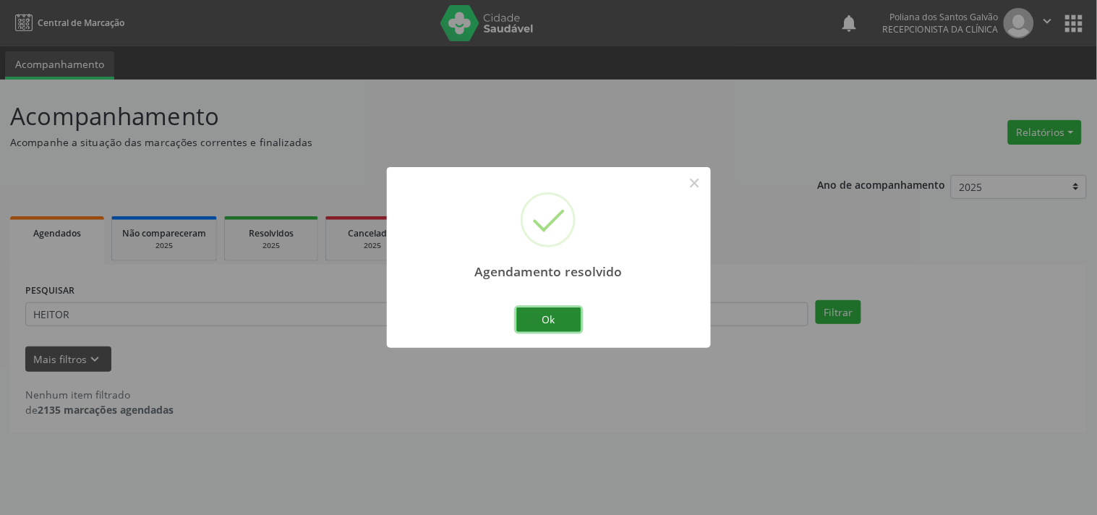
click at [550, 314] on button "Ok" at bounding box center [548, 319] width 65 height 25
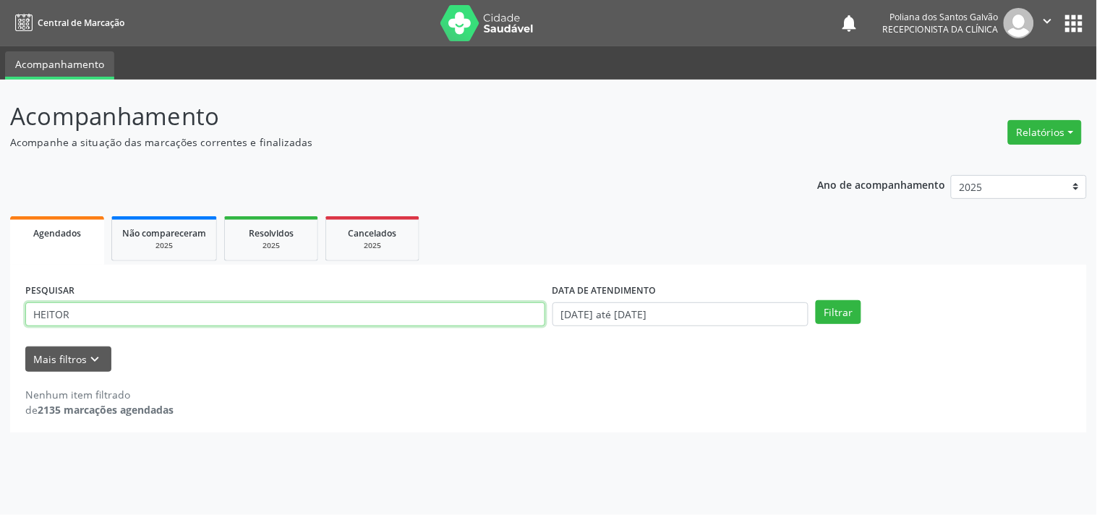
drag, startPoint x: 461, startPoint y: 309, endPoint x: 0, endPoint y: -12, distance: 562.2
click at [0, 0] on html "Central de Marcação notifications Poliana dos Santos Galvão Recepcionista da cl…" at bounding box center [548, 257] width 1097 height 515
type input "ADEIL"
click at [816, 300] on button "Filtrar" at bounding box center [839, 312] width 46 height 25
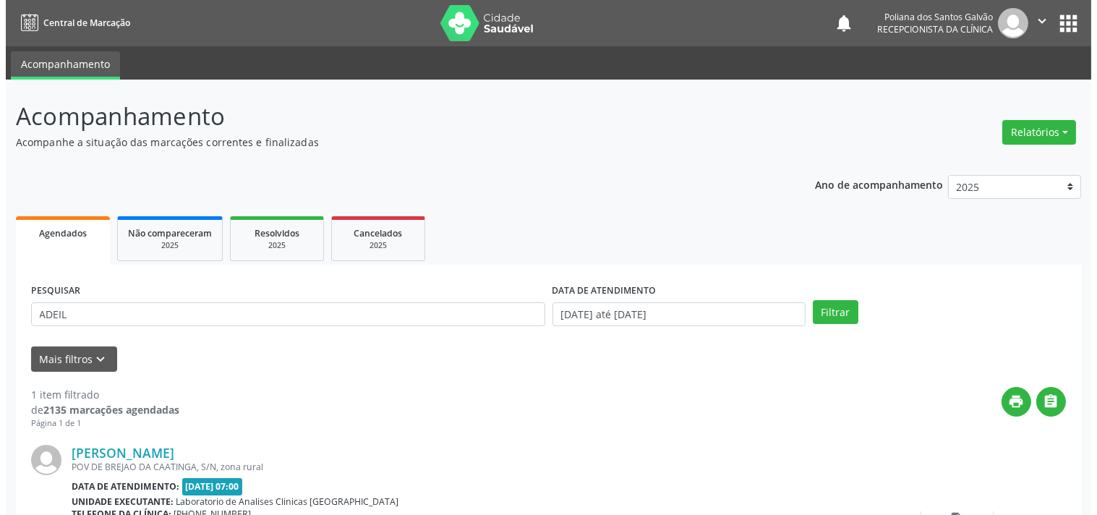
scroll to position [134, 0]
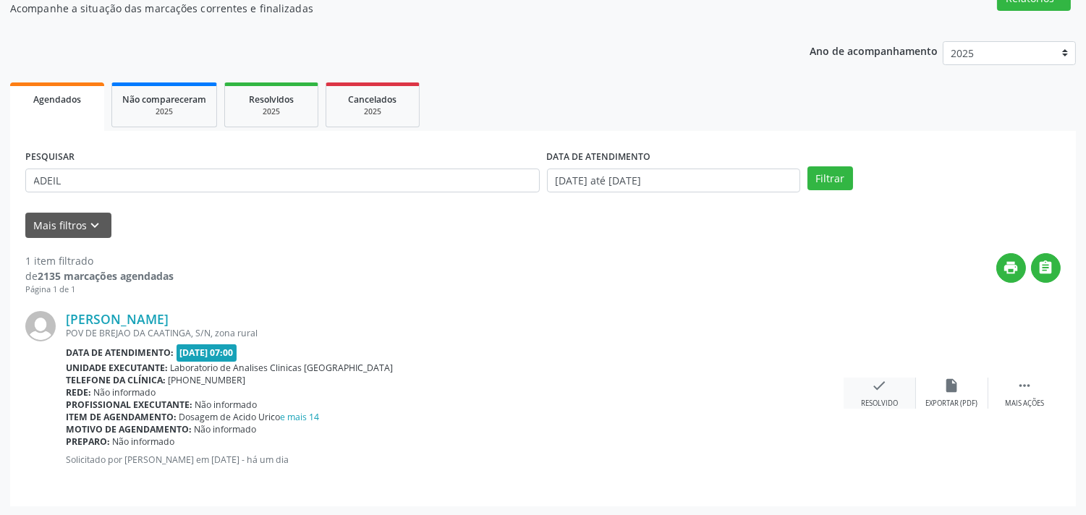
click at [881, 399] on div "Resolvido" at bounding box center [879, 404] width 37 height 10
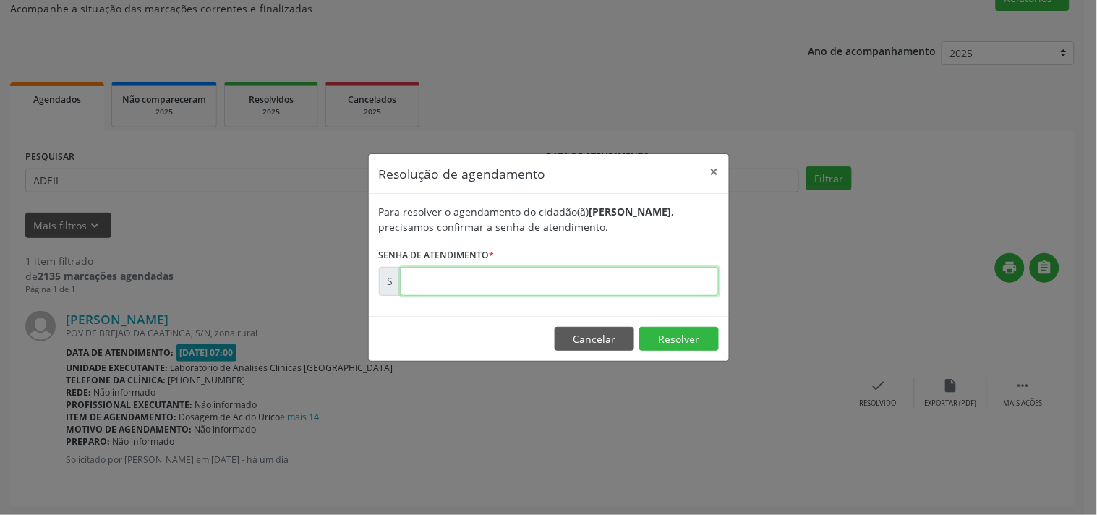
click at [632, 272] on input "text" at bounding box center [560, 281] width 318 height 29
type input "00179873"
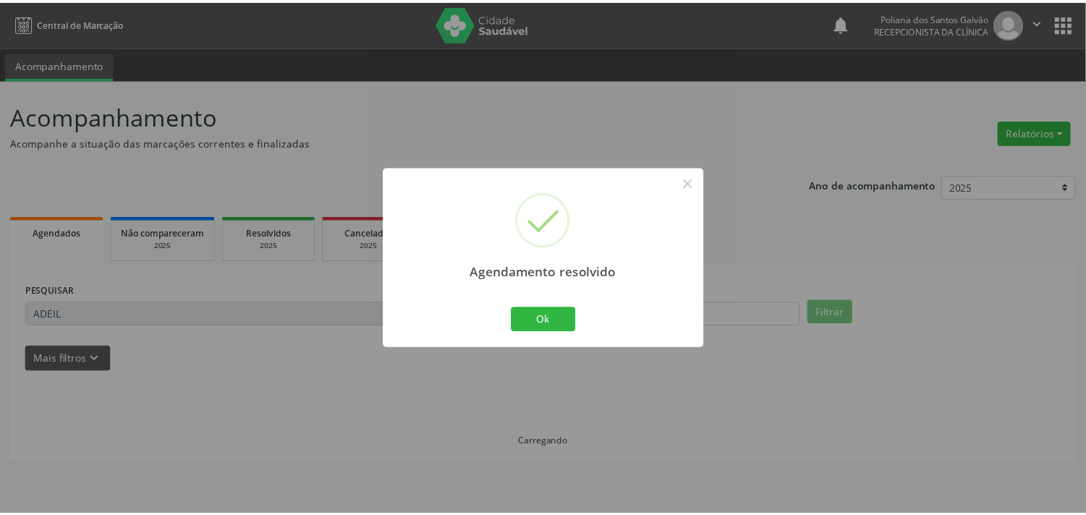
scroll to position [0, 0]
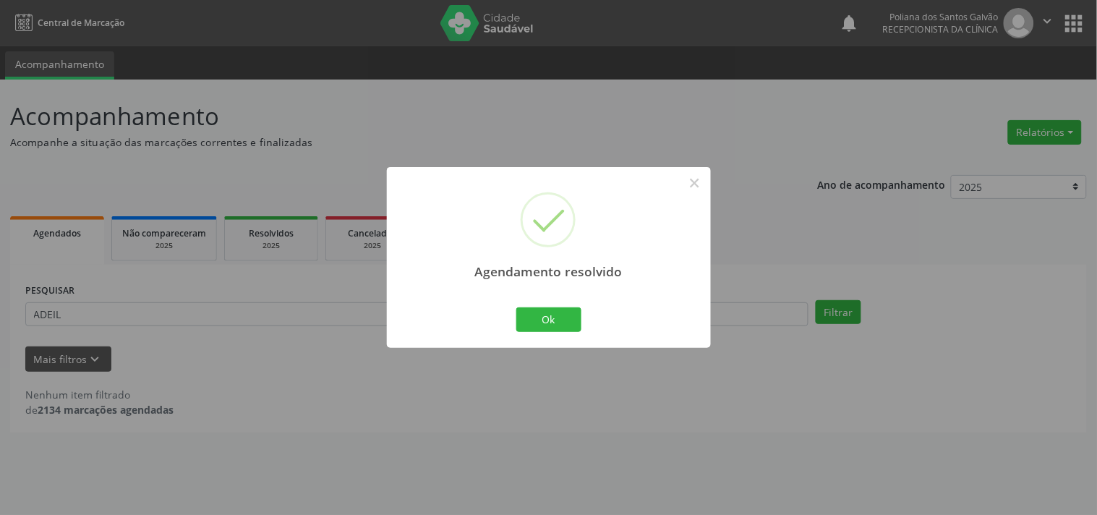
click at [538, 336] on div "Agendamento resolvido × Ok Cancel" at bounding box center [549, 257] width 324 height 180
click at [569, 320] on button "Ok" at bounding box center [548, 319] width 65 height 25
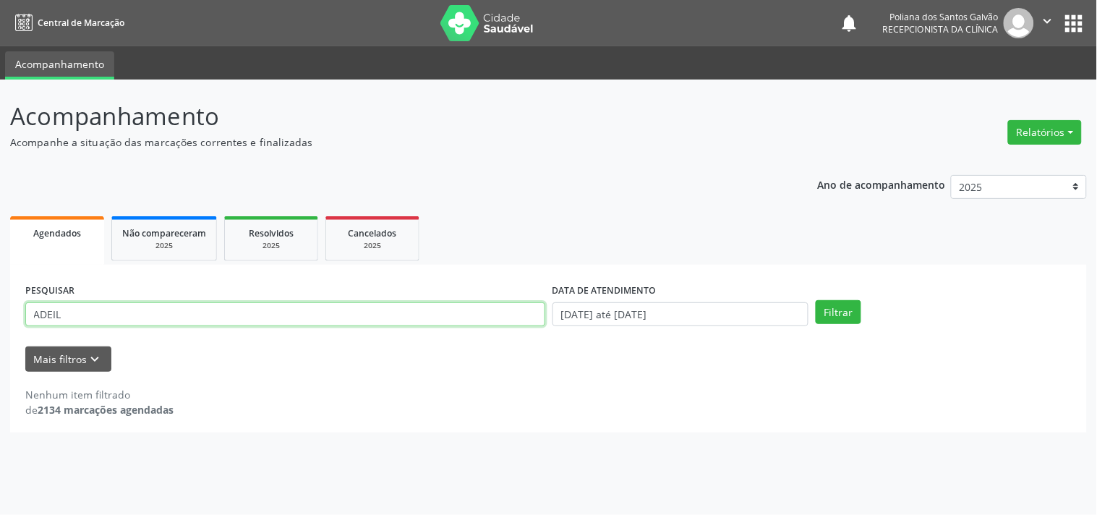
drag, startPoint x: 493, startPoint y: 320, endPoint x: 0, endPoint y: 122, distance: 531.6
click at [0, 122] on div "Acompanhamento Acompanhe a situação das marcações correntes e finalizadas Relat…" at bounding box center [548, 297] width 1097 height 435
type input "[PERSON_NAME]"
click at [816, 300] on button "Filtrar" at bounding box center [839, 312] width 46 height 25
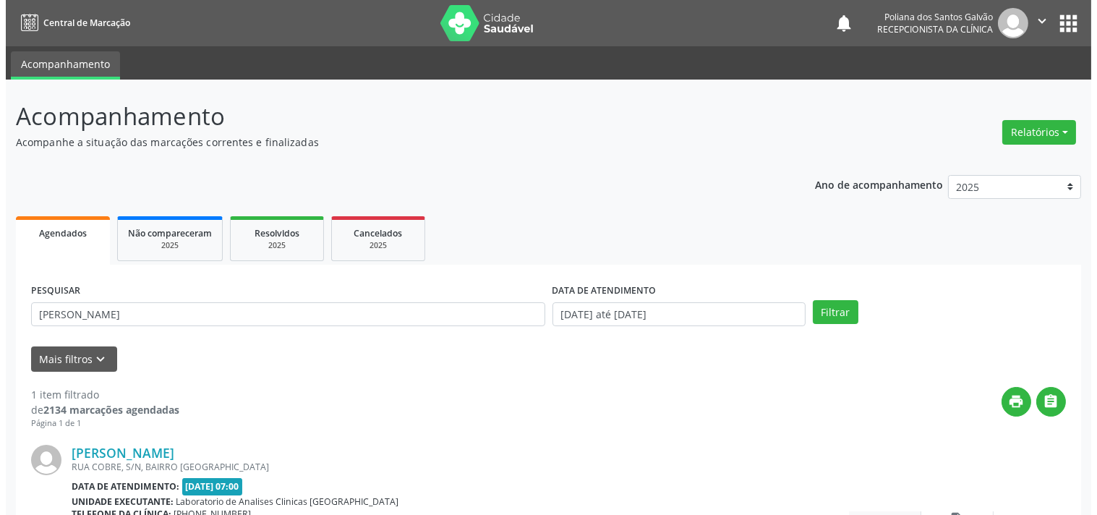
scroll to position [134, 0]
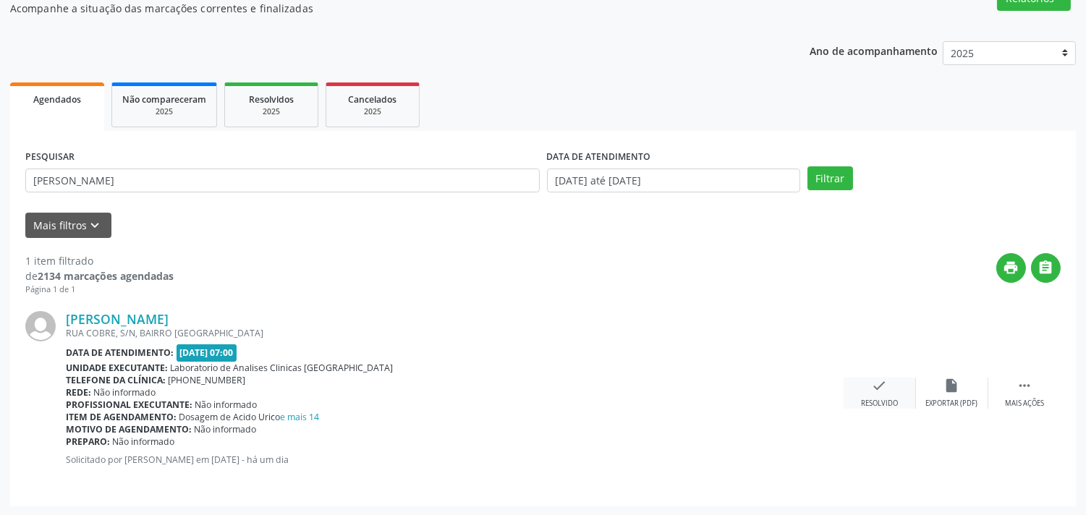
click at [866, 392] on div "check Resolvido" at bounding box center [879, 393] width 72 height 31
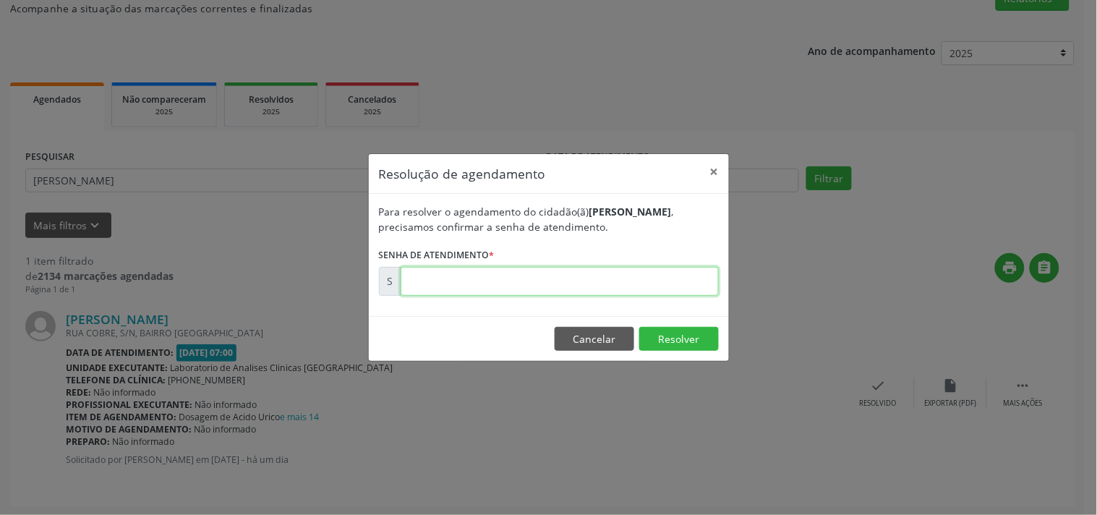
click at [682, 286] on input "text" at bounding box center [560, 281] width 318 height 29
type input "00179875"
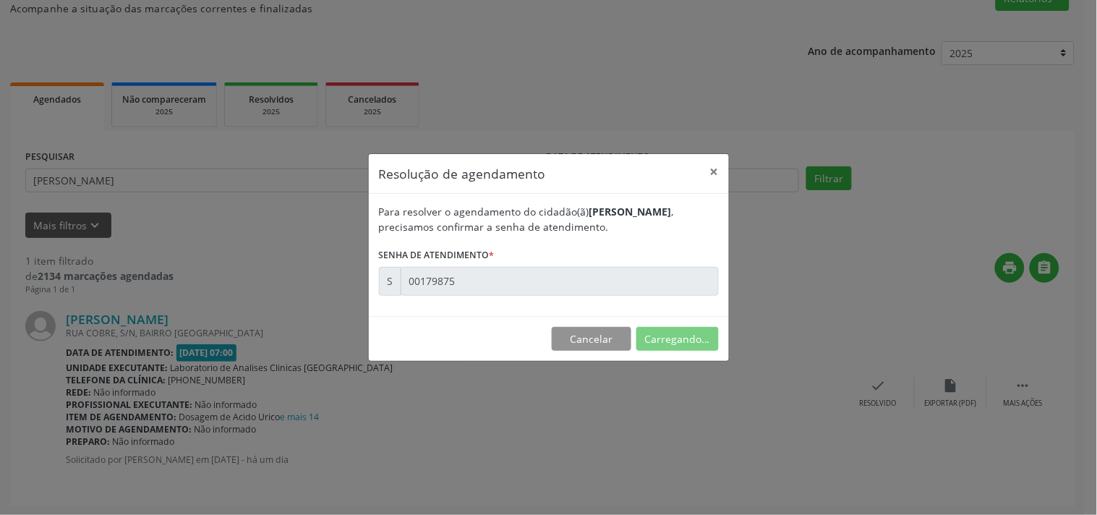
scroll to position [0, 0]
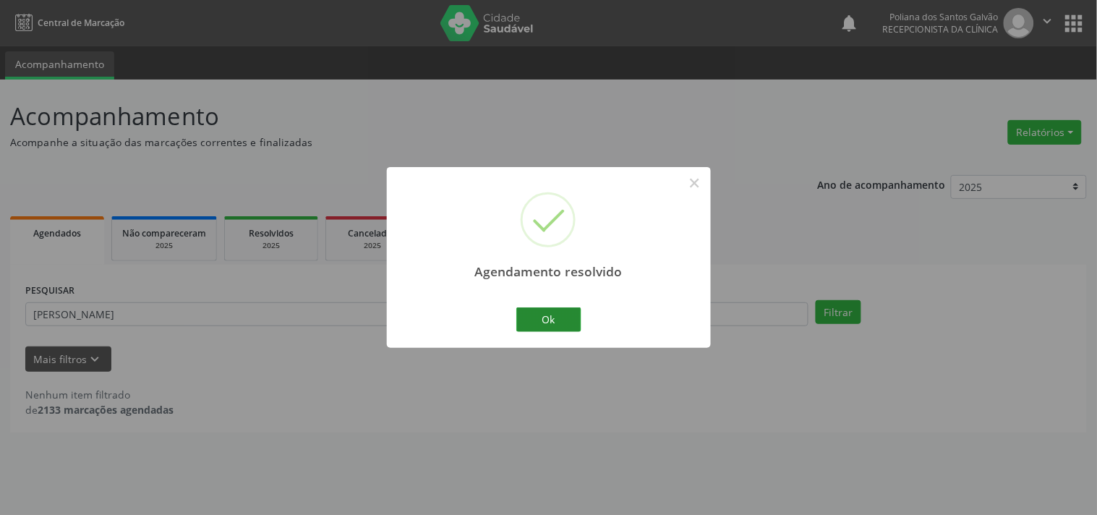
click at [536, 314] on div "Ok Cancel" at bounding box center [549, 320] width 72 height 30
click at [529, 319] on button "Ok" at bounding box center [548, 319] width 65 height 25
